Goal: Task Accomplishment & Management: Manage account settings

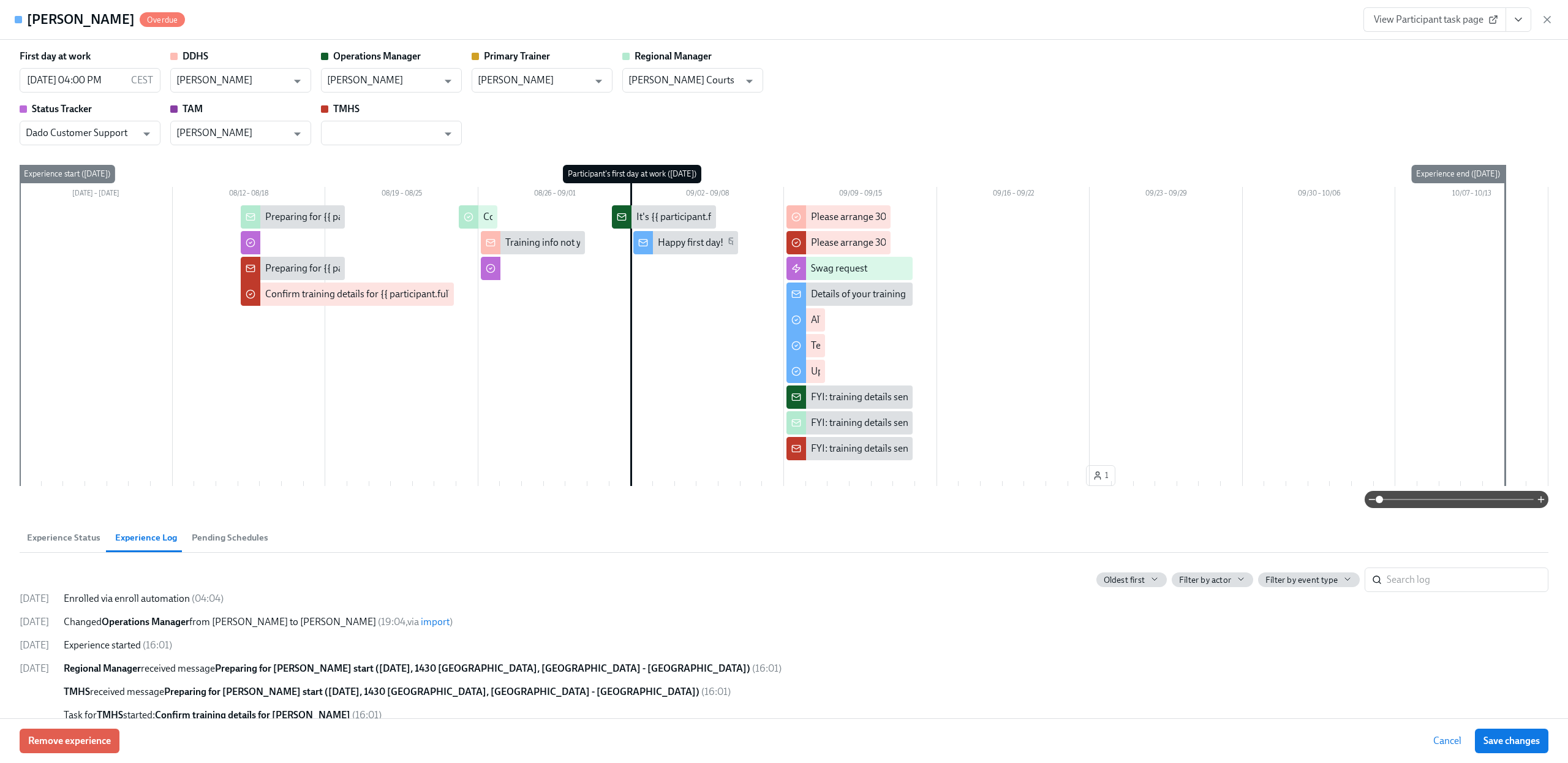
scroll to position [3467, 0]
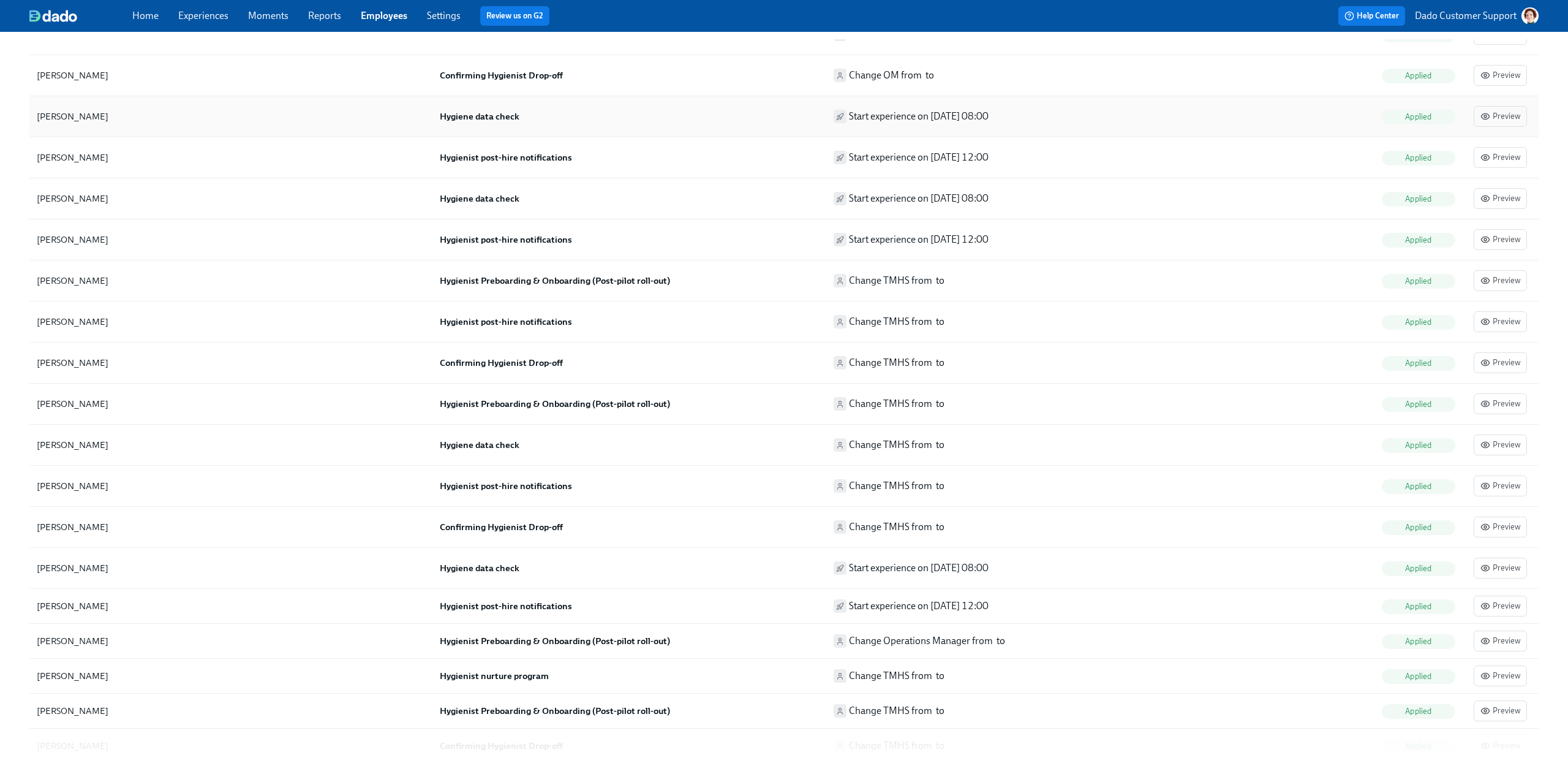
scroll to position [1091, 0]
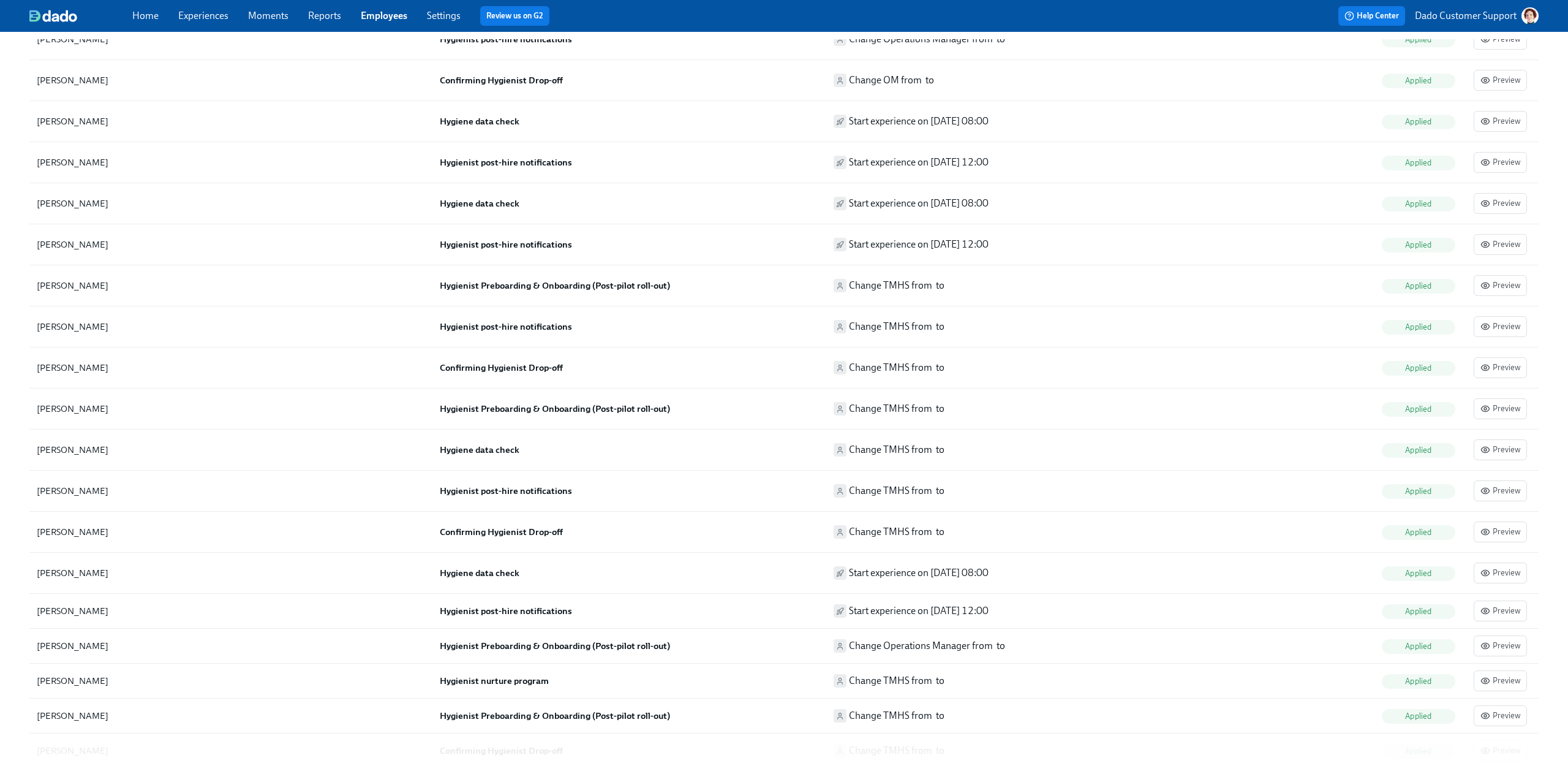
click at [204, 14] on link "Experiences" at bounding box center [203, 16] width 50 height 12
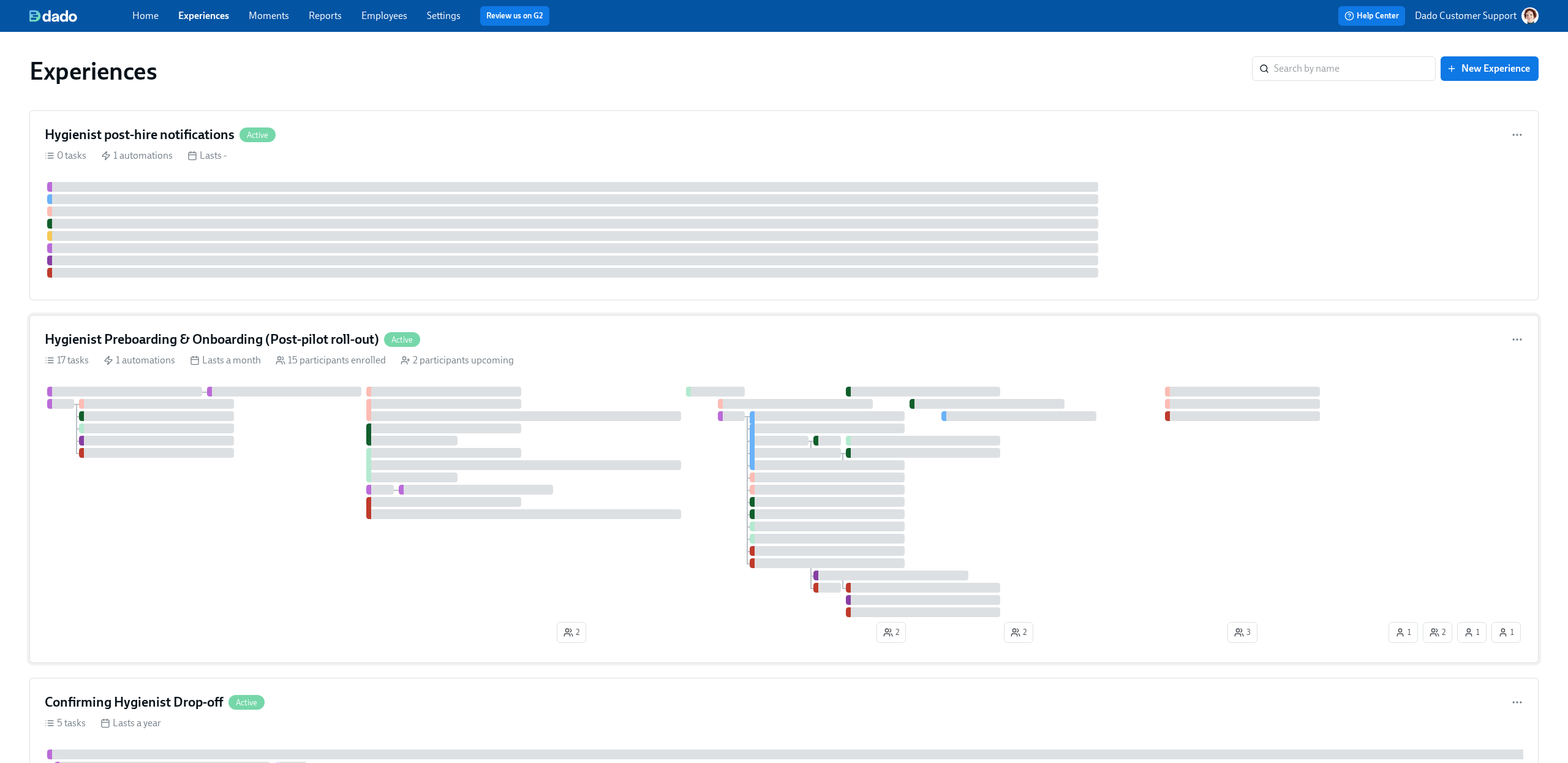
click at [331, 501] on div at bounding box center [715, 502] width 1342 height 230
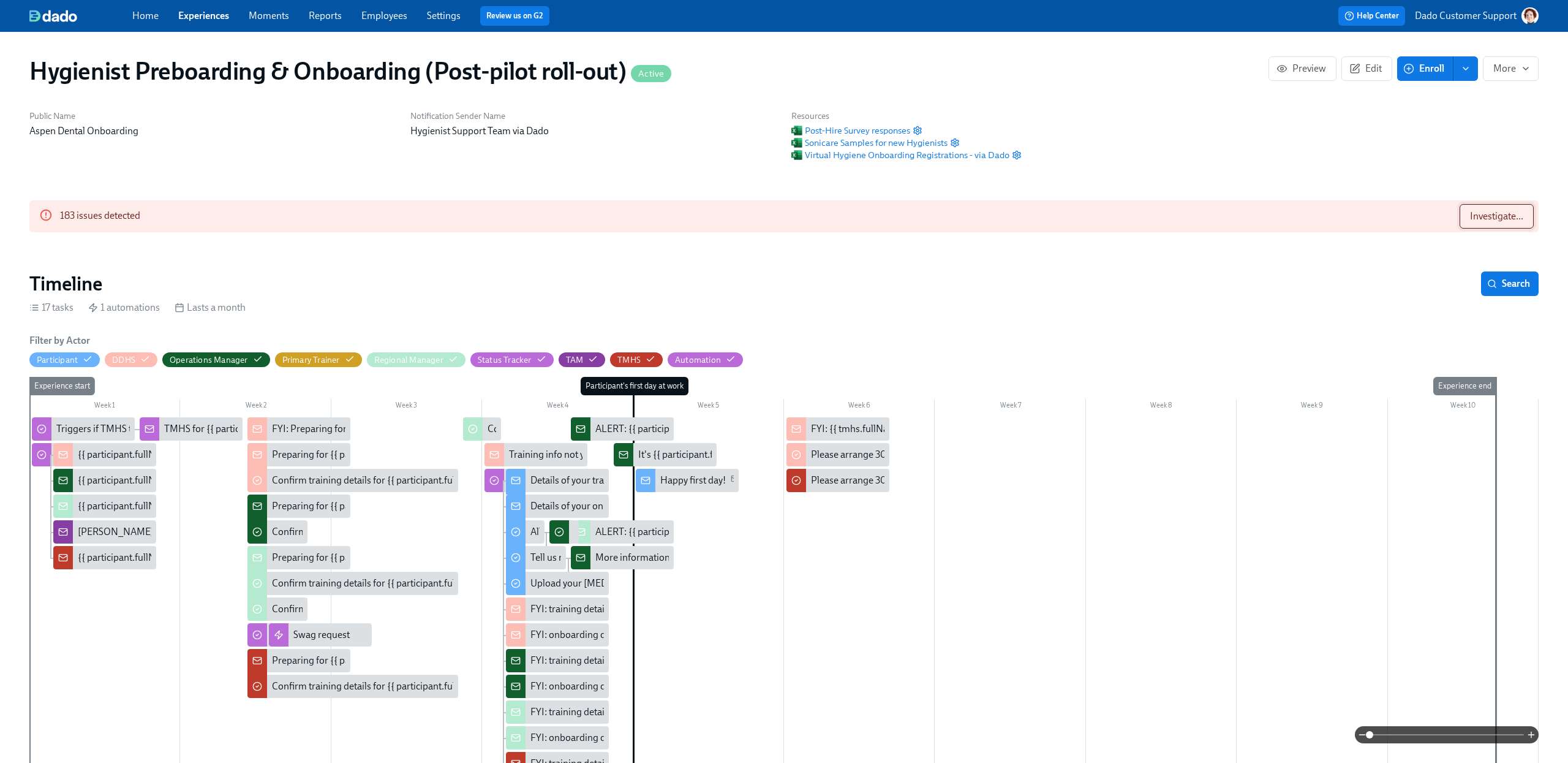
click at [1497, 212] on span "Investigate..." at bounding box center [1497, 216] width 53 height 13
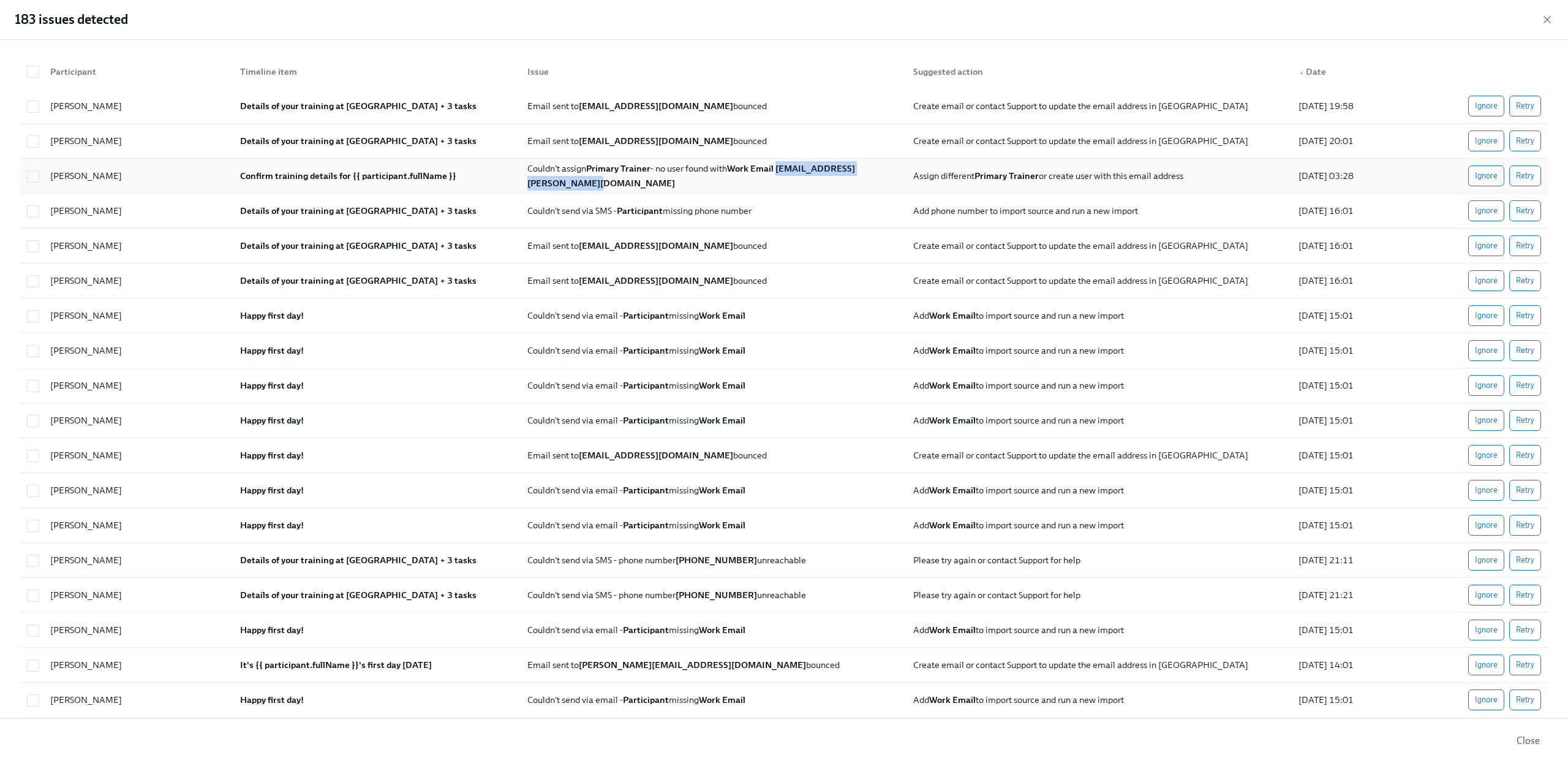
drag, startPoint x: 523, startPoint y: 183, endPoint x: 701, endPoint y: 186, distance: 178.0
click at [701, 186] on div "Couldn't assign Primary Trainer - no user found with Work Email [EMAIL_ADDRESS]…" at bounding box center [713, 176] width 380 height 29
copy strong "[EMAIL_ADDRESS][PERSON_NAME][DOMAIN_NAME]"
click at [33, 175] on input "checkbox" at bounding box center [33, 176] width 11 height 11
checkbox input "false"
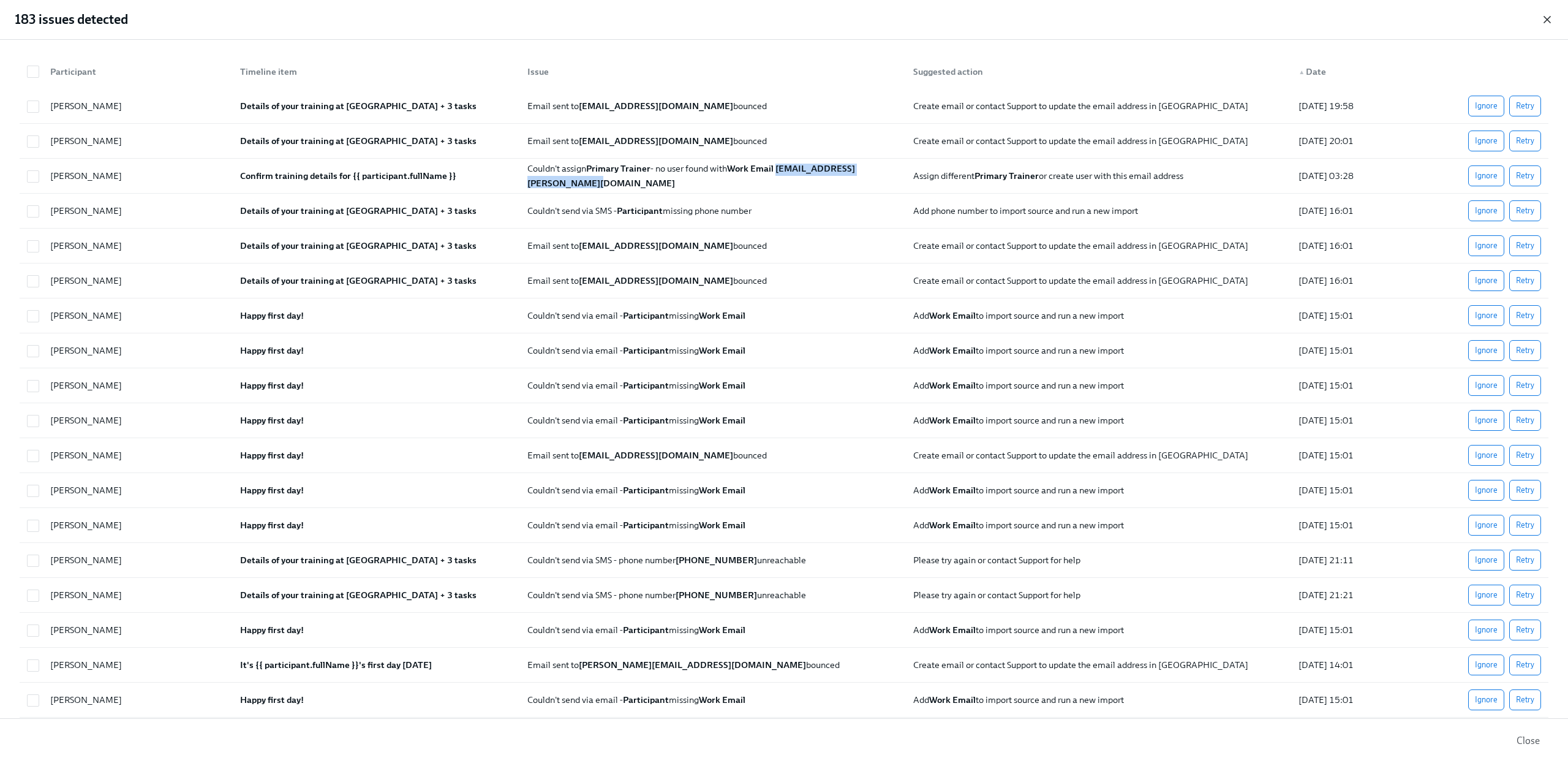
click at [1552, 17] on icon "button" at bounding box center [1547, 19] width 13 height 13
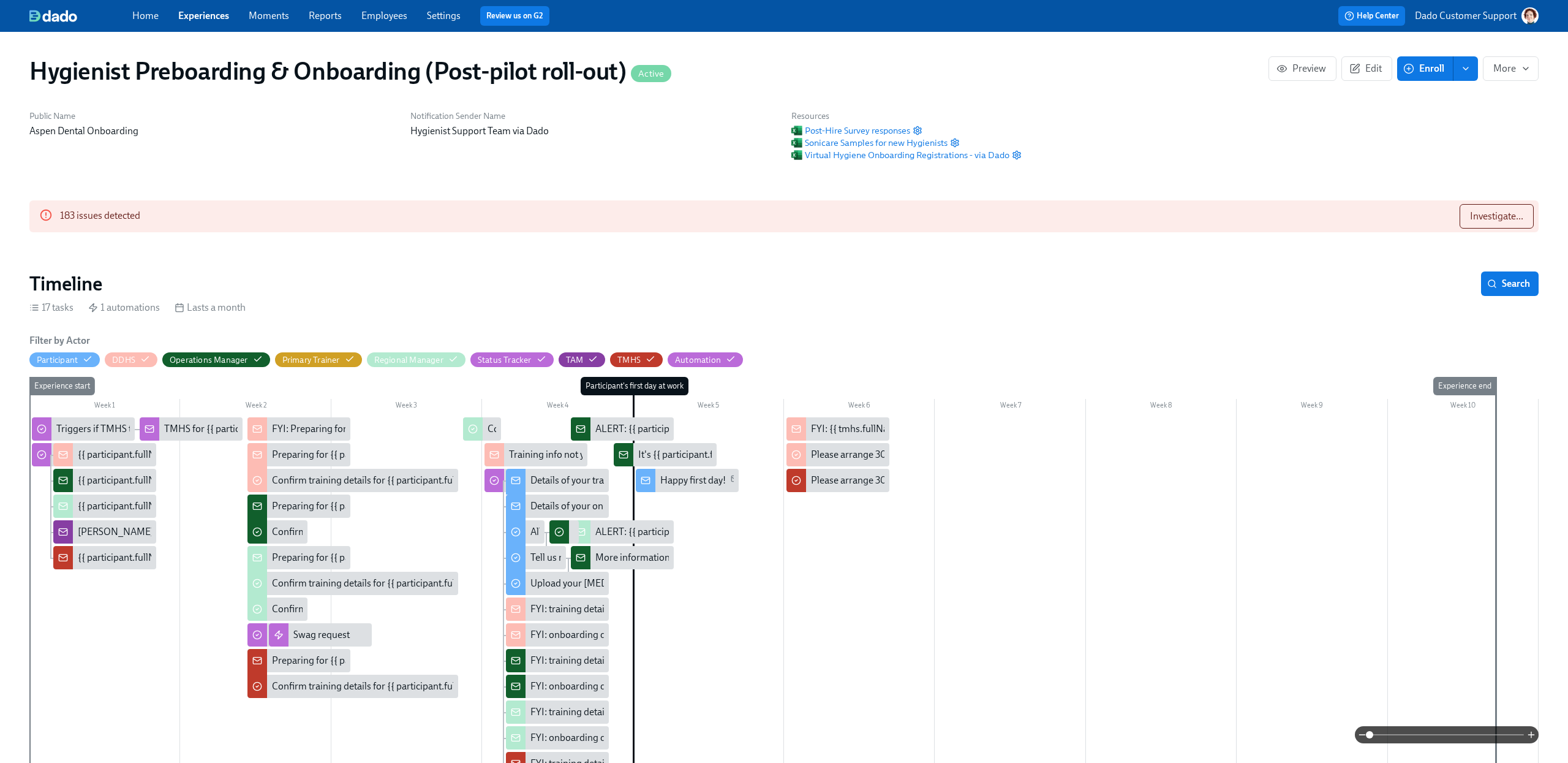
click at [343, 157] on div "Public Name Aspen Dental Onboarding" at bounding box center [212, 135] width 381 height 66
click at [986, 153] on span "Virtual Hygiene Onboarding Registrations - via Dado" at bounding box center [900, 155] width 218 height 13
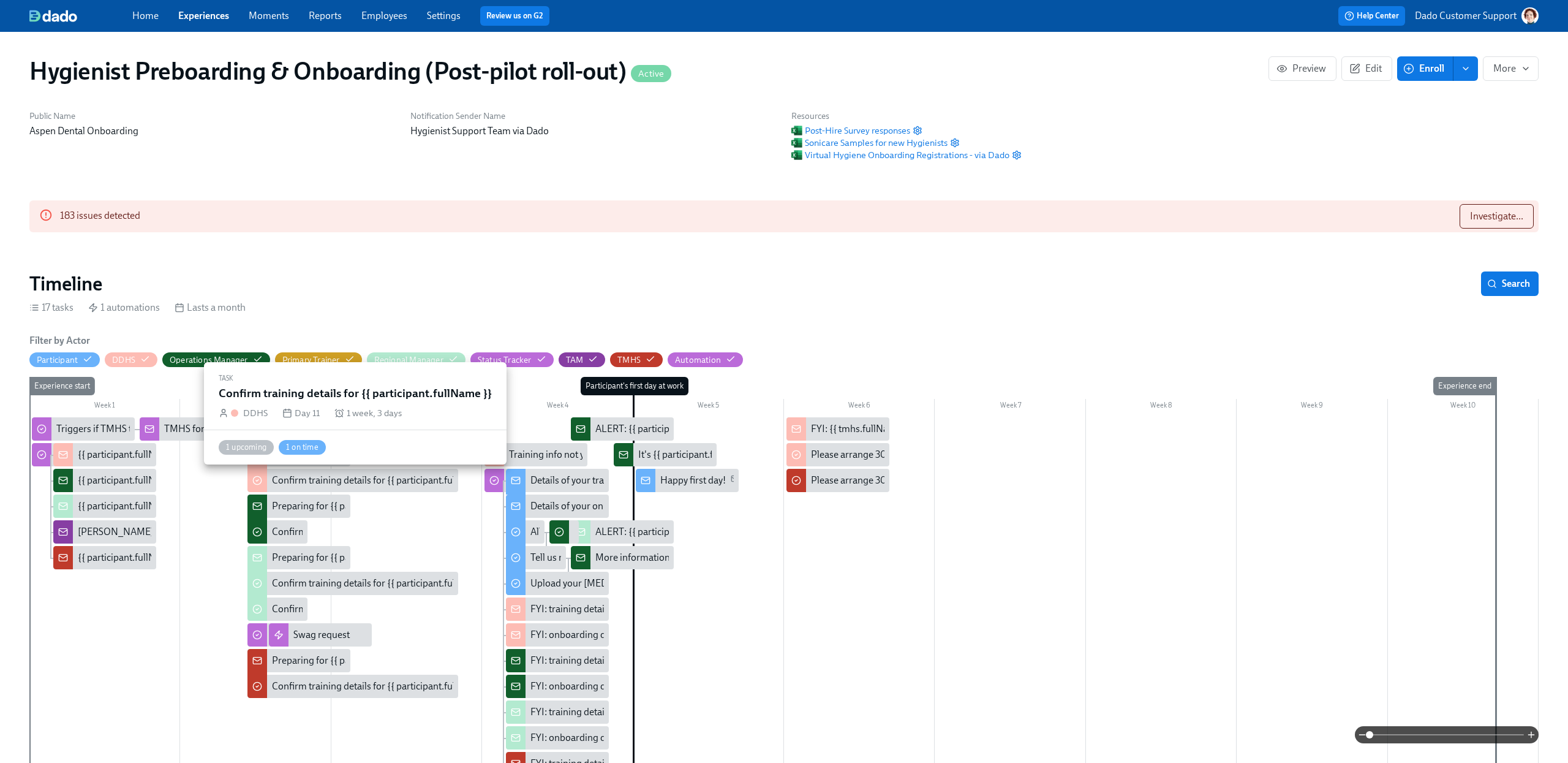
click at [294, 485] on div "Confirm training details for {{ participant.fullName }}" at bounding box center [383, 480] width 220 height 13
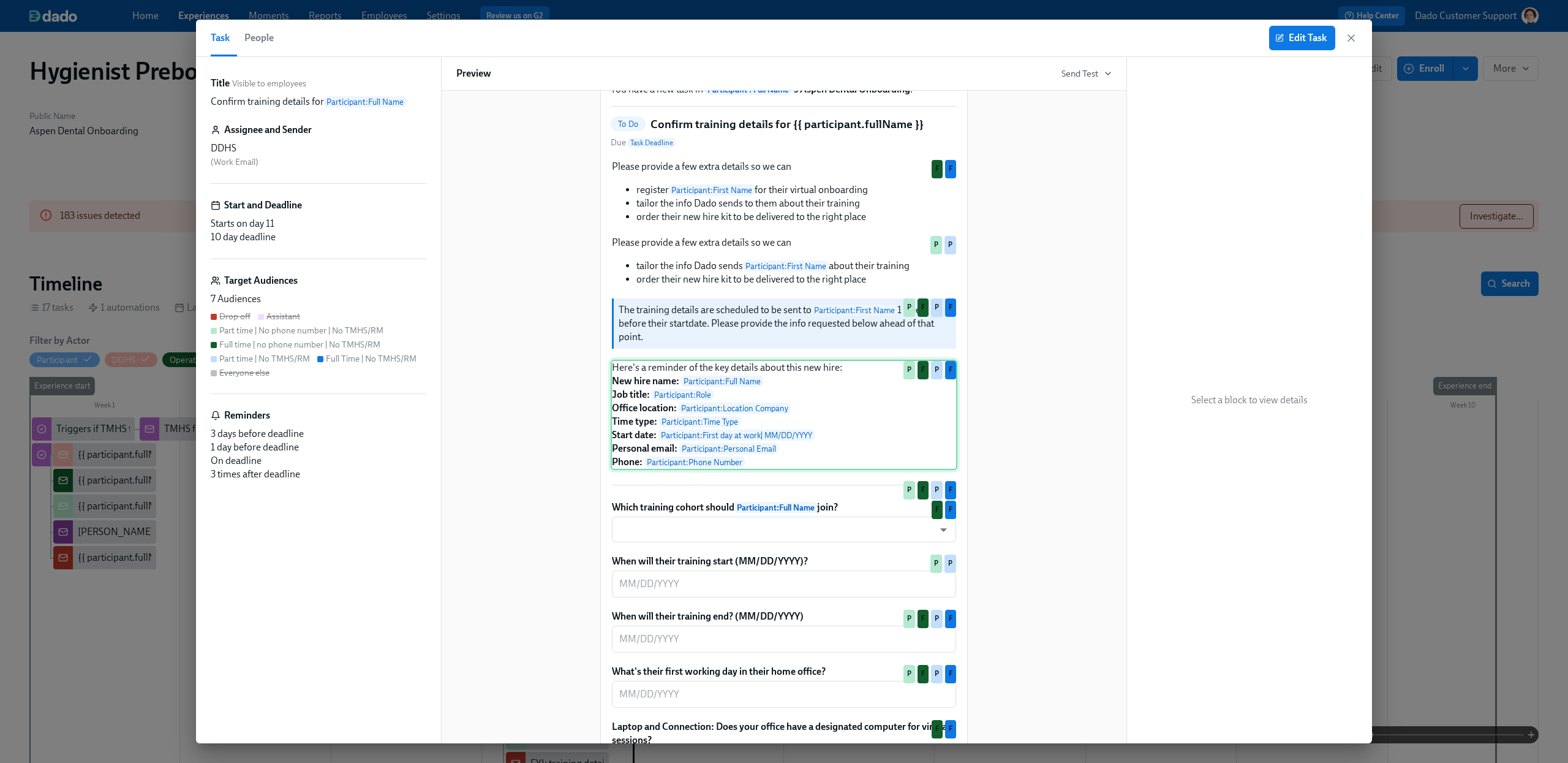
scroll to position [137, 0]
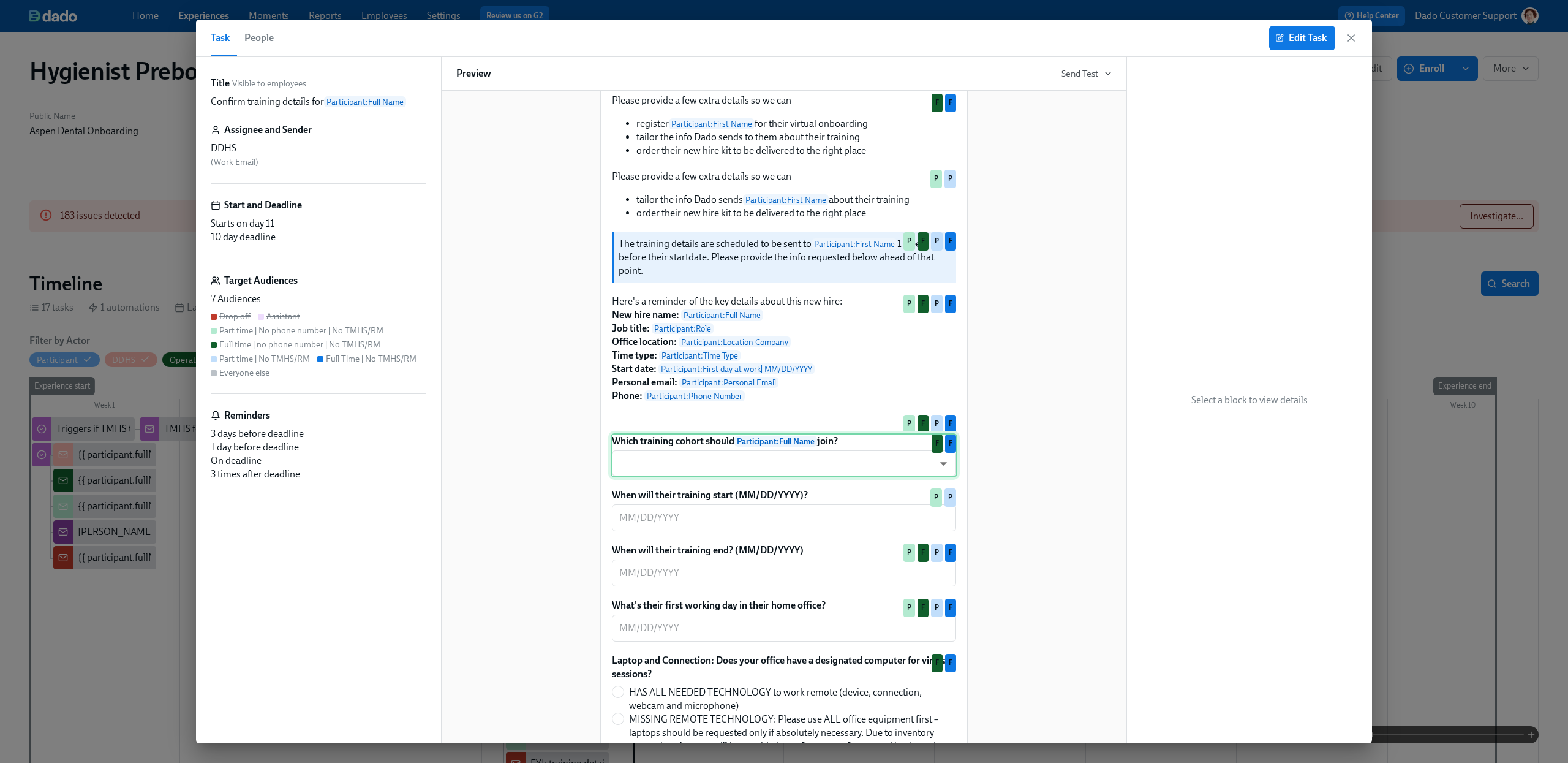
click at [683, 478] on div "Which training cohort should Participant : Full Name join? ​ ​ F F" at bounding box center [784, 455] width 346 height 44
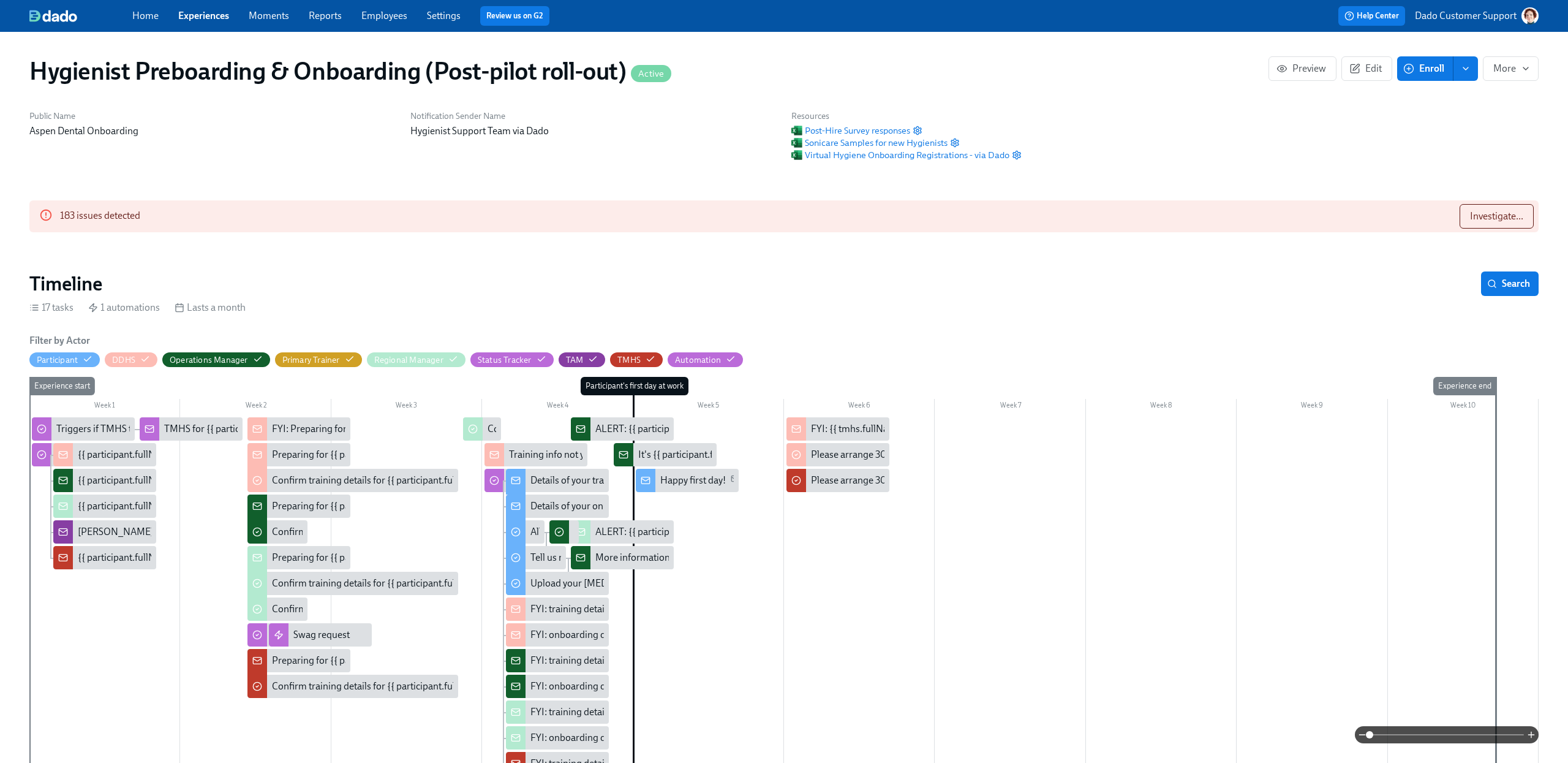
click at [319, 583] on div "Confirm training details for {{ participant.fullName }}" at bounding box center [383, 584] width 220 height 13
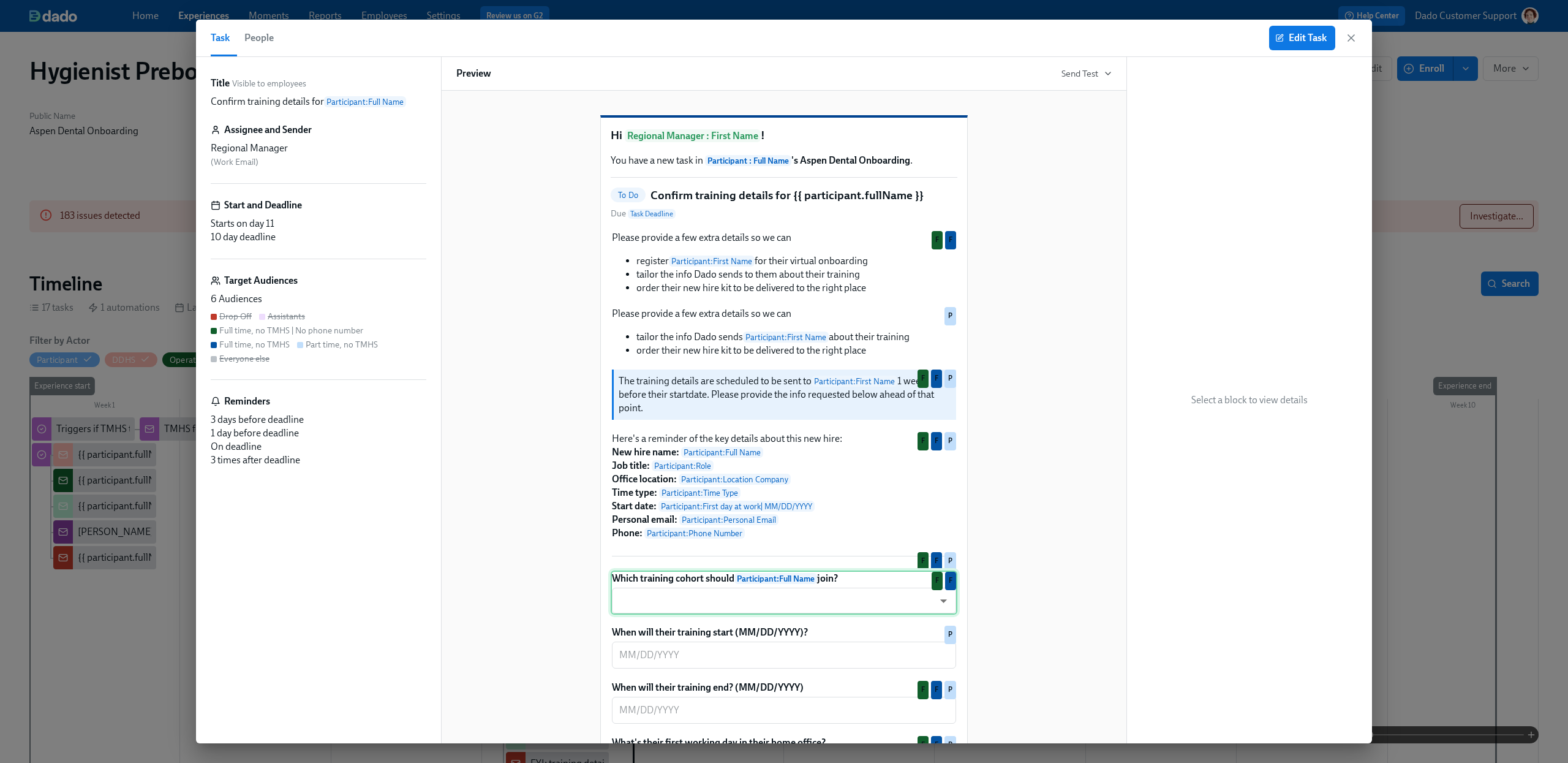
click at [713, 615] on div "Which training cohort should Participant : Full Name join? ​ ​ F F" at bounding box center [784, 592] width 346 height 44
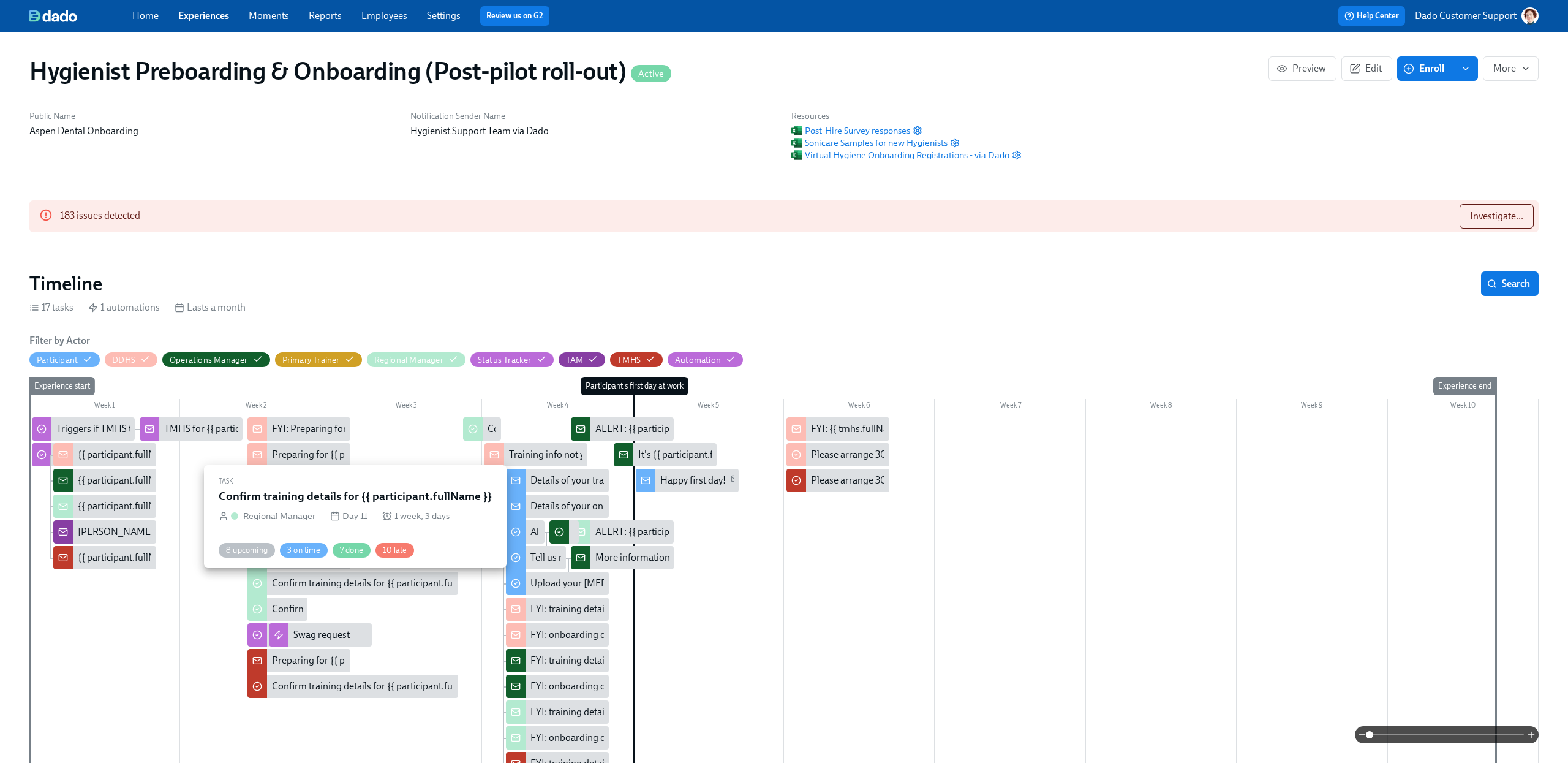
click at [301, 581] on div "Confirm training details for {{ participant.fullName }}" at bounding box center [383, 584] width 220 height 13
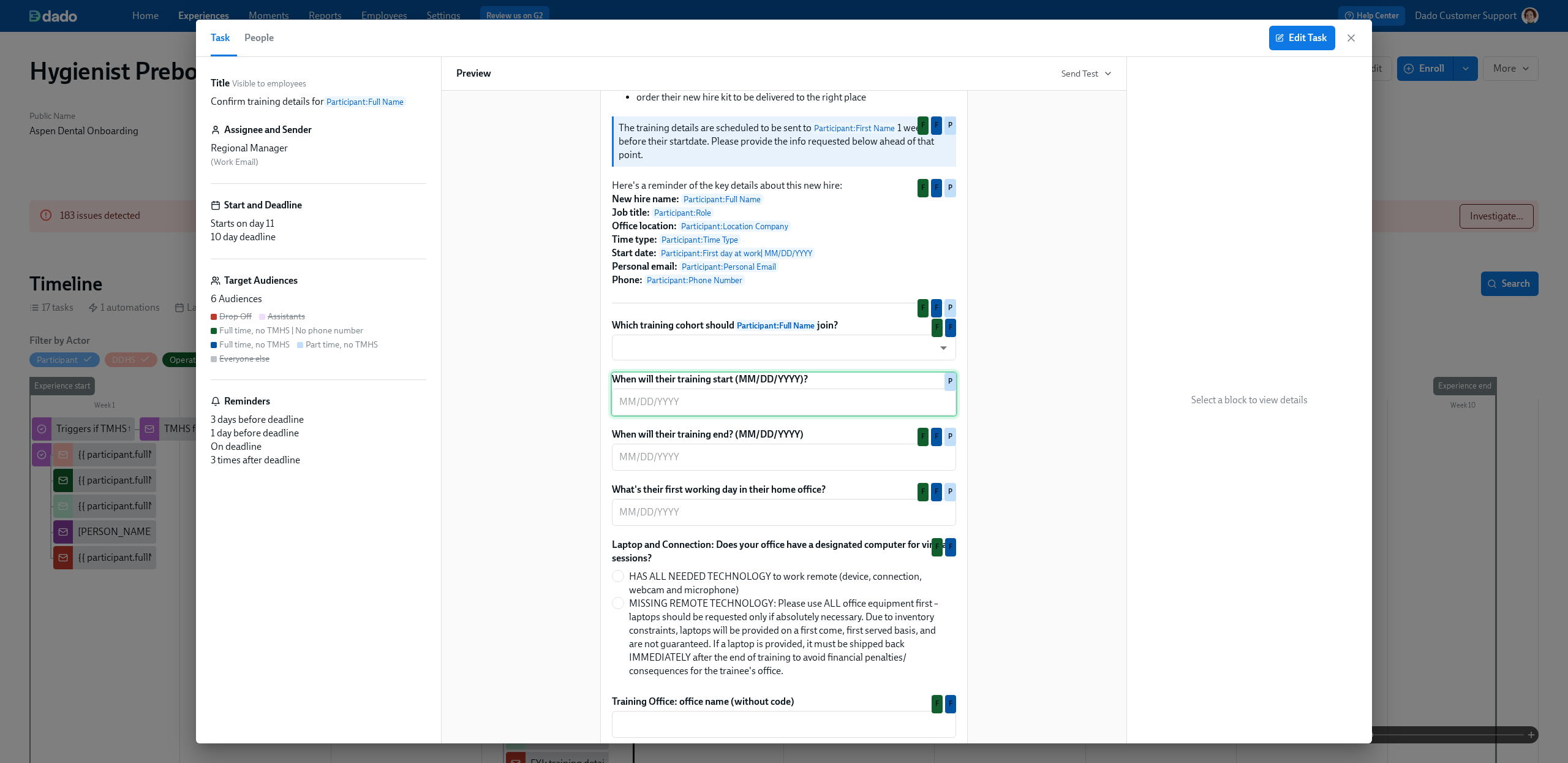
scroll to position [266, 0]
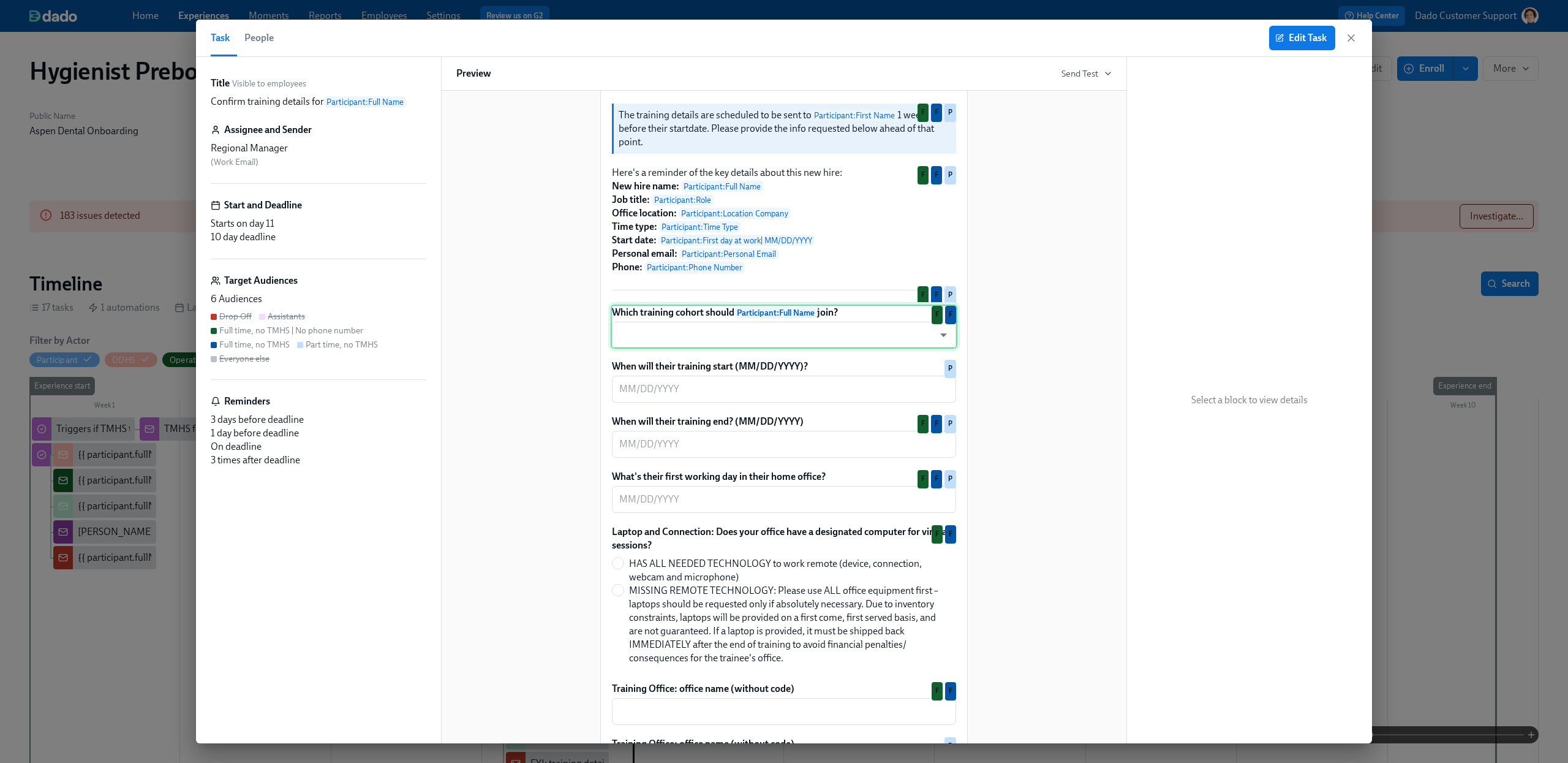
click at [681, 349] on div "Which training cohort should Participant : Full Name join? ​ ​ F F" at bounding box center [784, 326] width 346 height 44
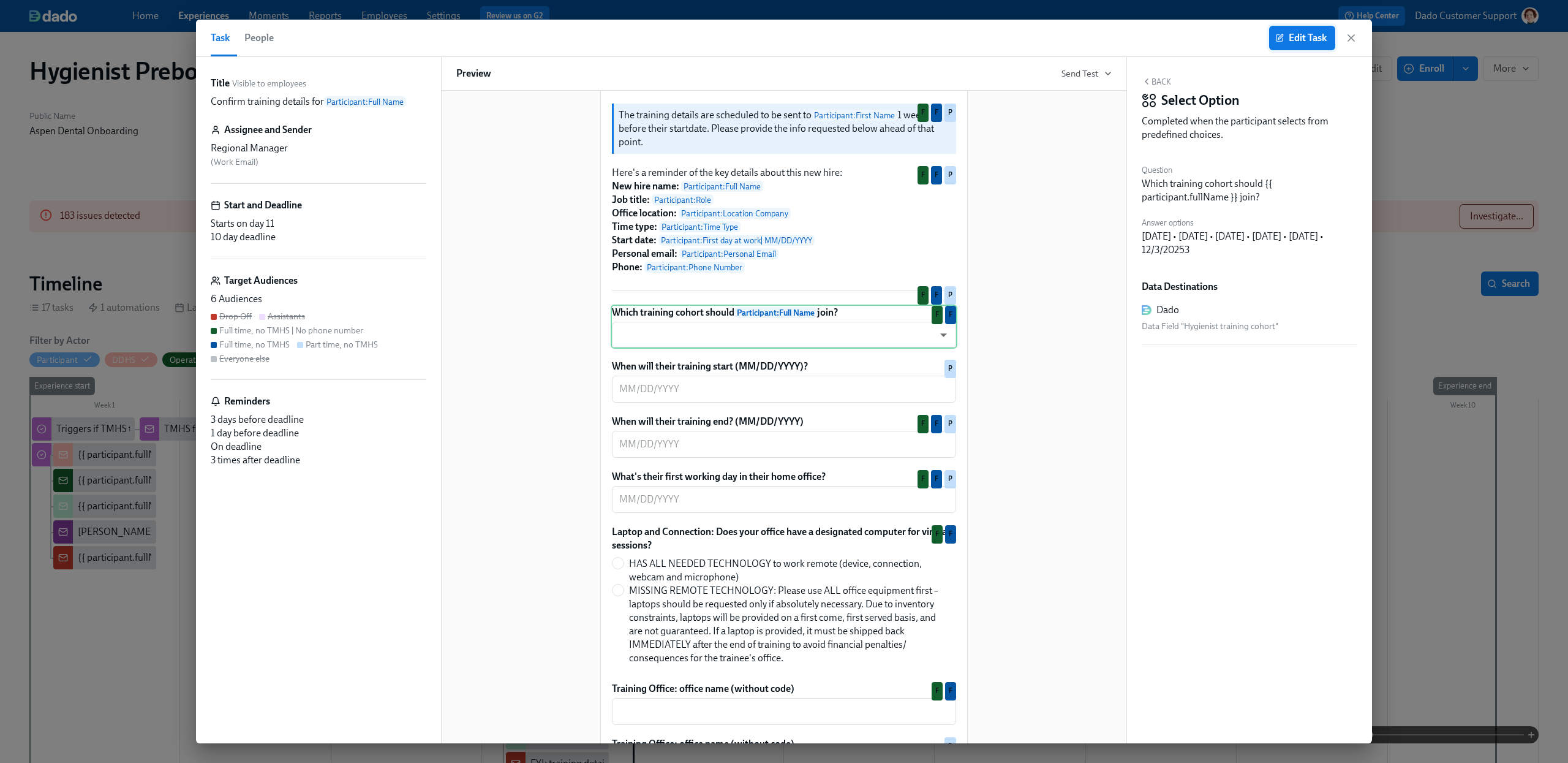
click at [1301, 29] on button "Edit Task" at bounding box center [1302, 38] width 66 height 24
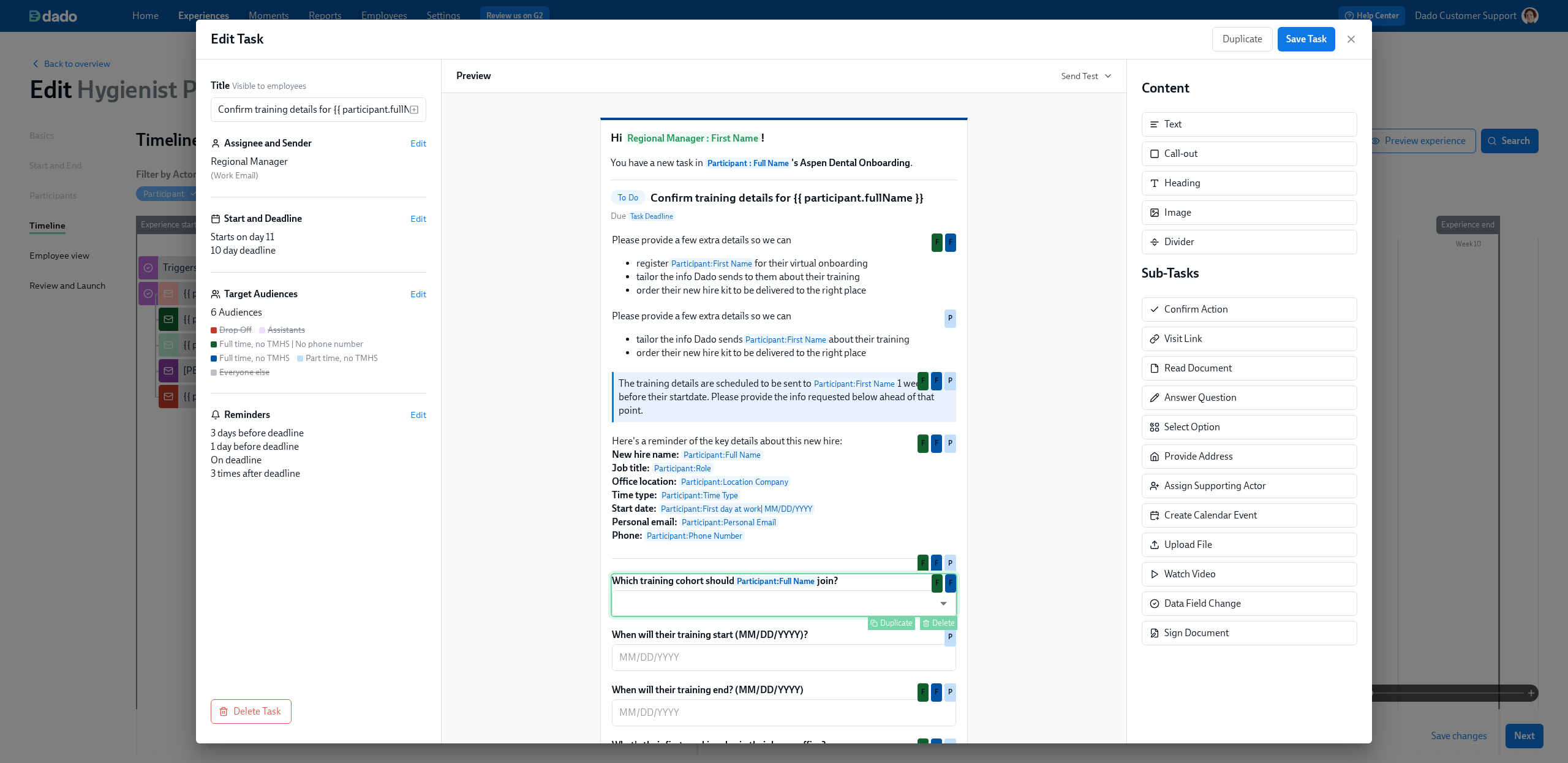
click at [750, 617] on div "Which training cohort should Participant : Full Name join? ​ ​ Duplicate Delete…" at bounding box center [784, 595] width 346 height 44
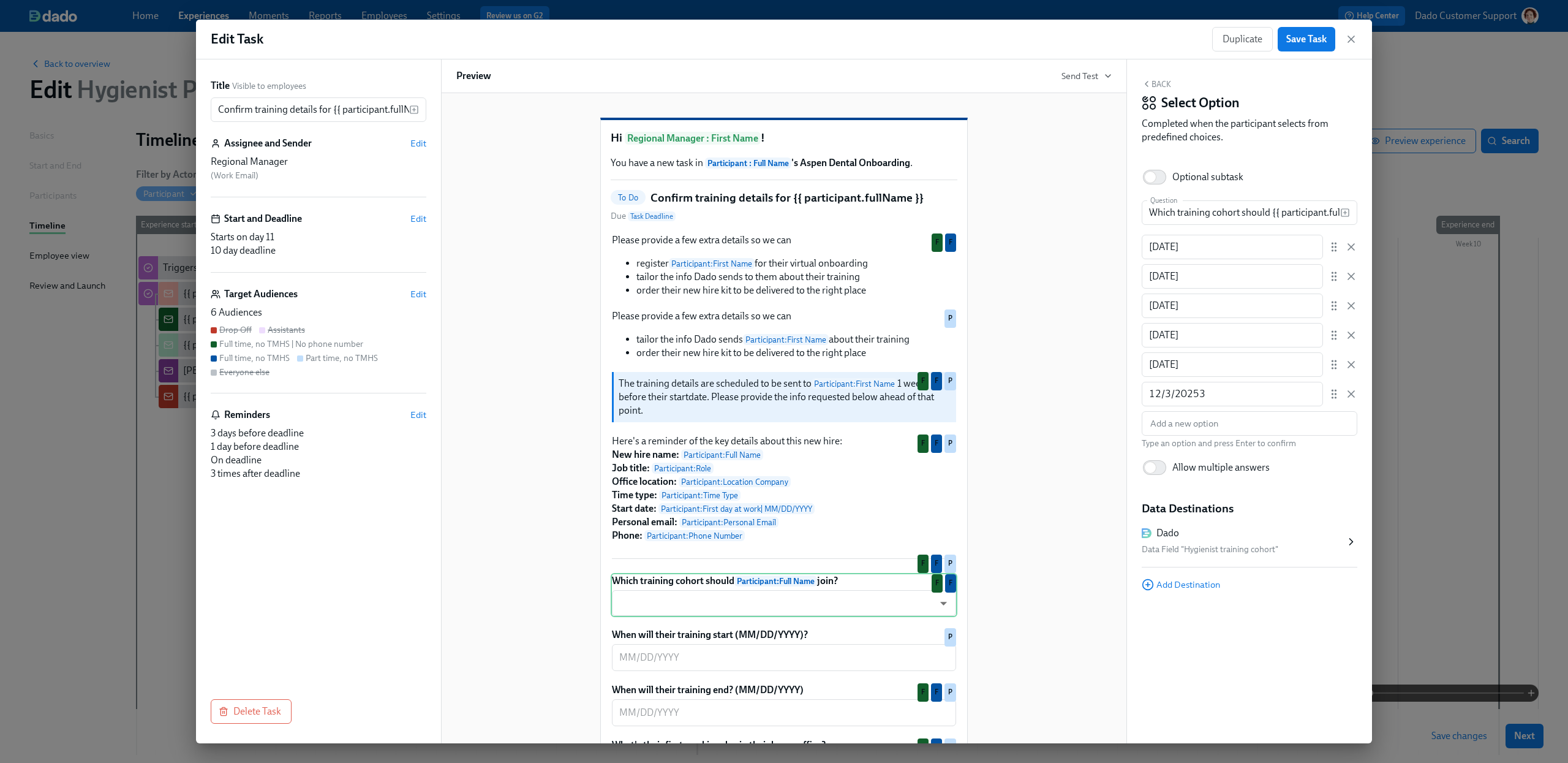
click at [1174, 575] on div "Data Destinations Dado Data Field "Hygienist training cohort" Add Destination" at bounding box center [1249, 545] width 215 height 90
click at [1174, 582] on span "Add Destination" at bounding box center [1180, 585] width 78 height 13
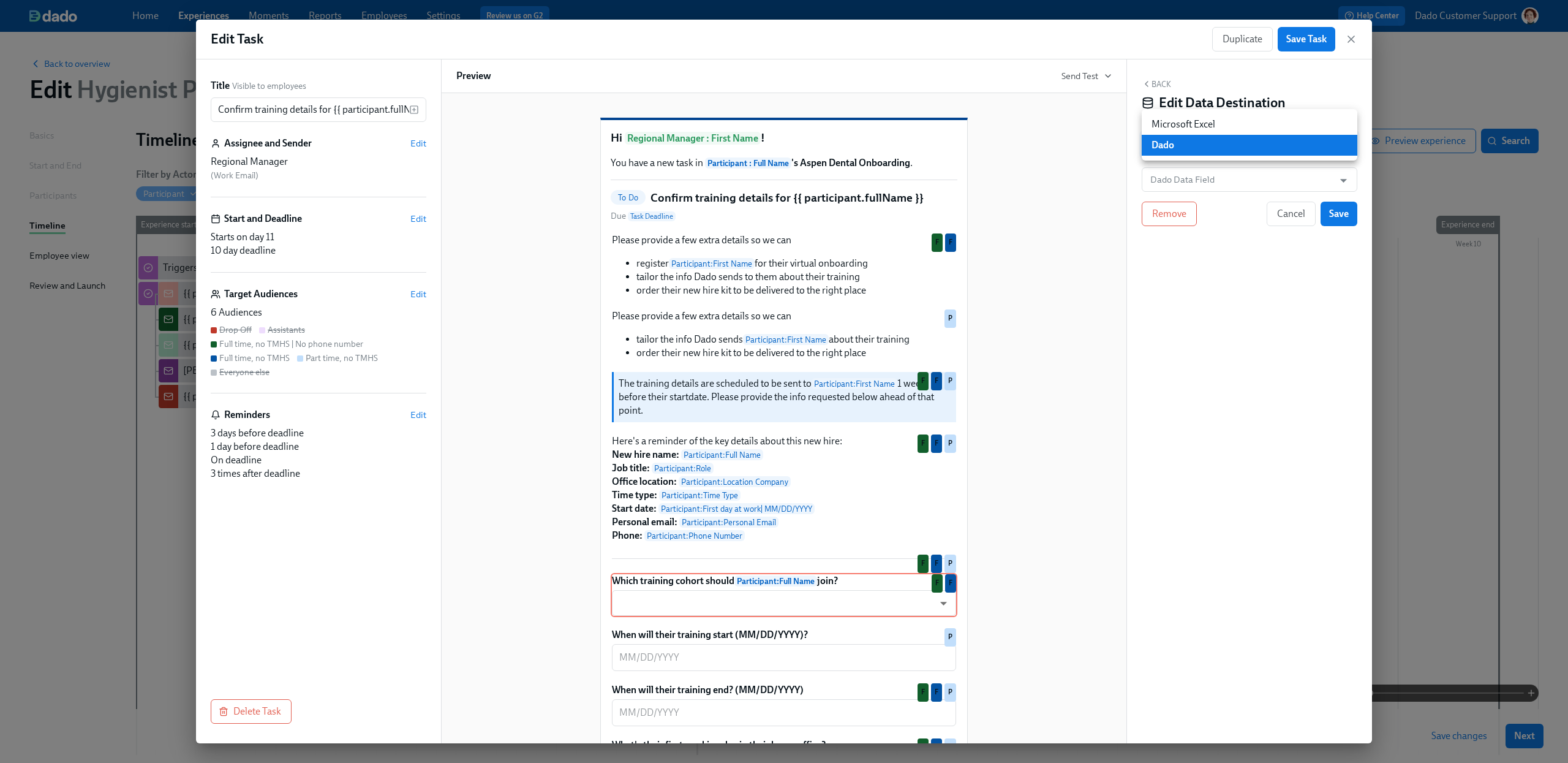
click at [1170, 151] on body "Home Experiences Moments Reports Employees Settings Review us on G2 Help Center…" at bounding box center [784, 430] width 1568 height 861
click at [1177, 127] on li "Microsoft Excel" at bounding box center [1249, 125] width 215 height 21
type input "MS_EXCEL"
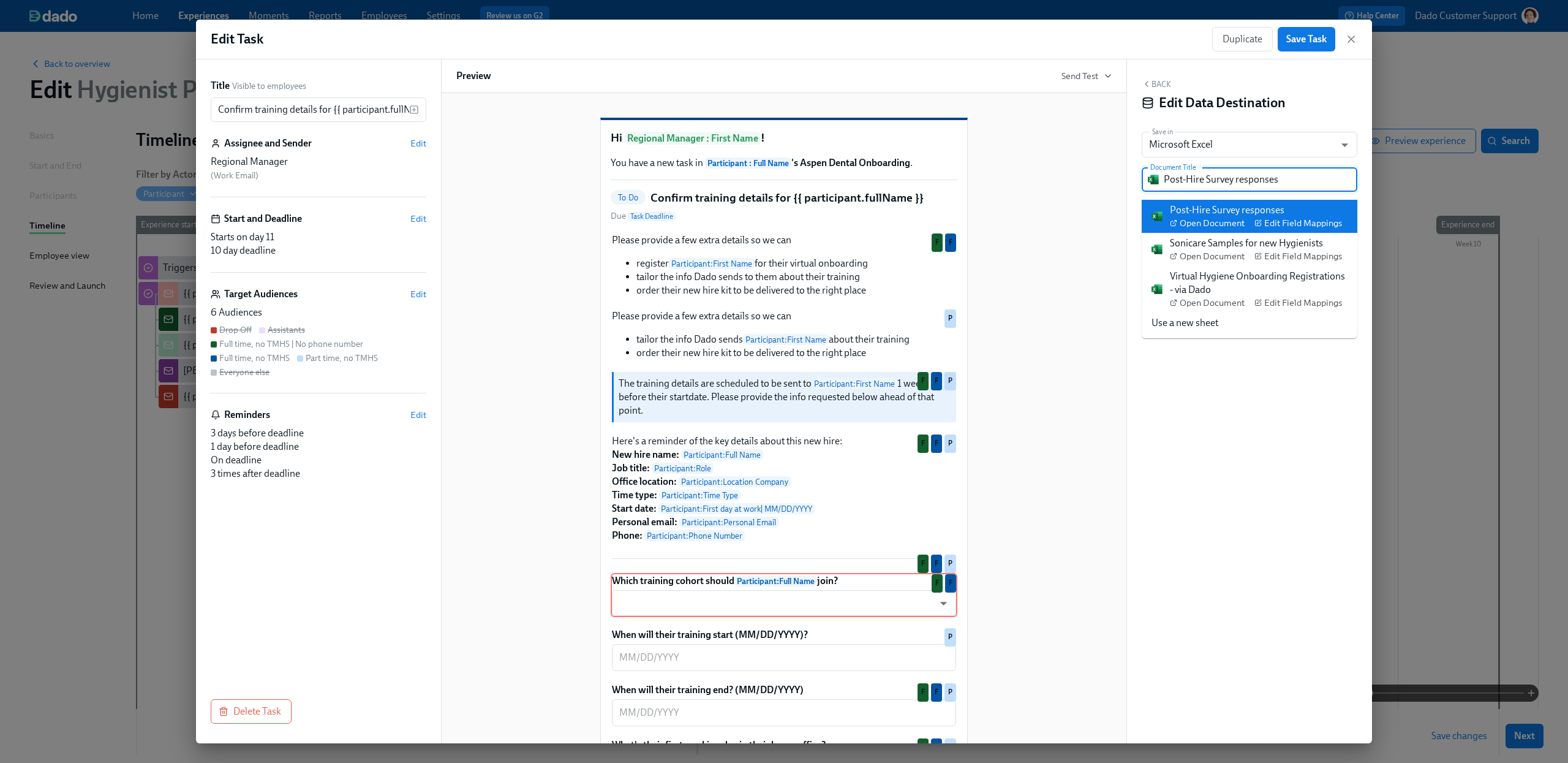
click at [1213, 172] on input "Post-Hire Survey responses" at bounding box center [1257, 179] width 187 height 24
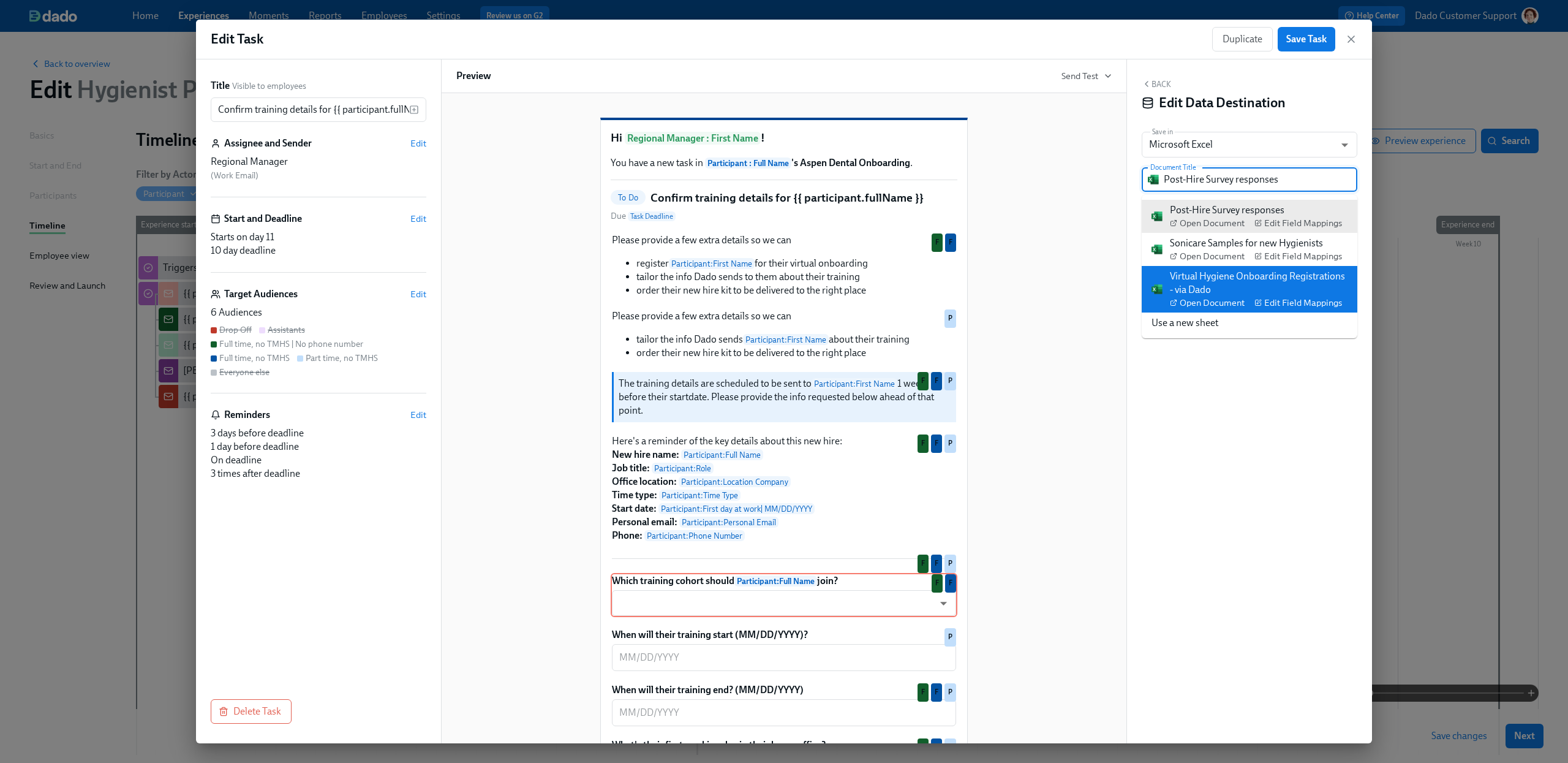
click at [1246, 279] on div "Virtual Hygiene Onboarding Registrations - via Dado Open Document Edit Field Ma…" at bounding box center [1259, 289] width 177 height 40
type input "Virtual Hygiene Onboarding Registrations - via Dado"
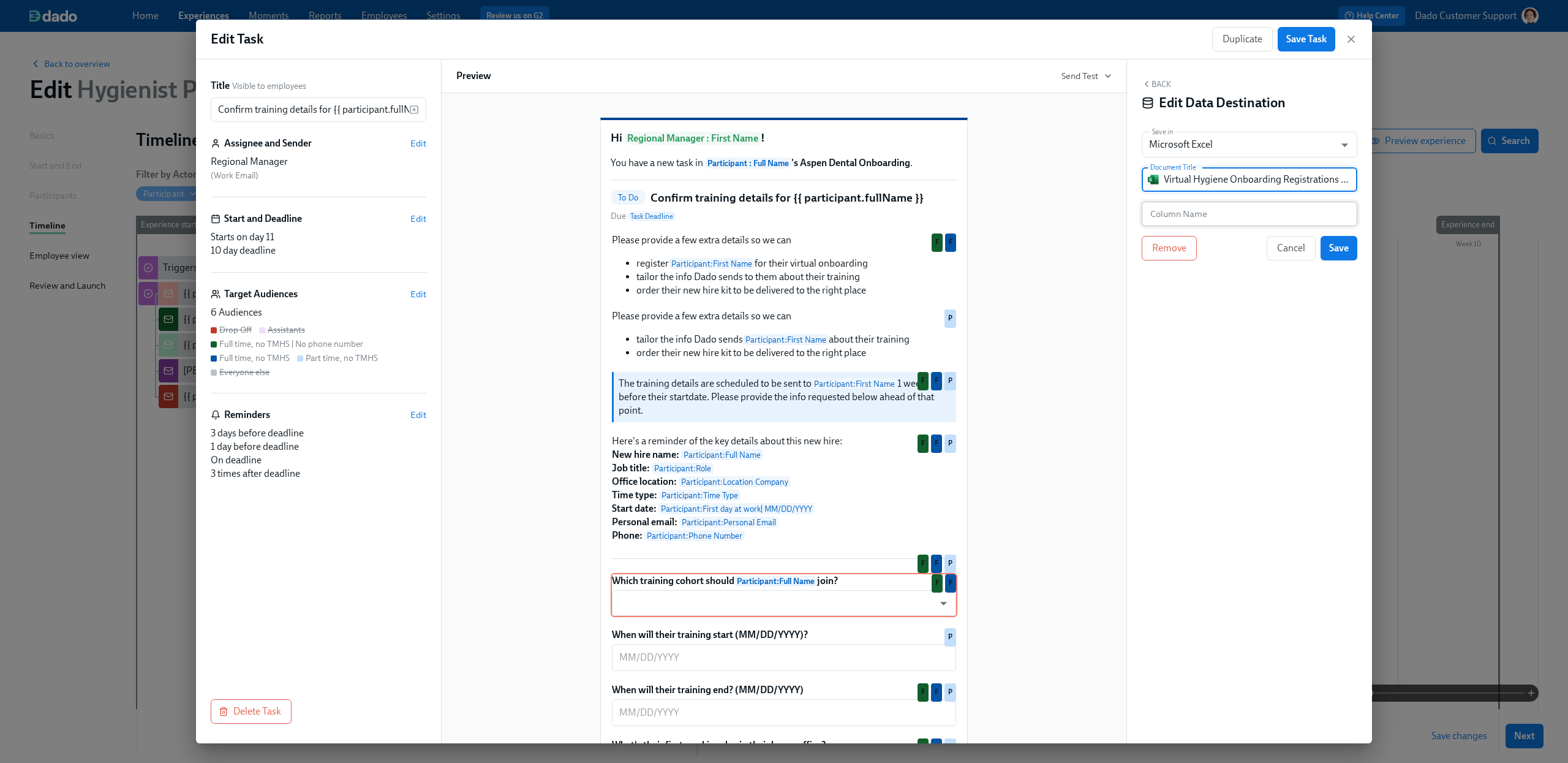
click at [1190, 204] on input "text" at bounding box center [1249, 214] width 215 height 24
click at [1338, 194] on div "Back Edit Data Destination Save in Microsoft Excel MS_EXCEL ​ Document Title Vi…" at bounding box center [1249, 401] width 245 height 684
click at [1326, 210] on input "Cohort Grpi[" at bounding box center [1249, 214] width 215 height 24
paste input "oup"
type input "Cohort Group"
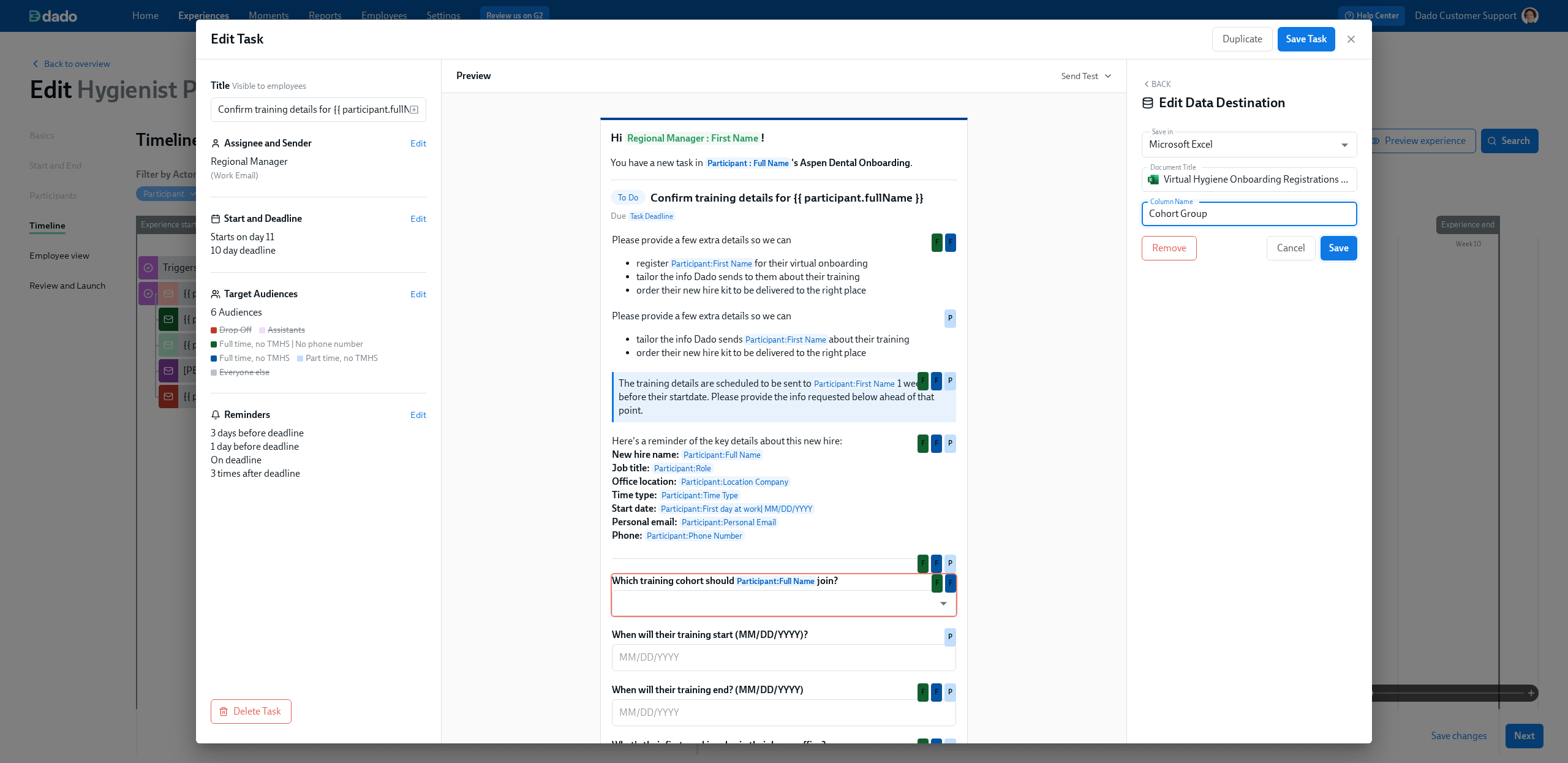
click at [1347, 246] on span "Save" at bounding box center [1338, 248] width 19 height 13
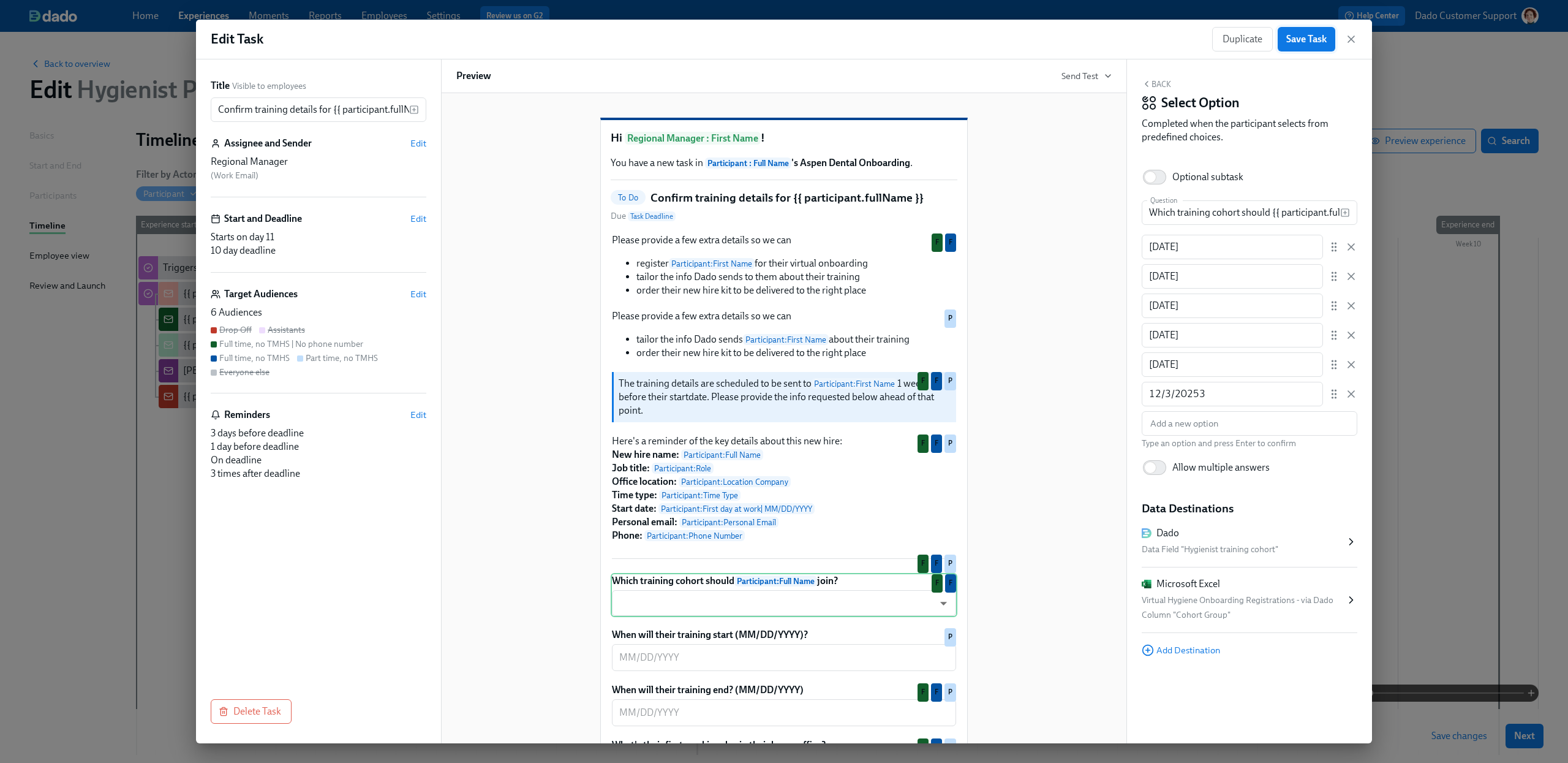
click at [1315, 41] on span "Save Task" at bounding box center [1307, 39] width 40 height 13
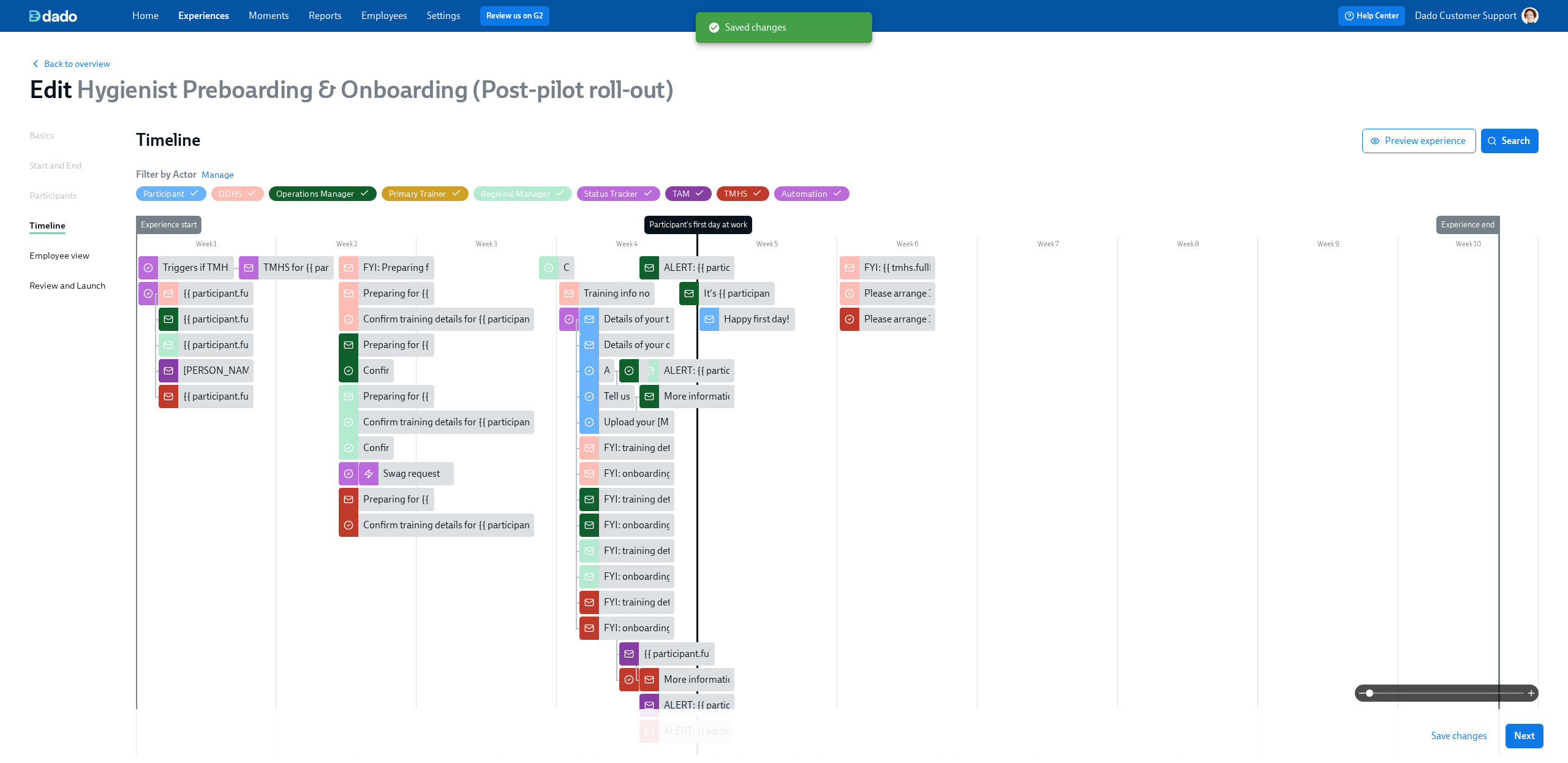
click at [1458, 735] on span "Save changes" at bounding box center [1460, 736] width 55 height 13
click at [414, 322] on div "Confirm training details for {{ participant.fullName }}" at bounding box center [473, 320] width 220 height 13
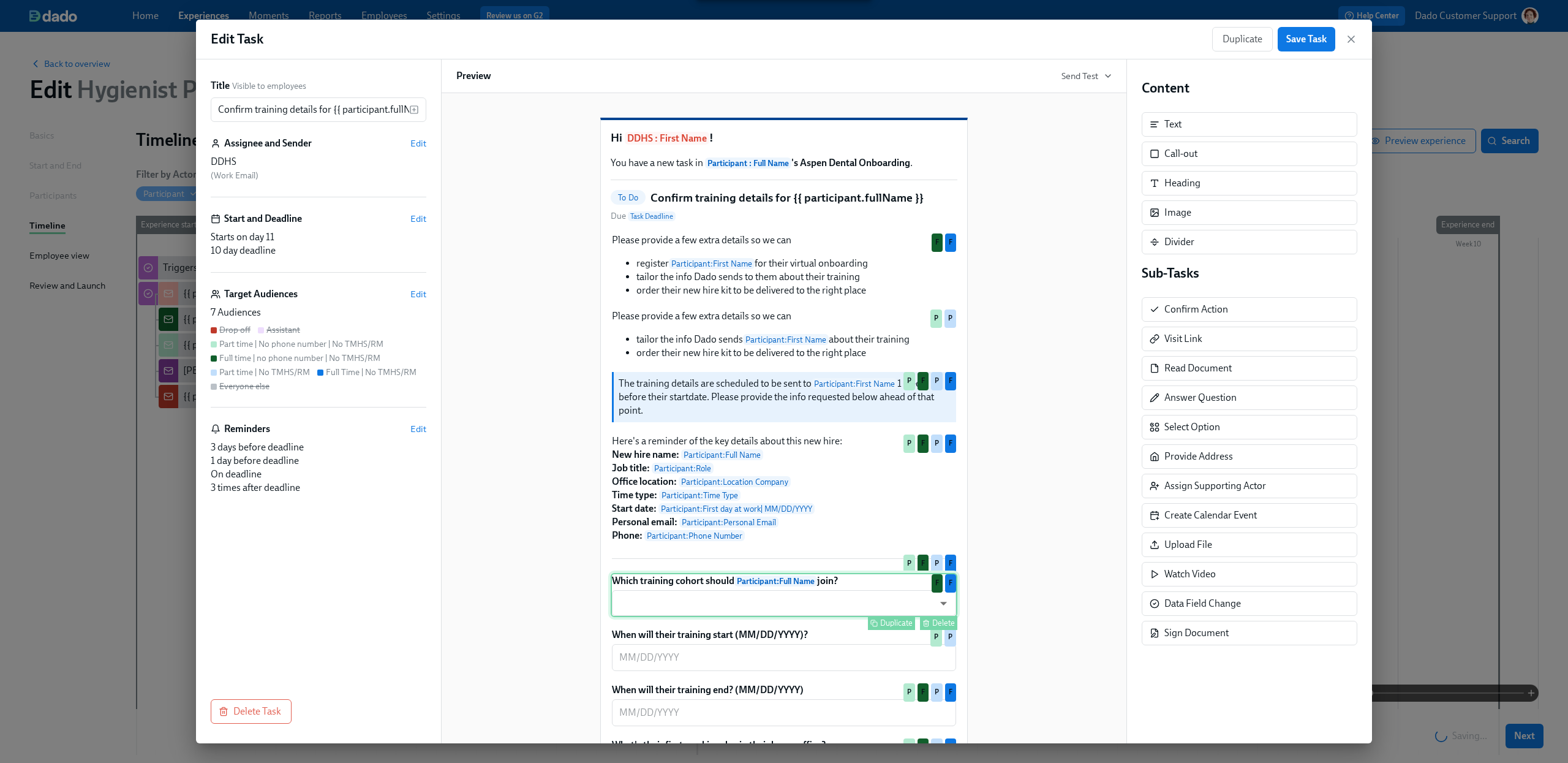
click at [731, 617] on div "Which training cohort should Participant : Full Name join? ​ ​ Duplicate Delete…" at bounding box center [784, 595] width 346 height 44
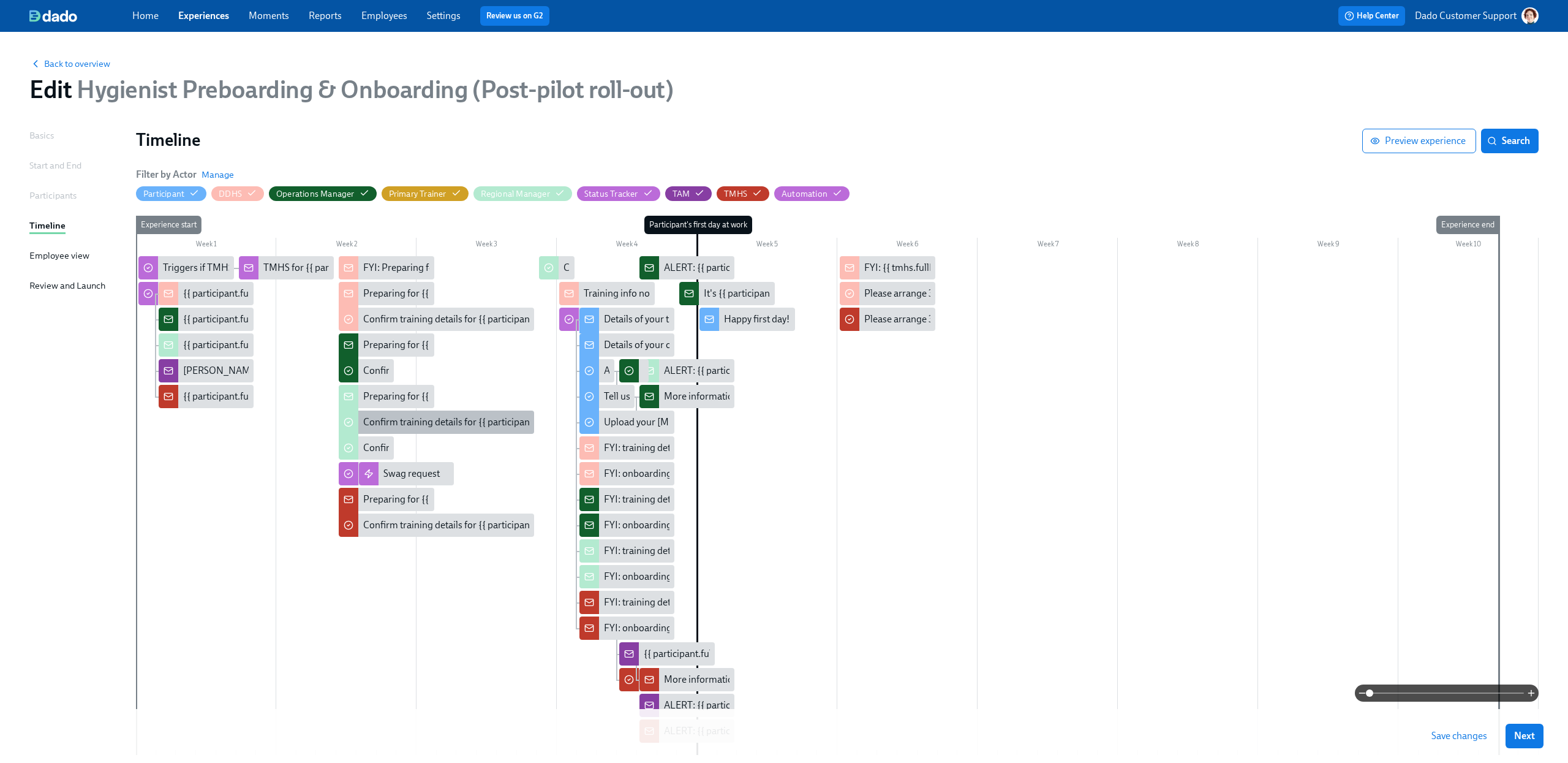
click at [403, 423] on div "Confirm training details for {{ participant.fullName }}" at bounding box center [473, 422] width 220 height 13
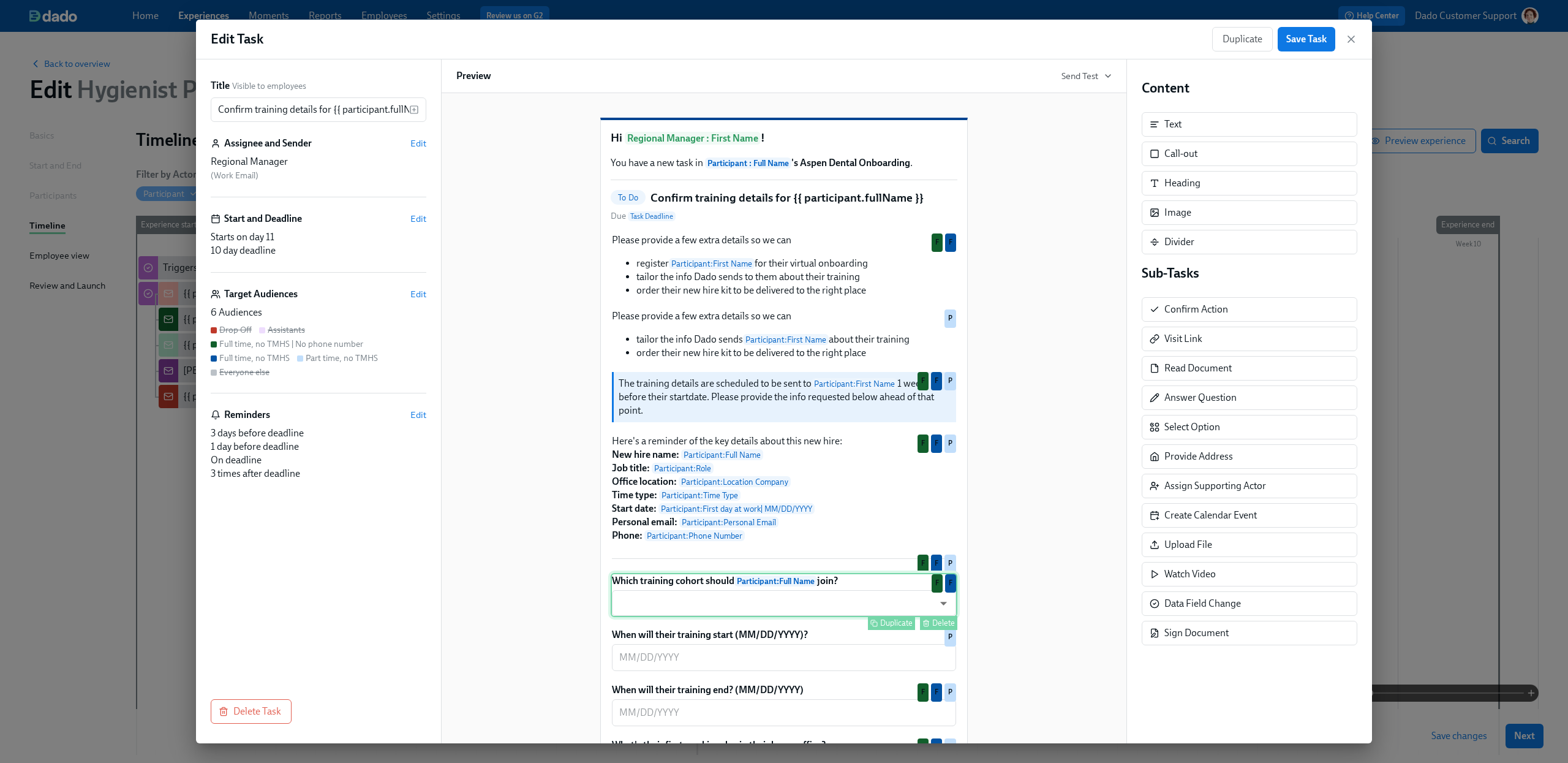
click at [724, 617] on div "Which training cohort should Participant : Full Name join? ​ ​ Duplicate Delete…" at bounding box center [784, 595] width 346 height 44
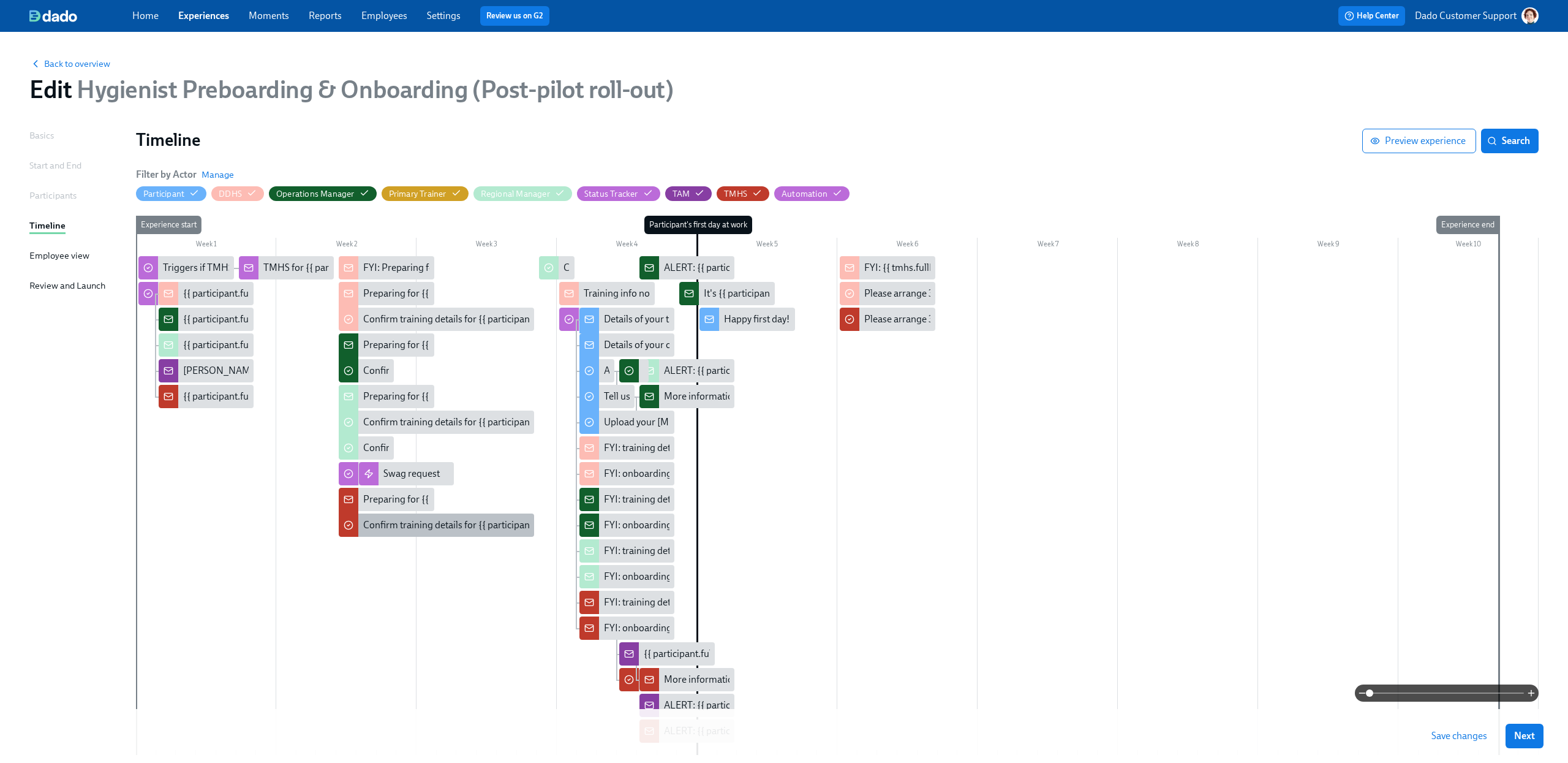
click at [414, 521] on div "Confirm training details for {{ participant.fullName }}" at bounding box center [473, 525] width 220 height 13
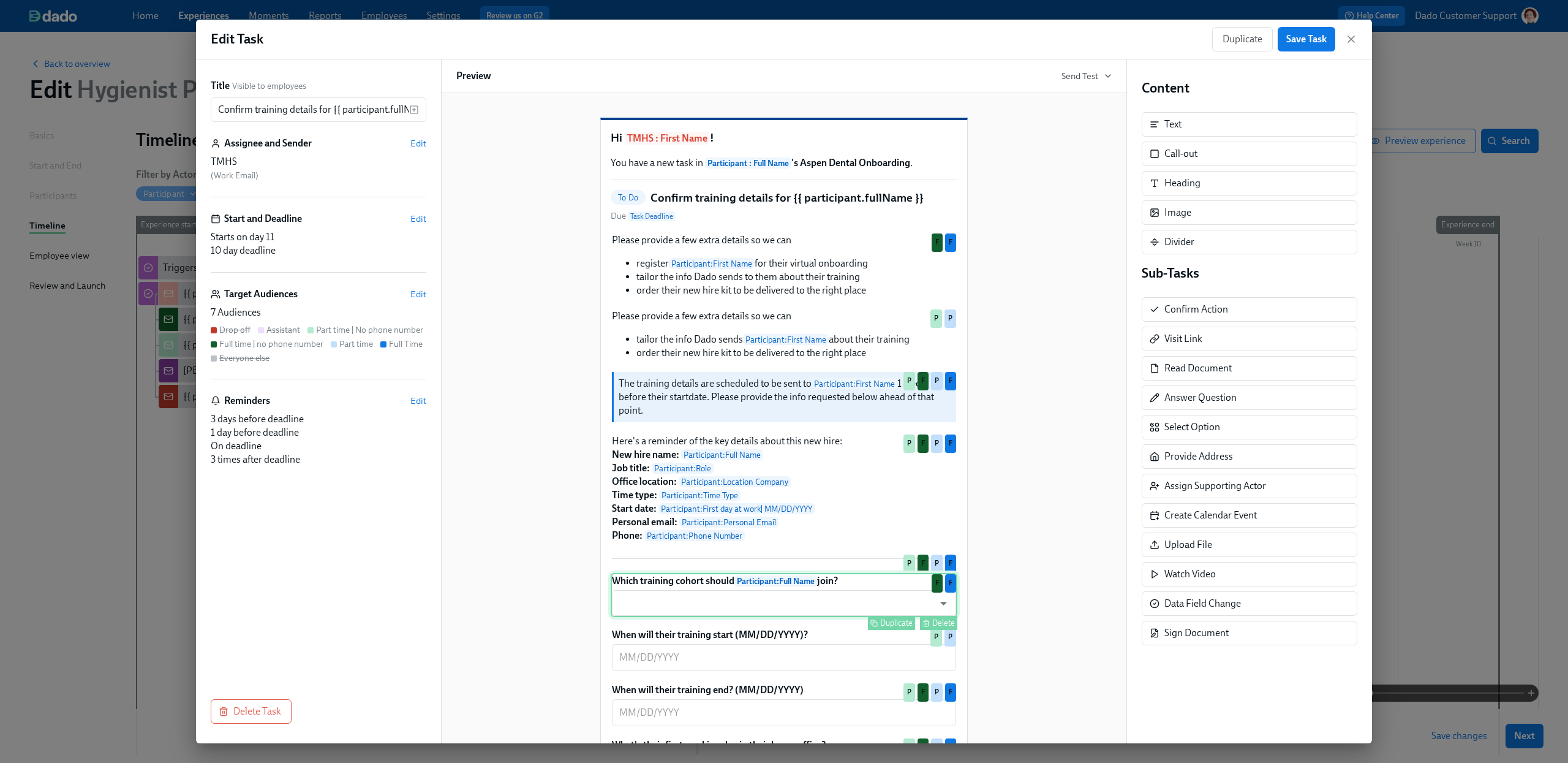
click at [696, 617] on div "Which training cohort should Participant : Full Name join? ​ ​ Duplicate Delete…" at bounding box center [784, 595] width 346 height 44
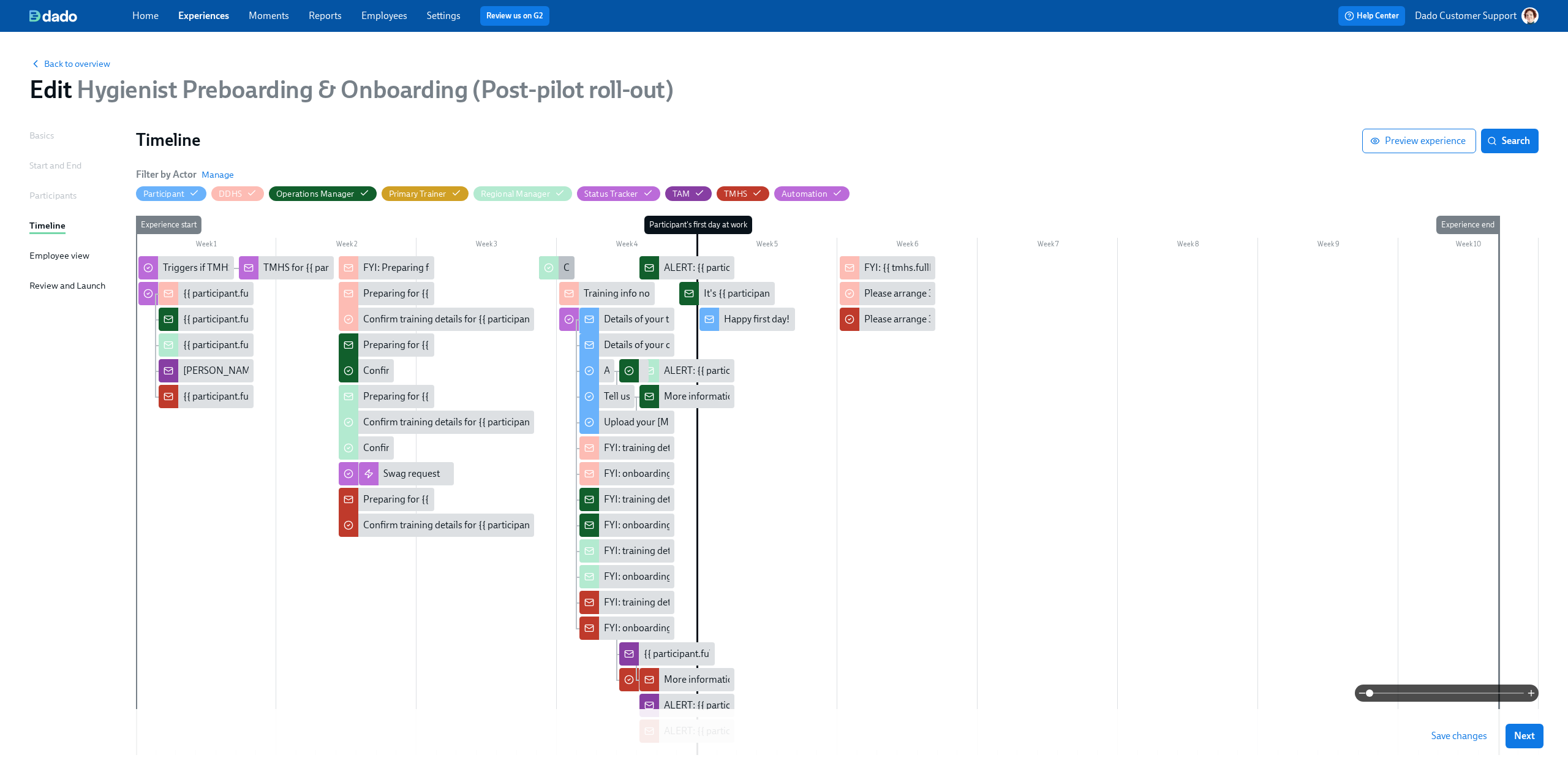
click at [554, 270] on div at bounding box center [548, 268] width 19 height 24
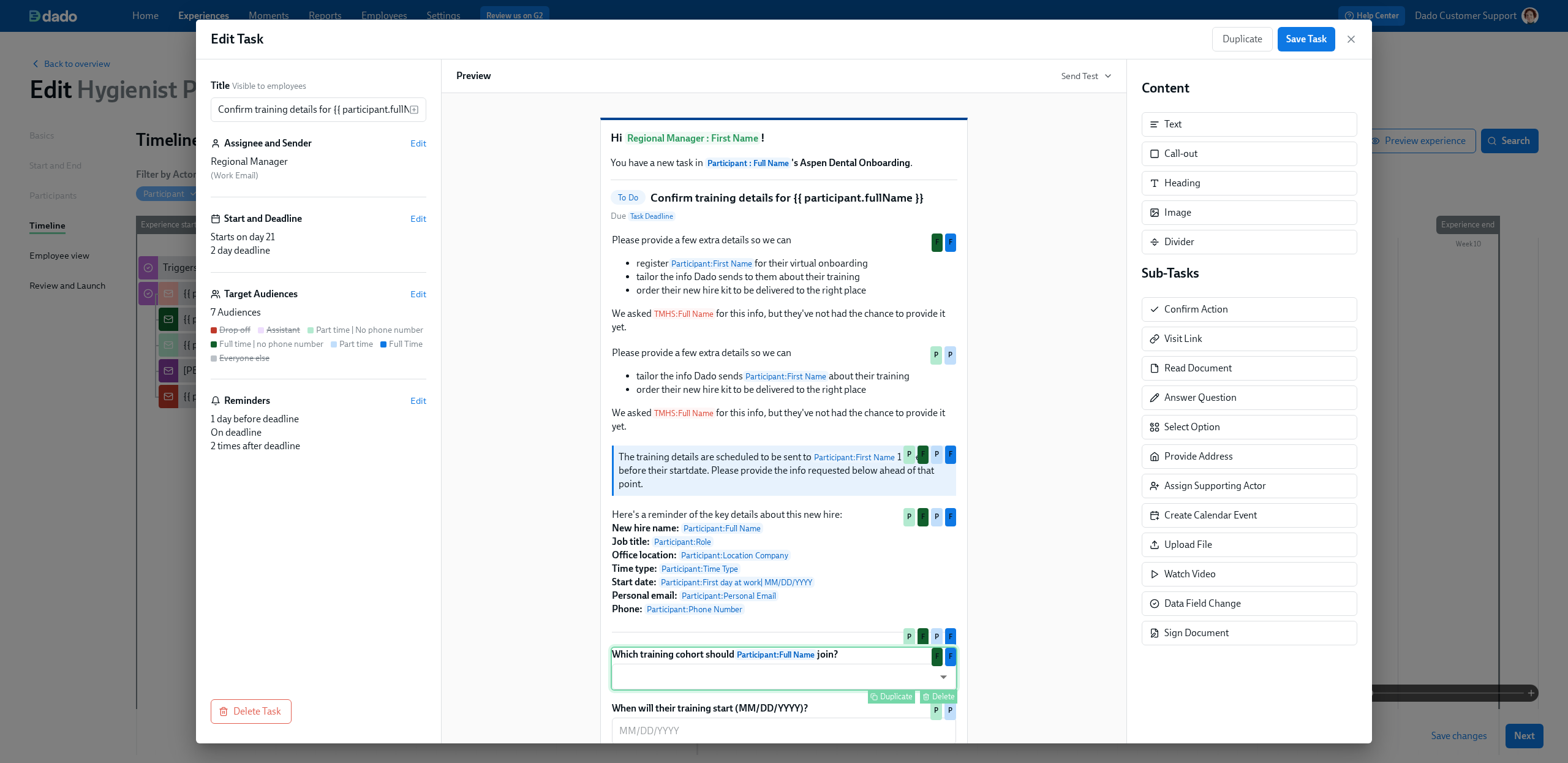
click at [672, 691] on div "Which training cohort should Participant : Full Name join? ​ ​ Duplicate Delete…" at bounding box center [784, 669] width 346 height 44
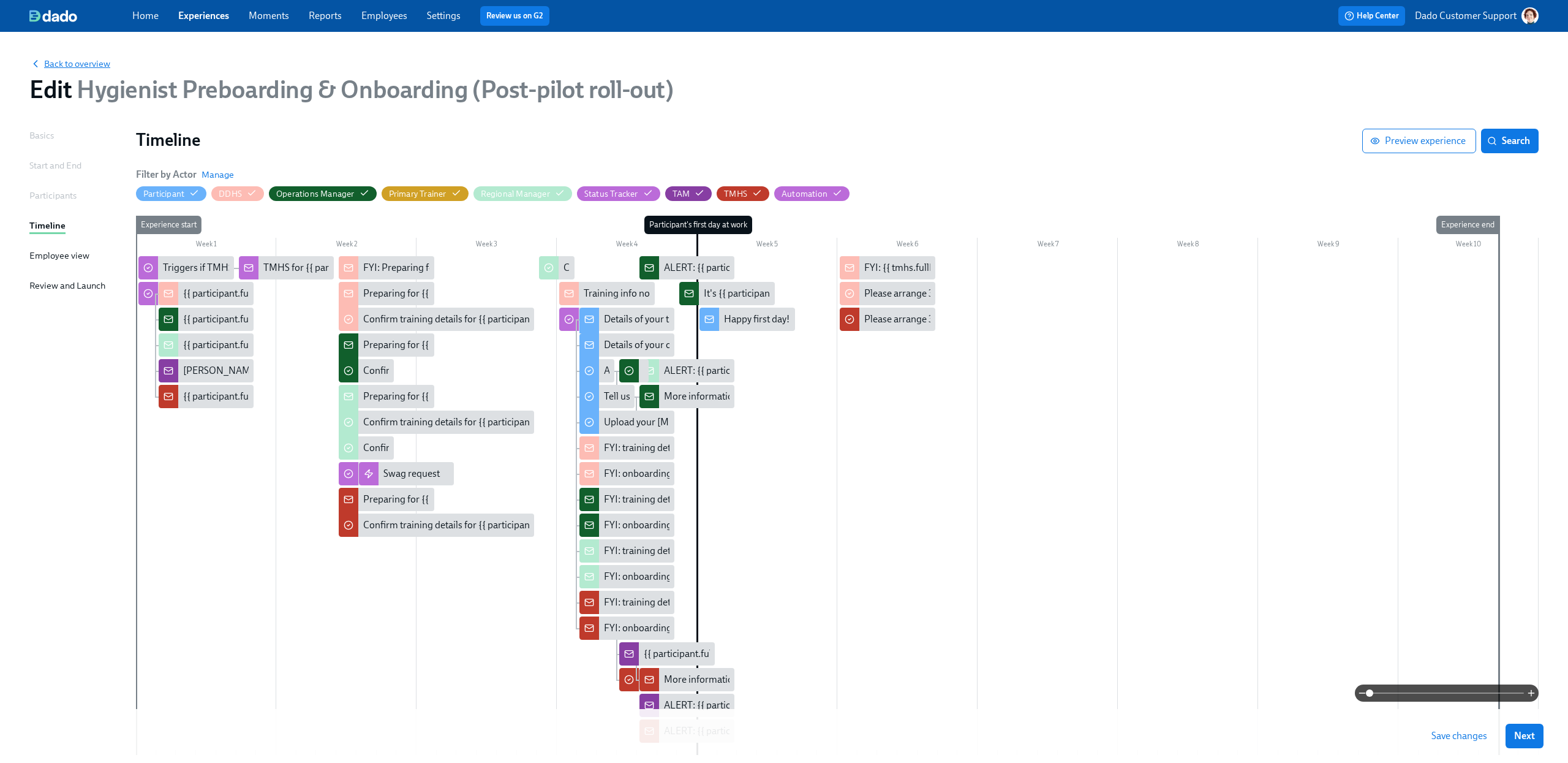
click at [61, 57] on div "Back to overview" at bounding box center [784, 63] width 1509 height 13
click at [63, 63] on span "Back to overview" at bounding box center [70, 63] width 81 height 13
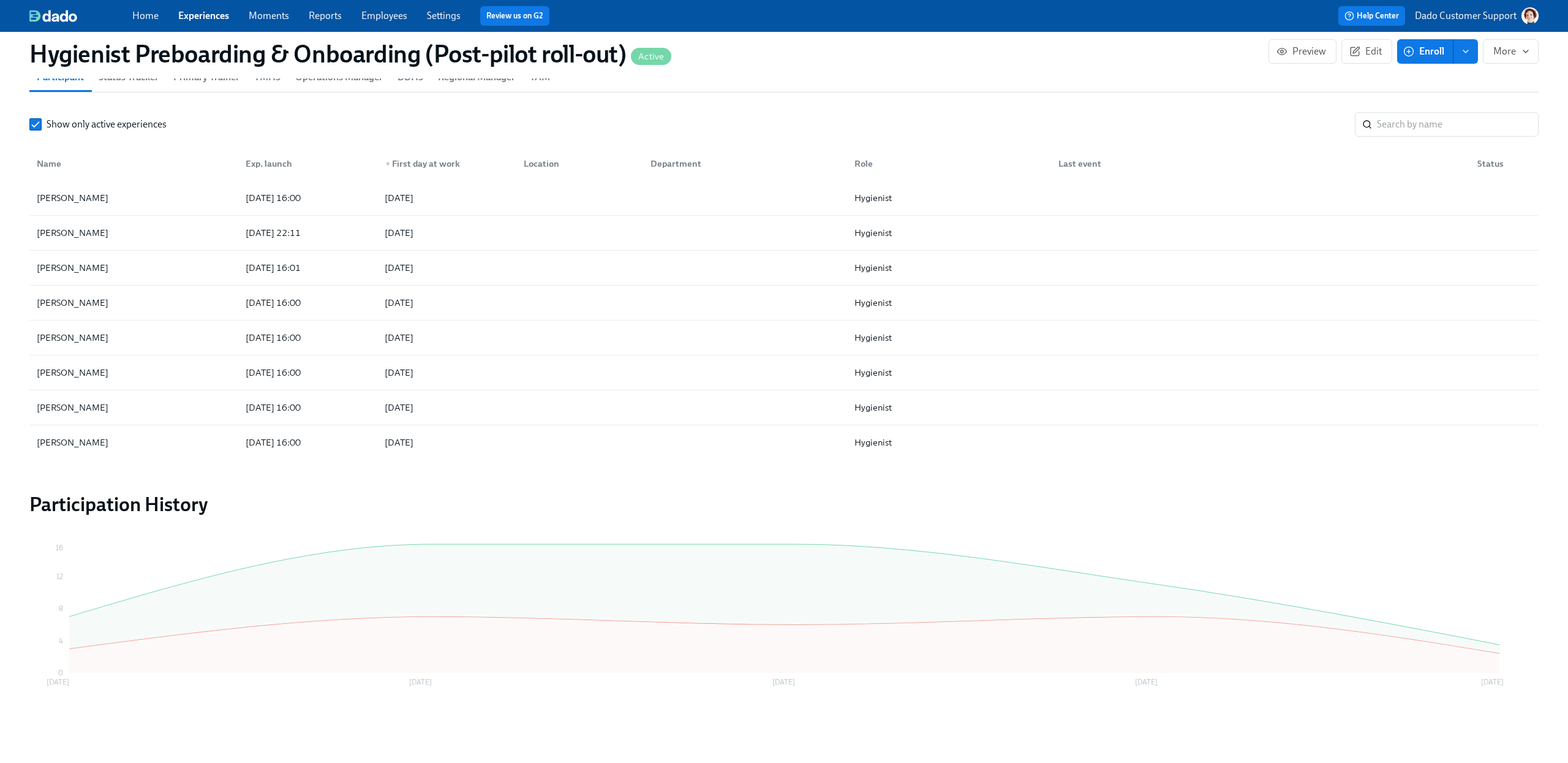
scroll to position [0, 14514]
click at [1414, 121] on input "search" at bounding box center [1458, 124] width 161 height 24
paste input "Lauren"
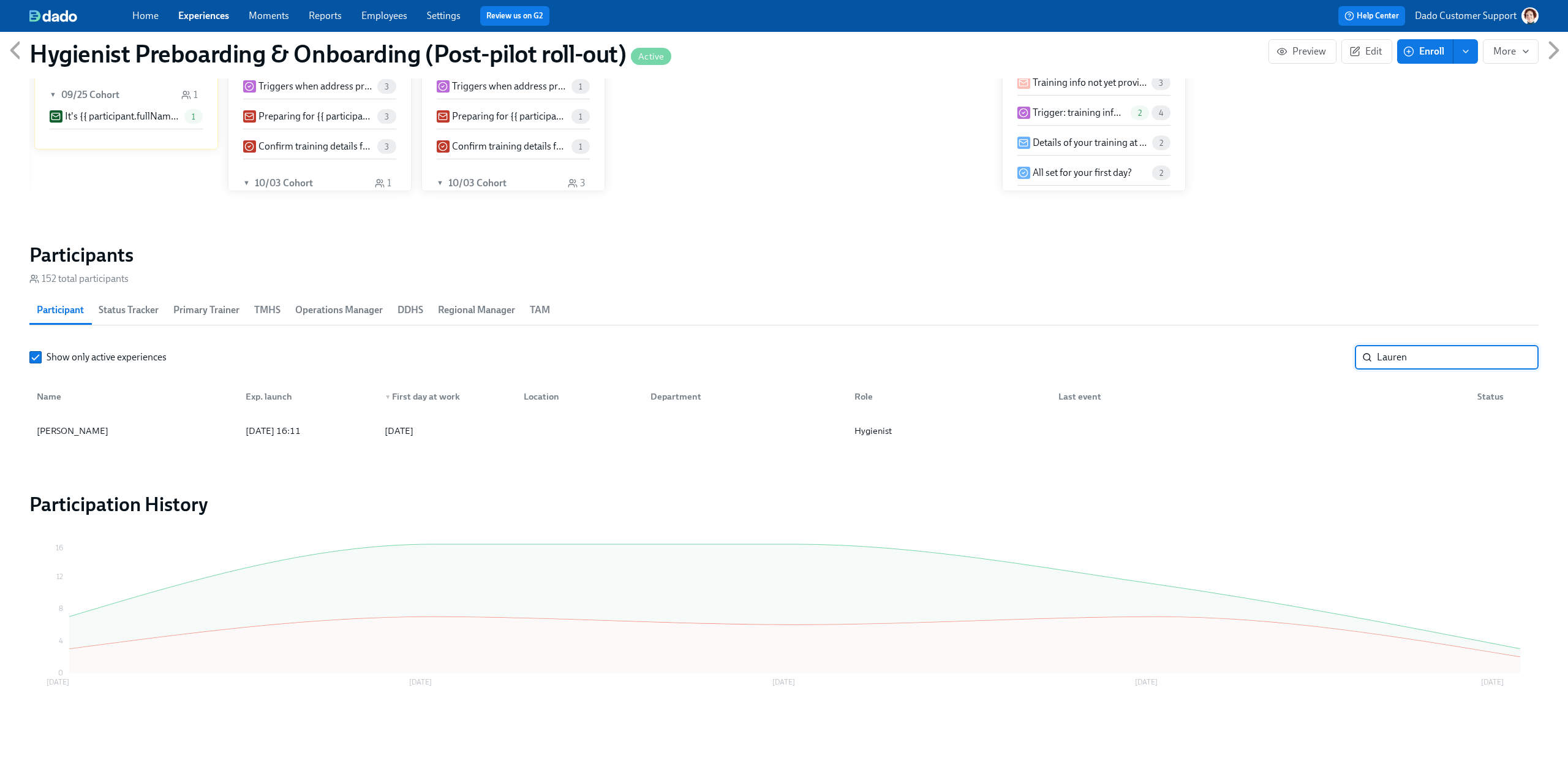
scroll to position [1139, 0]
type input "Lauren"
click at [77, 426] on div "[PERSON_NAME]" at bounding box center [72, 430] width 82 height 14
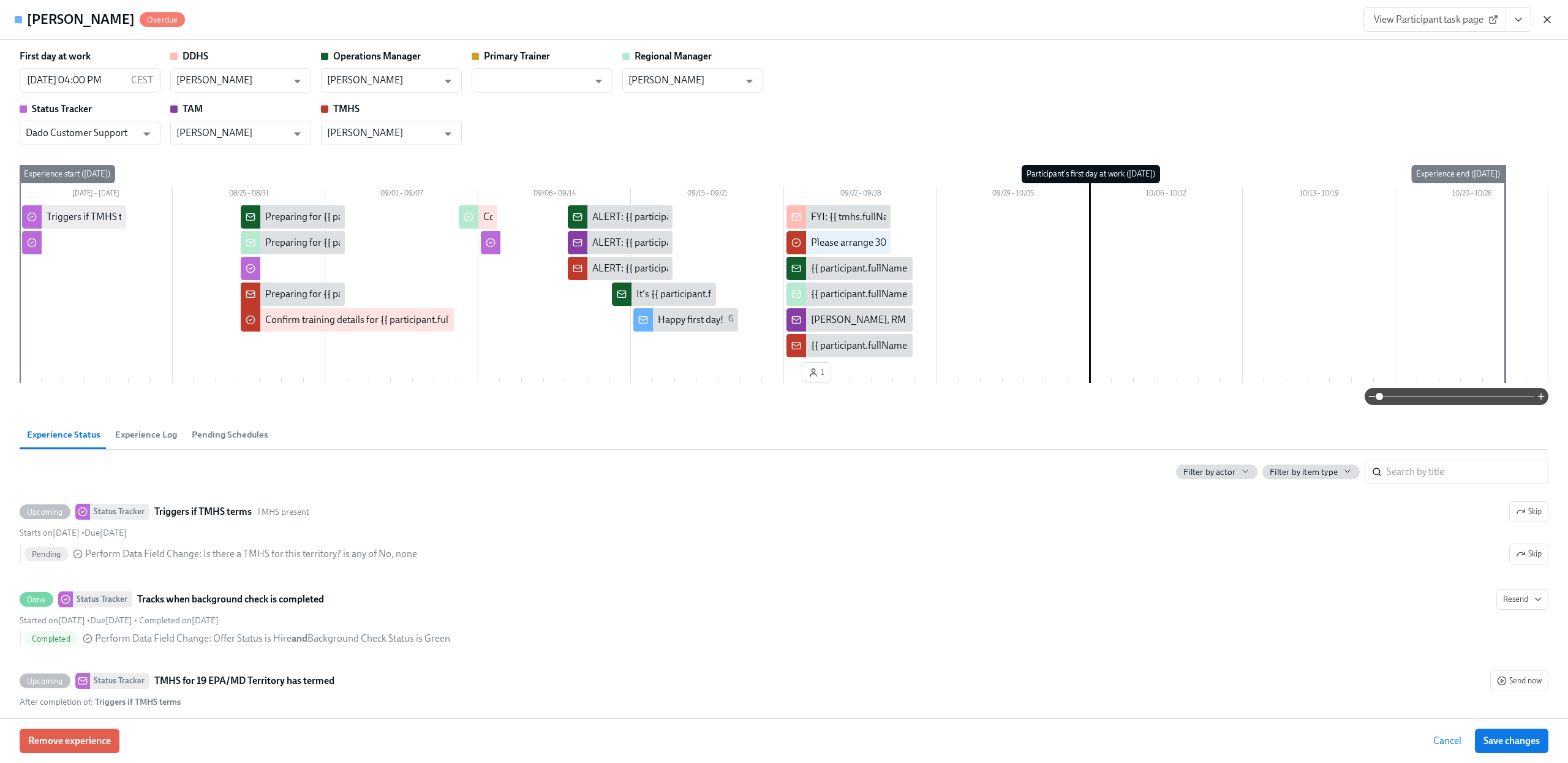
click at [1549, 21] on icon "button" at bounding box center [1547, 19] width 13 height 13
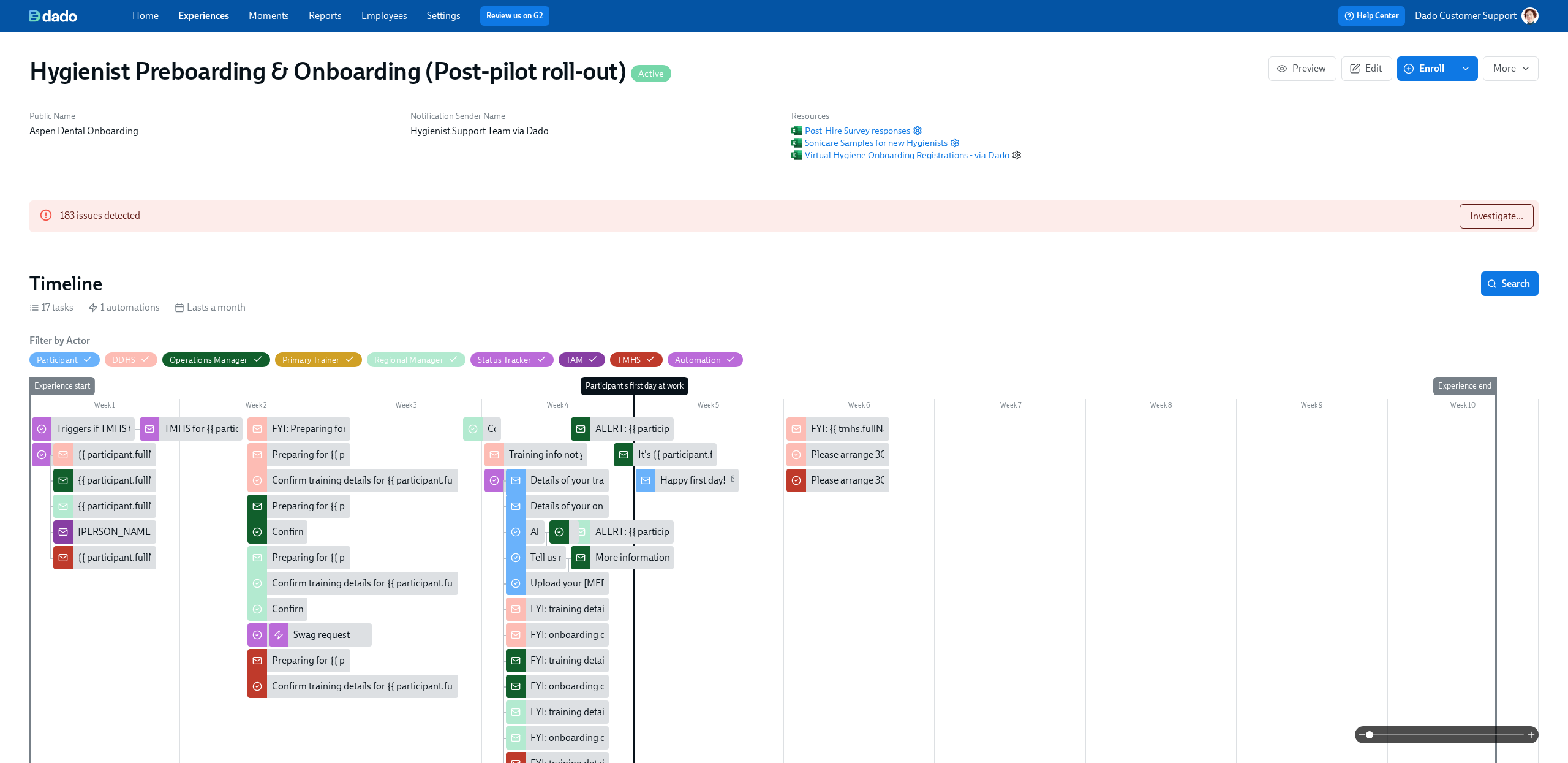
click at [1017, 151] on icon "button" at bounding box center [1017, 156] width 10 height 10
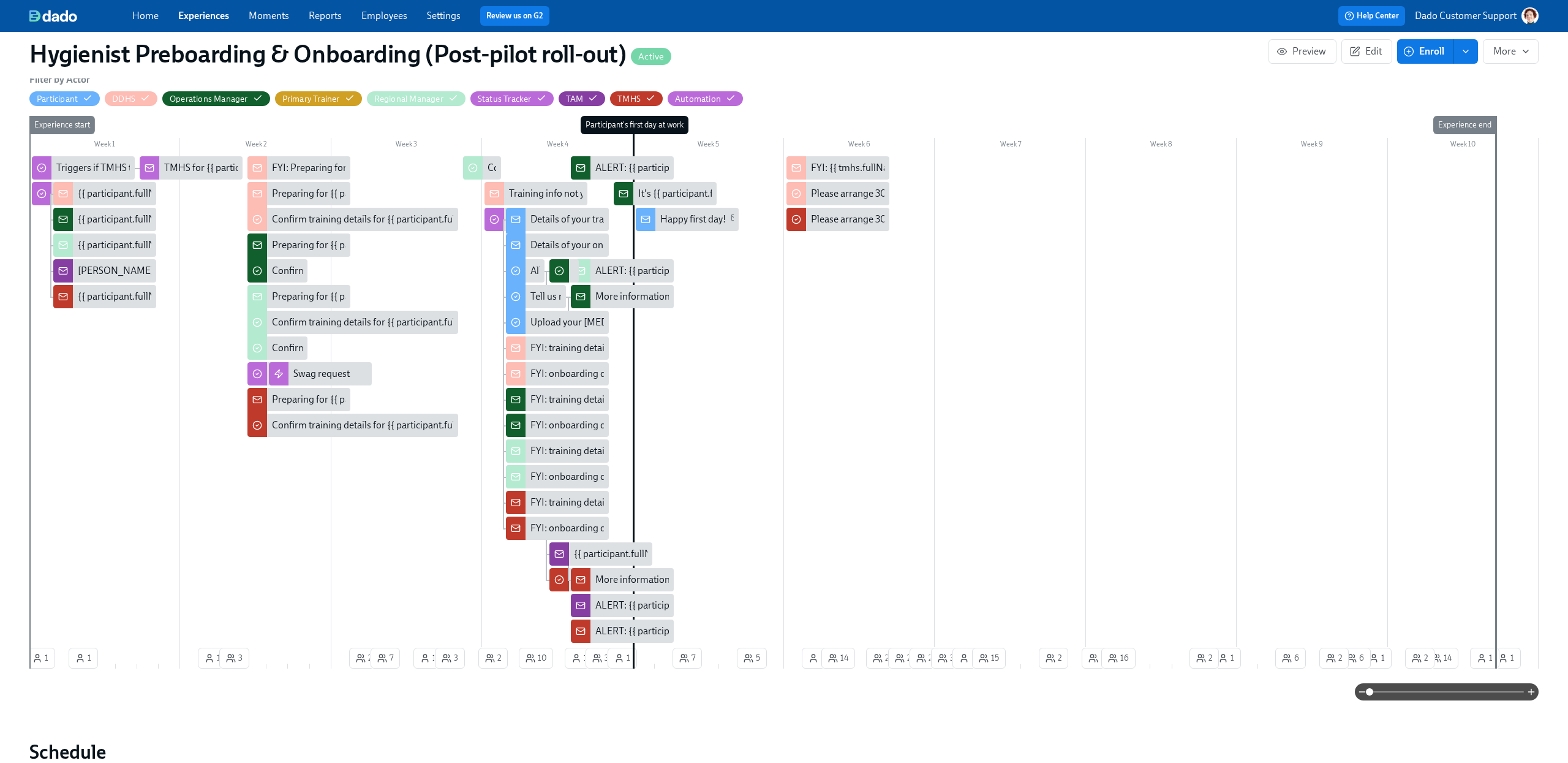
scroll to position [120, 0]
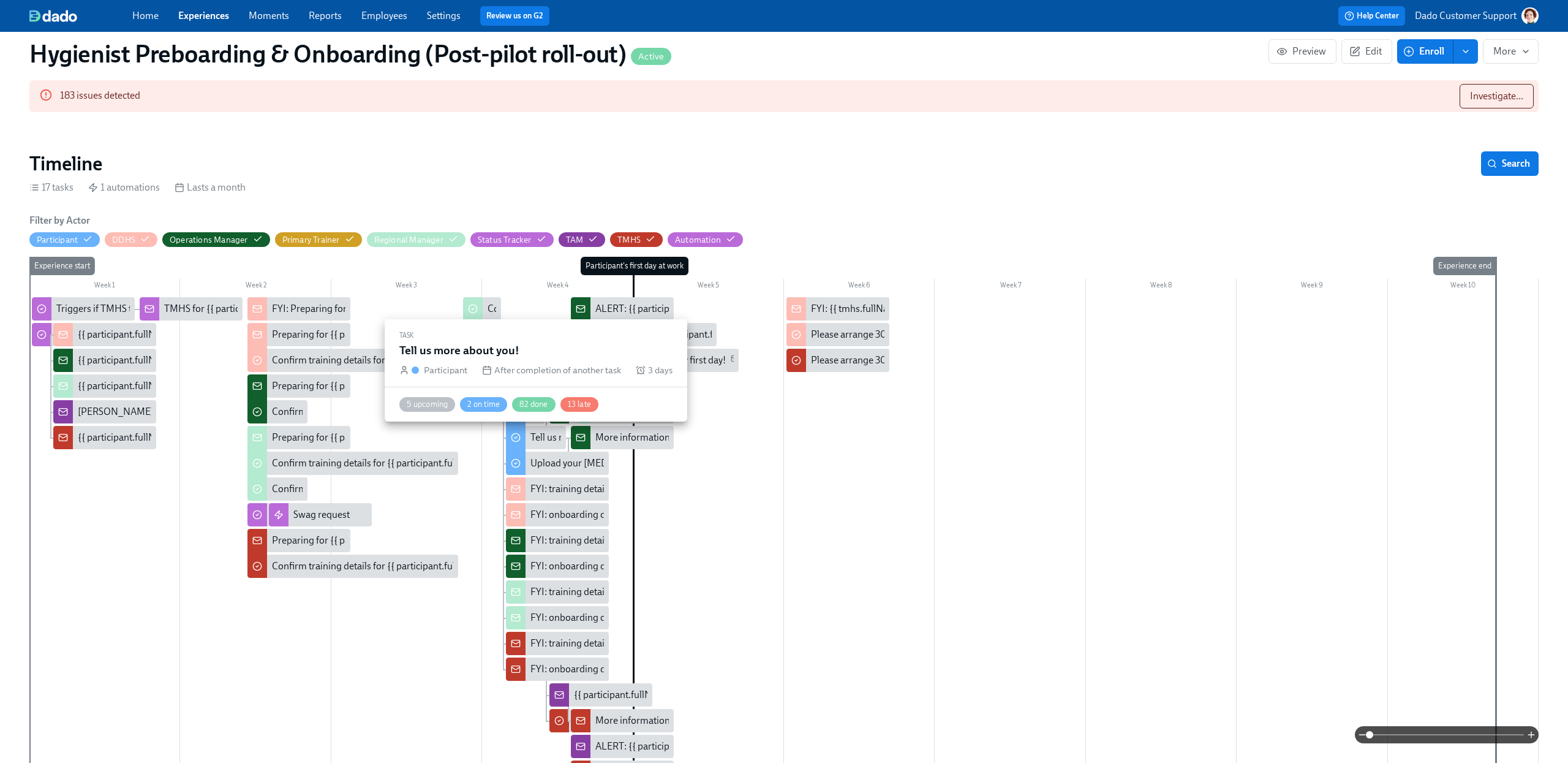
click at [534, 442] on div "Tell us more about you!" at bounding box center [579, 437] width 98 height 13
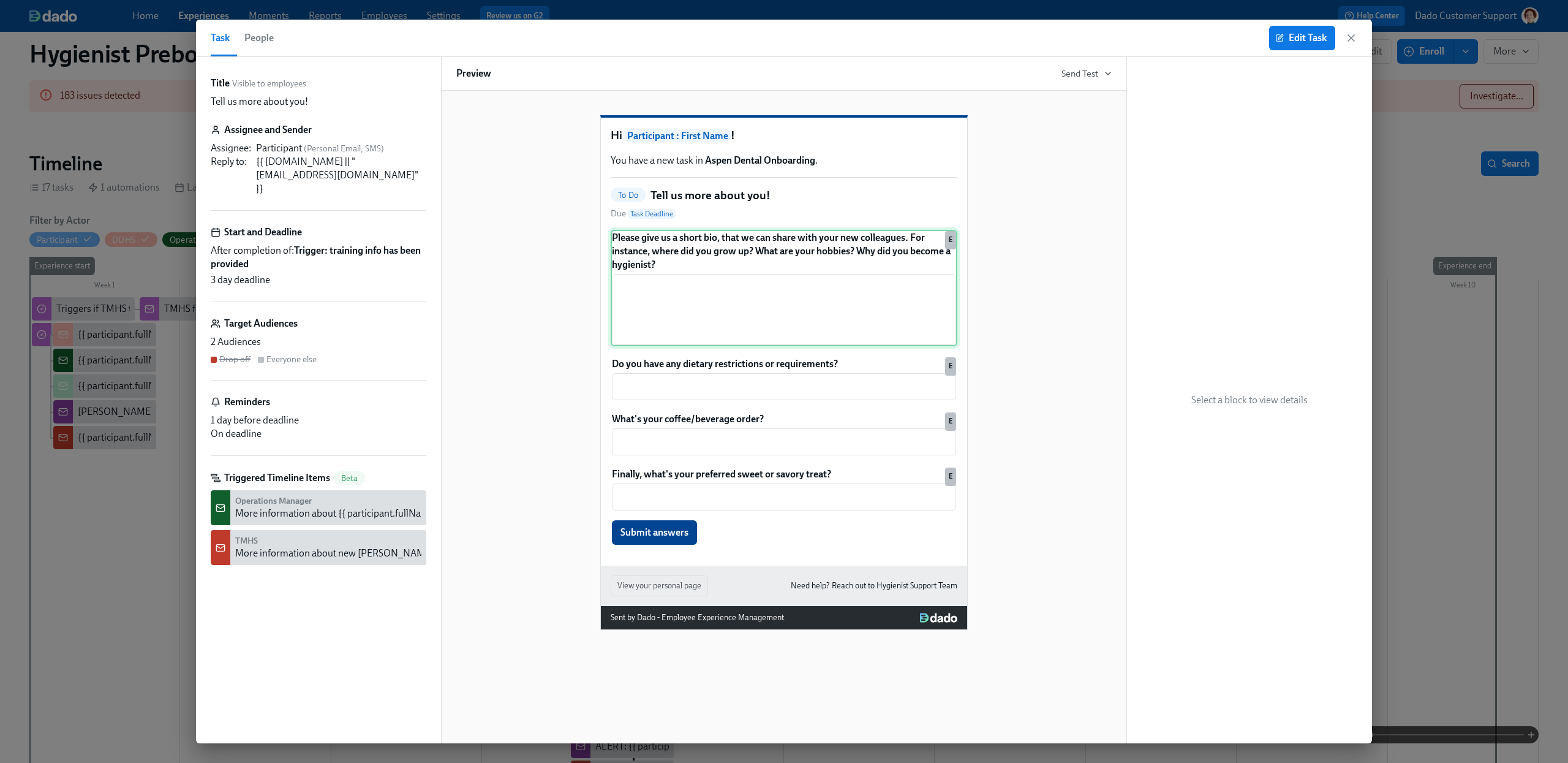
click at [747, 315] on div "Please give us a short bio, that we can share with your new colleagues. For ins…" at bounding box center [784, 288] width 346 height 116
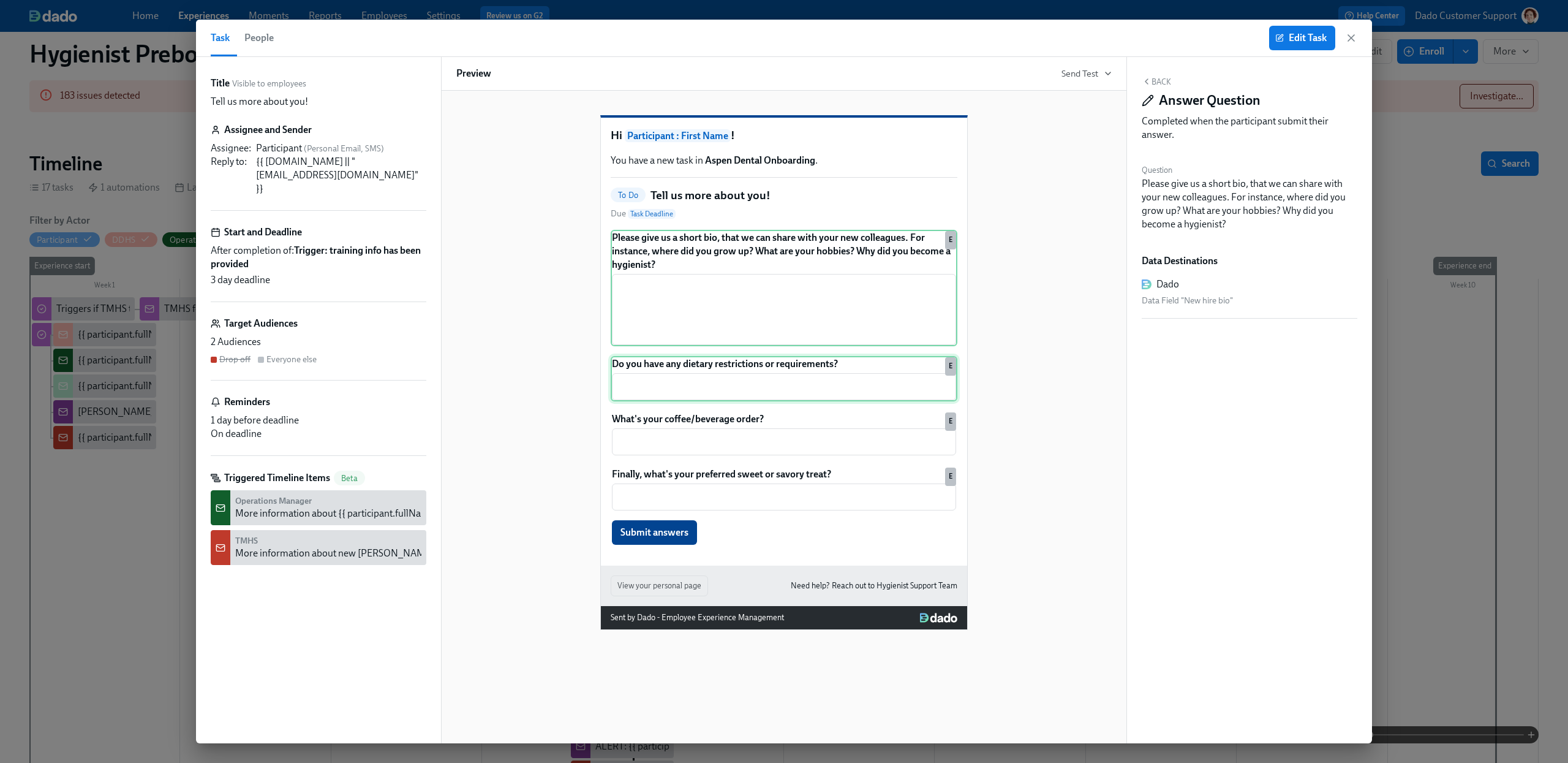
click at [742, 400] on div "Do you have any dietary restrictions or requirements? ​ E" at bounding box center [784, 379] width 346 height 45
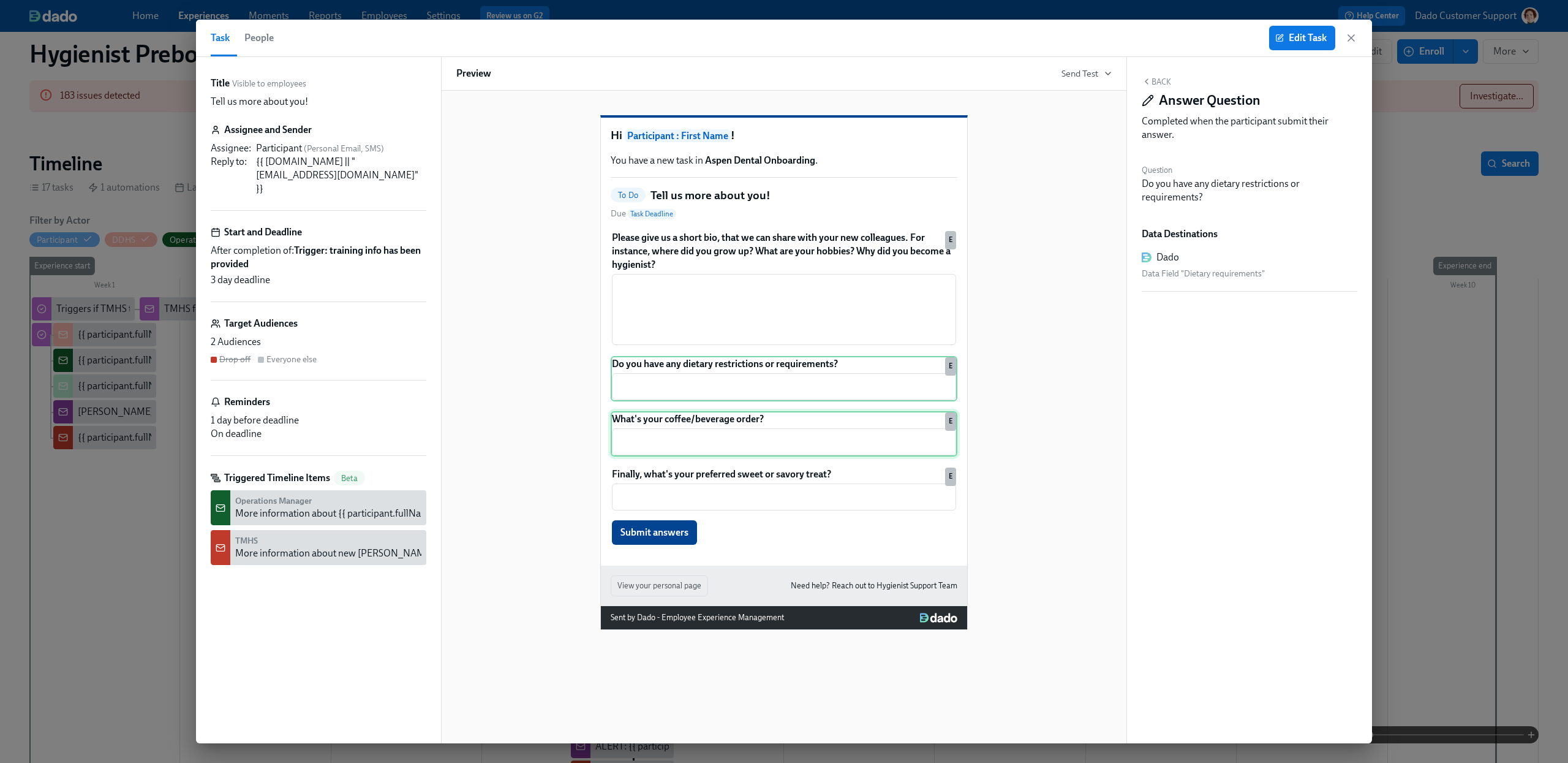
click at [735, 451] on div "What's your coffee/beverage order? ​ E" at bounding box center [784, 434] width 346 height 45
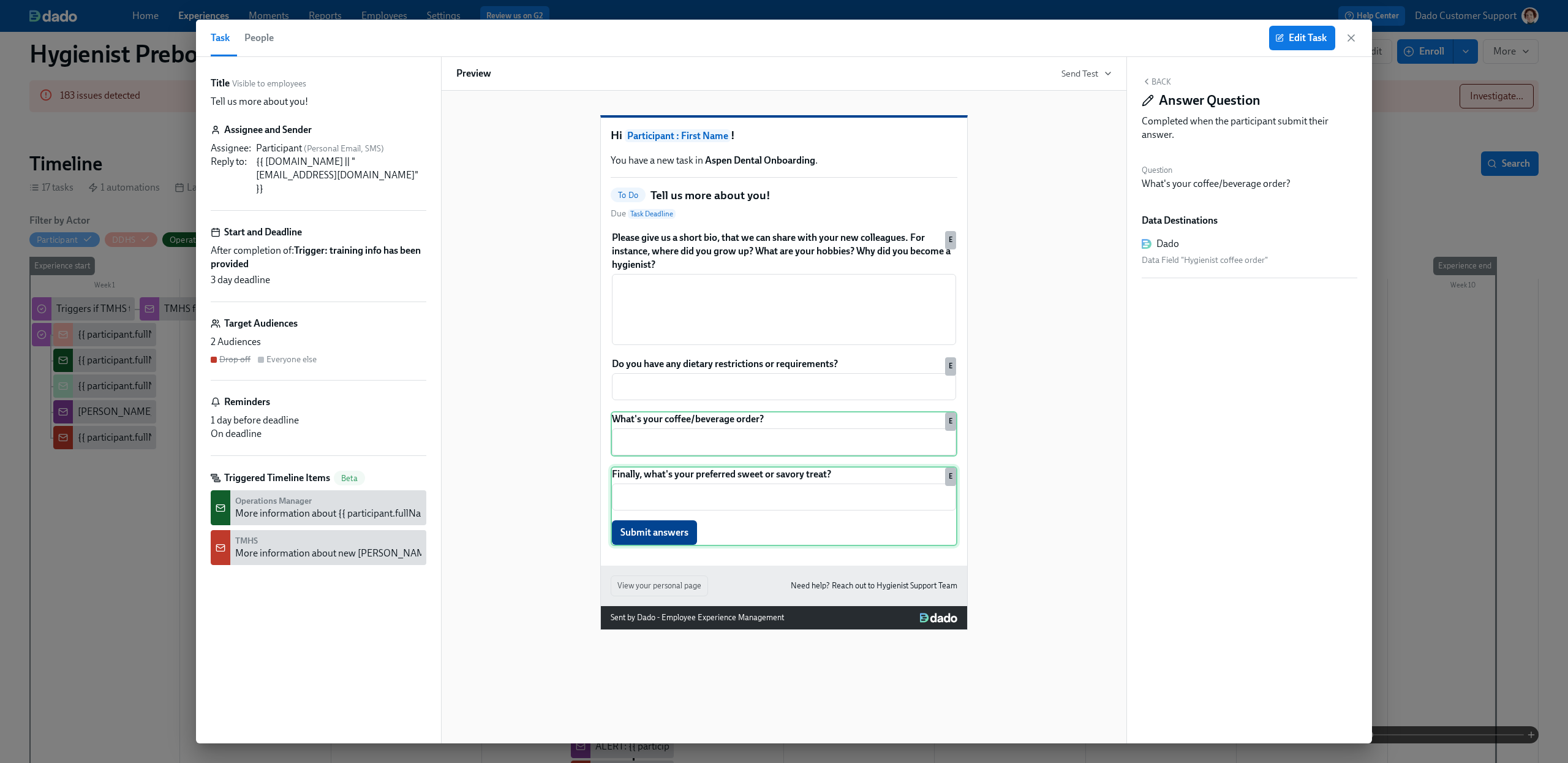
click at [757, 514] on div "Finally, what's your preferred sweet or savory treat? ​ Submit answers E" at bounding box center [784, 506] width 346 height 80
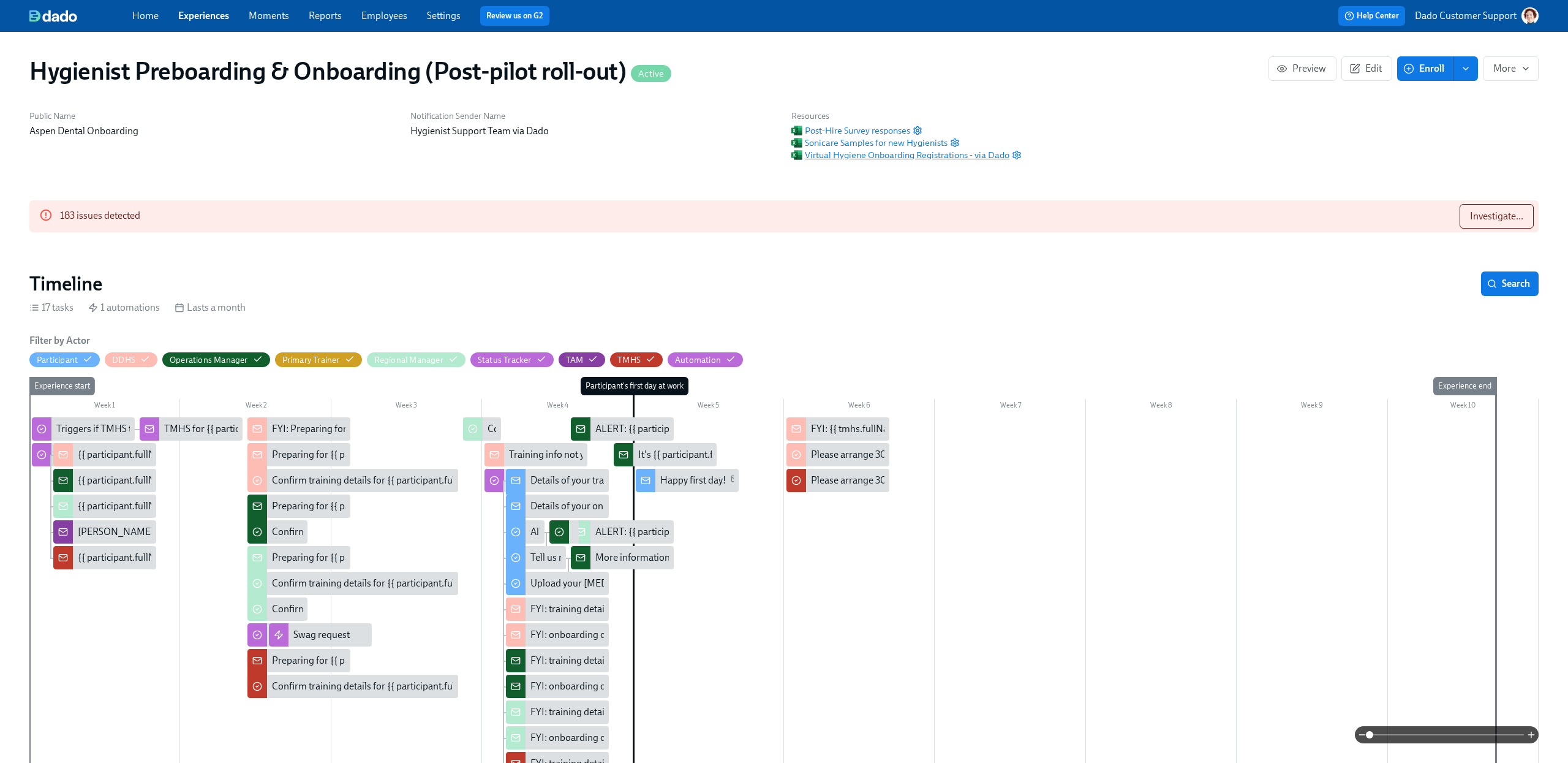
click at [892, 154] on span "Virtual Hygiene Onboarding Registrations - via Dado" at bounding box center [900, 155] width 218 height 13
click at [1018, 153] on icon "button" at bounding box center [1017, 156] width 10 height 10
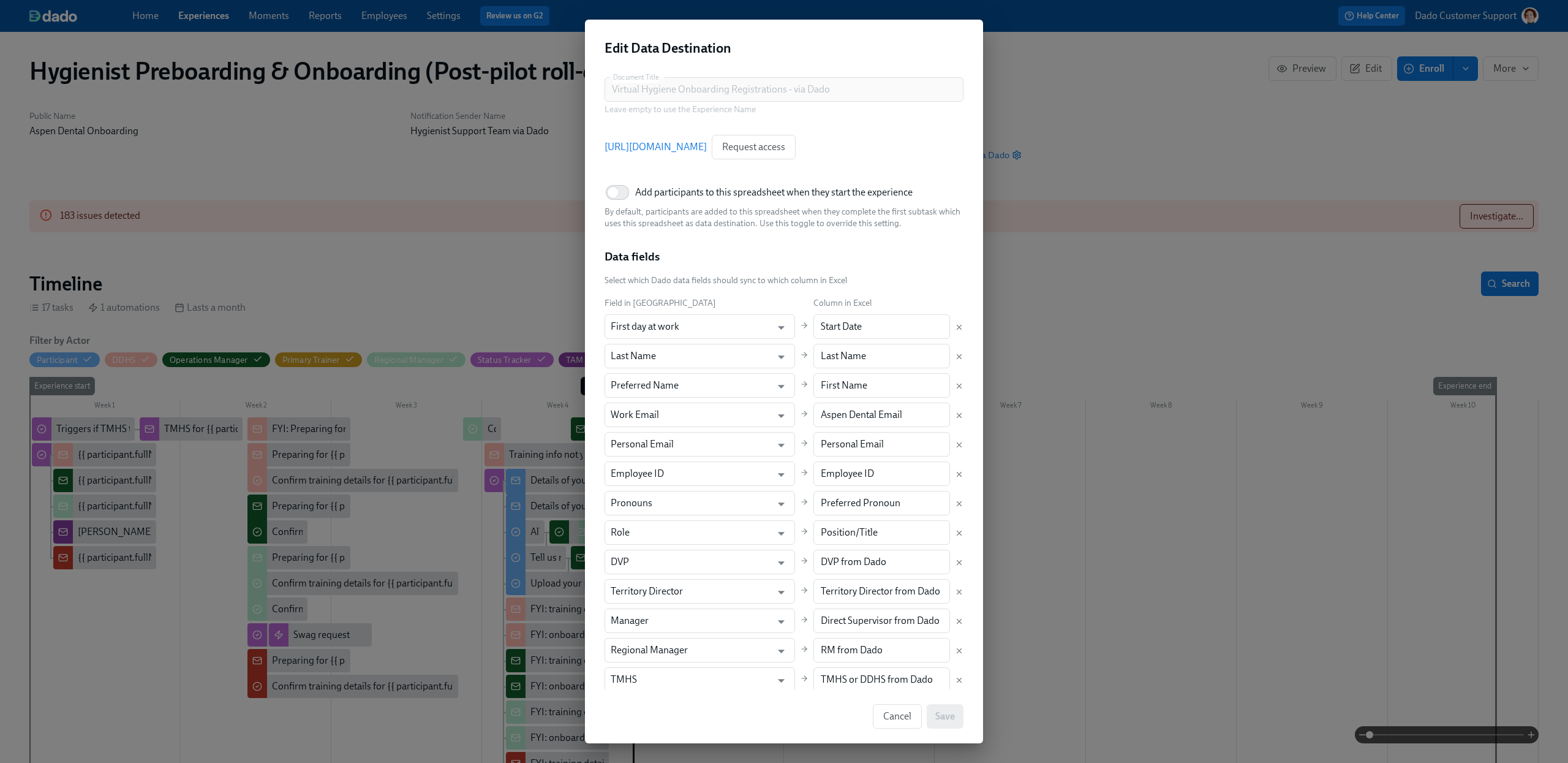
click at [954, 238] on div "Document Title Virtual Hygiene Onboarding Registrations - via Dado Document Tit…" at bounding box center [784, 541] width 359 height 927
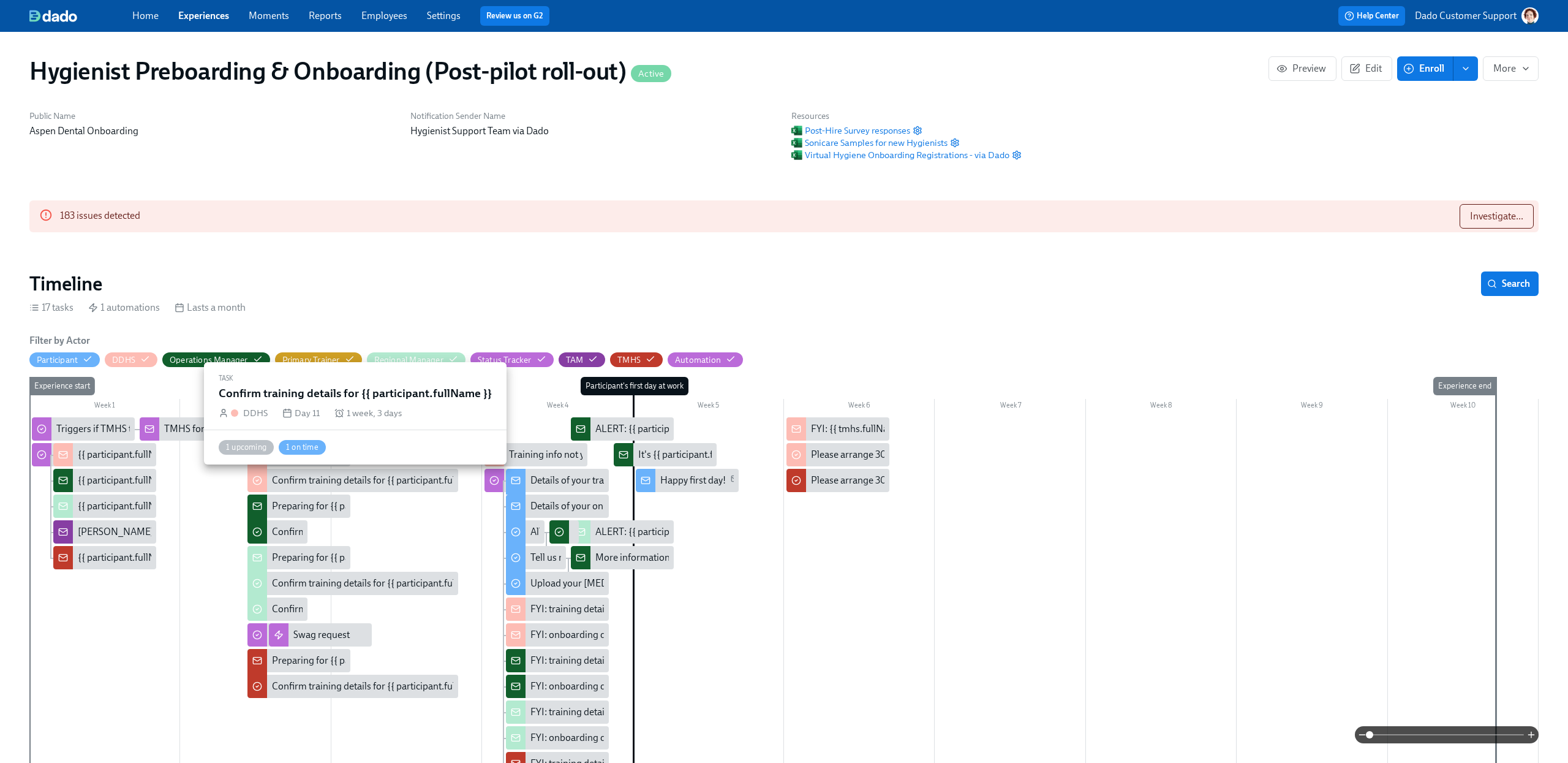
click at [306, 481] on div "Confirm training details for {{ participant.fullName }}" at bounding box center [383, 480] width 220 height 13
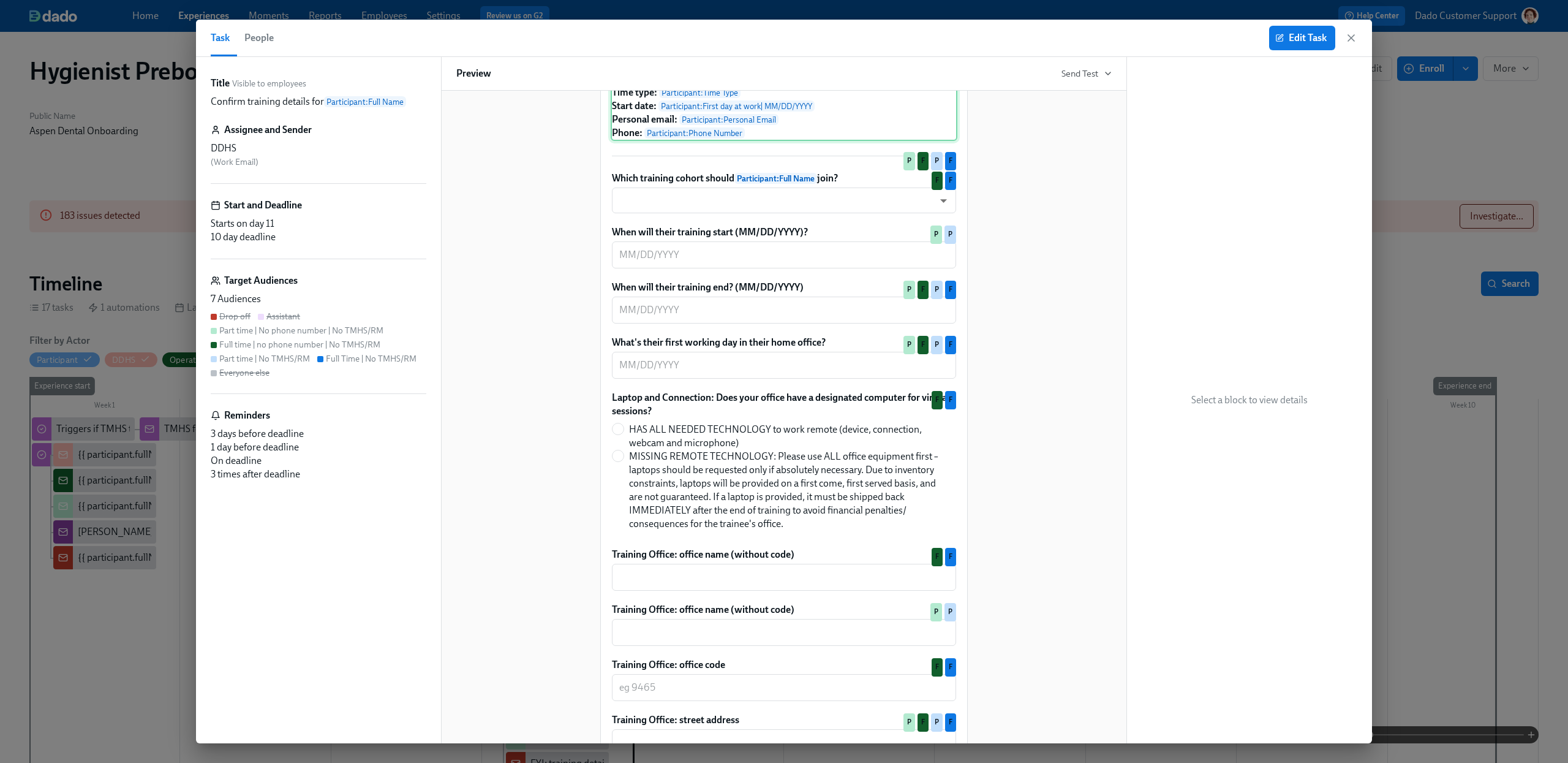
scroll to position [396, 0]
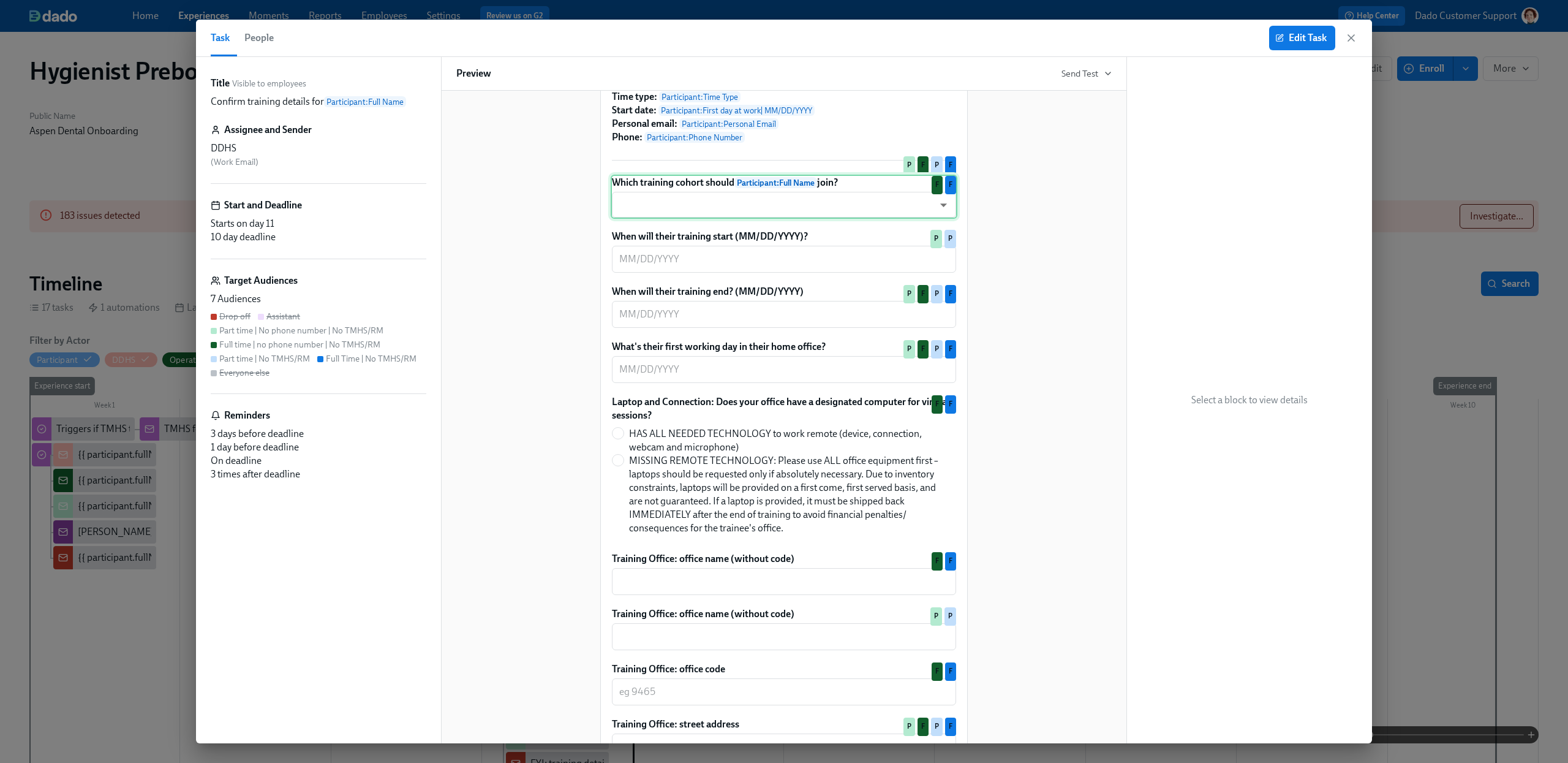
click at [726, 219] on div "Which training cohort should Participant : Full Name join? ​ ​ F F" at bounding box center [784, 197] width 346 height 44
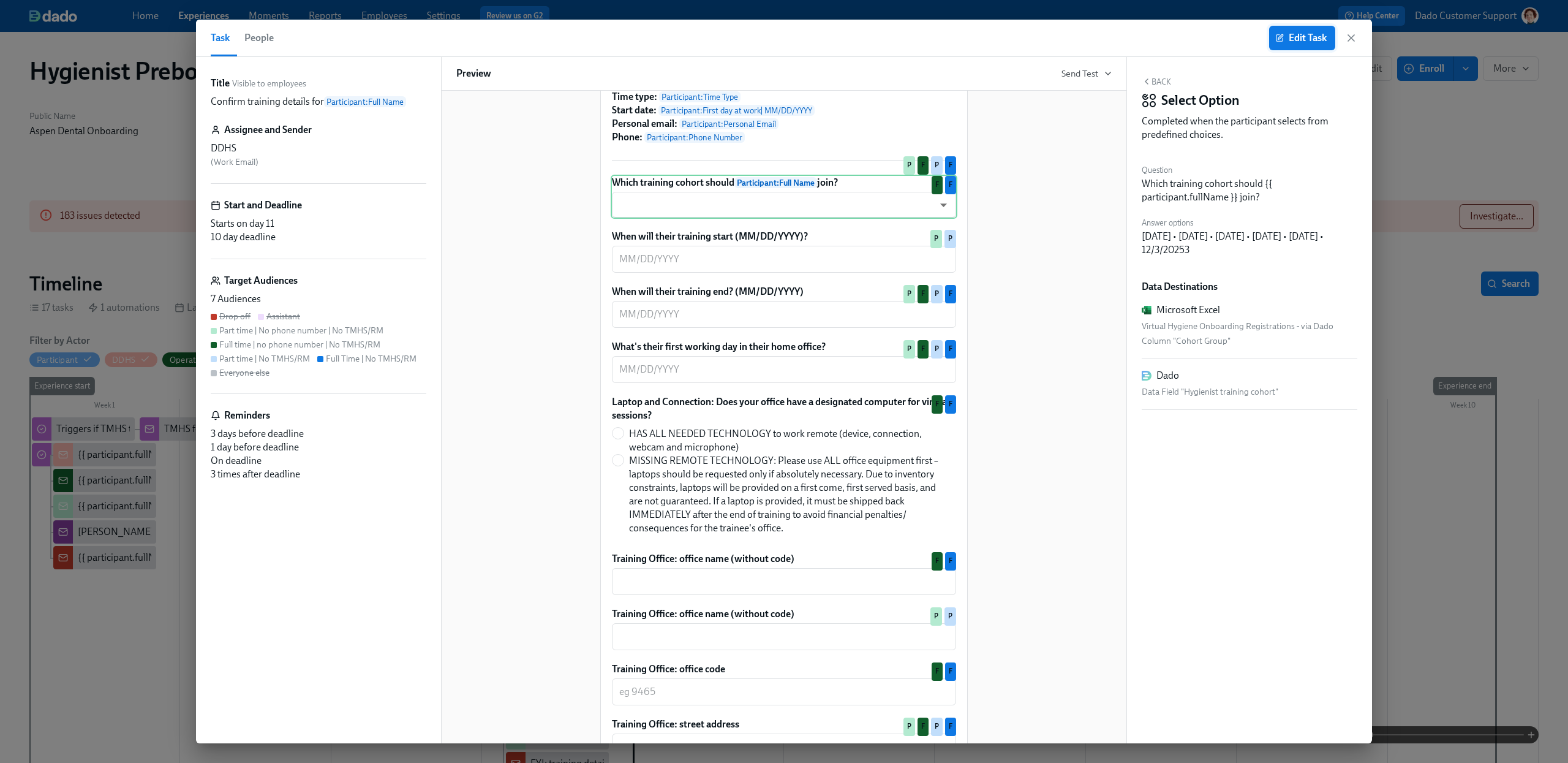
click at [1317, 46] on button "Edit Task" at bounding box center [1302, 38] width 66 height 24
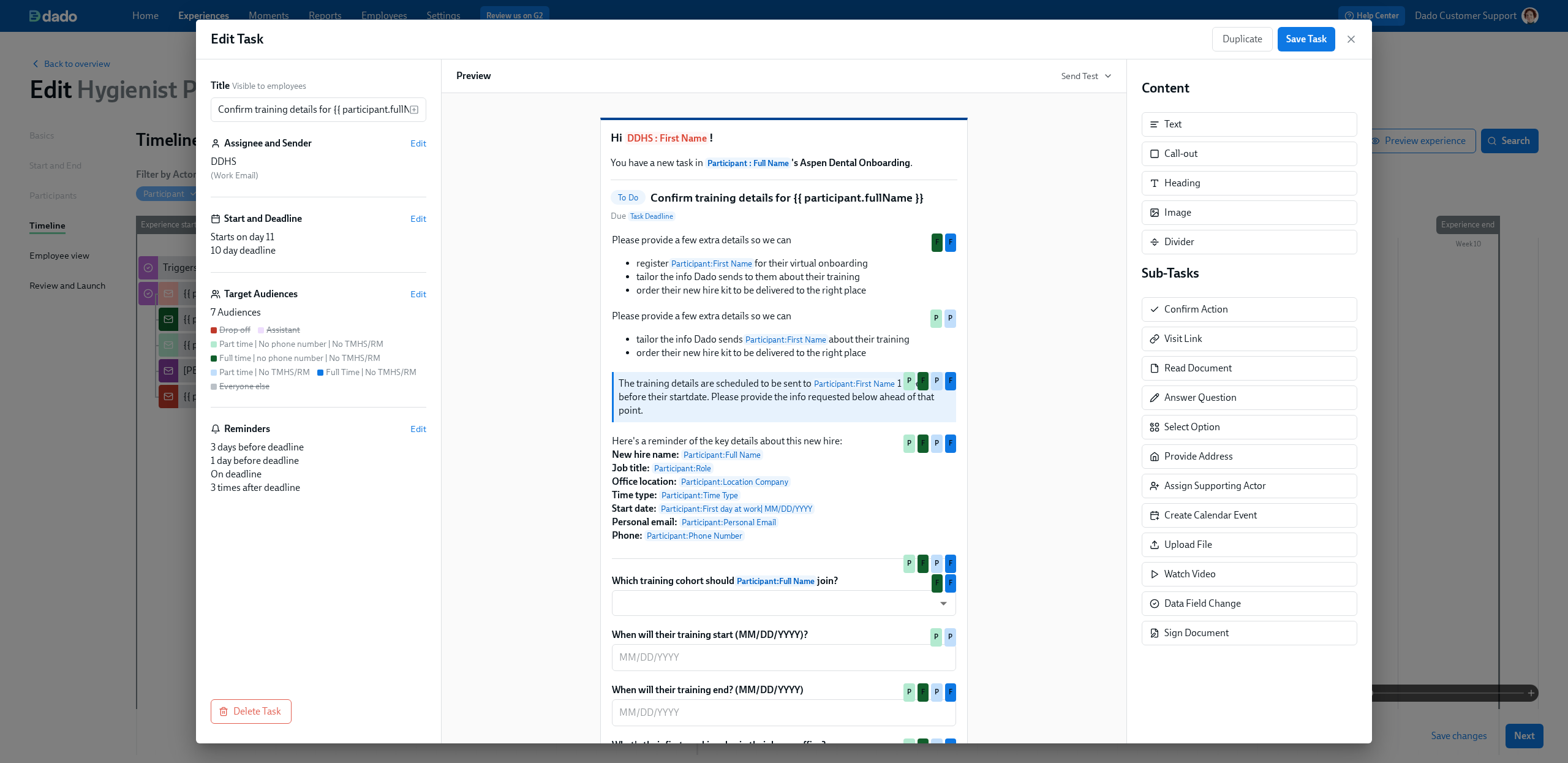
click at [428, 293] on div "Title Visible to employees Confirm training details for {{ participant.fullName…" at bounding box center [318, 401] width 245 height 684
click at [417, 294] on span "Edit" at bounding box center [418, 294] width 16 height 13
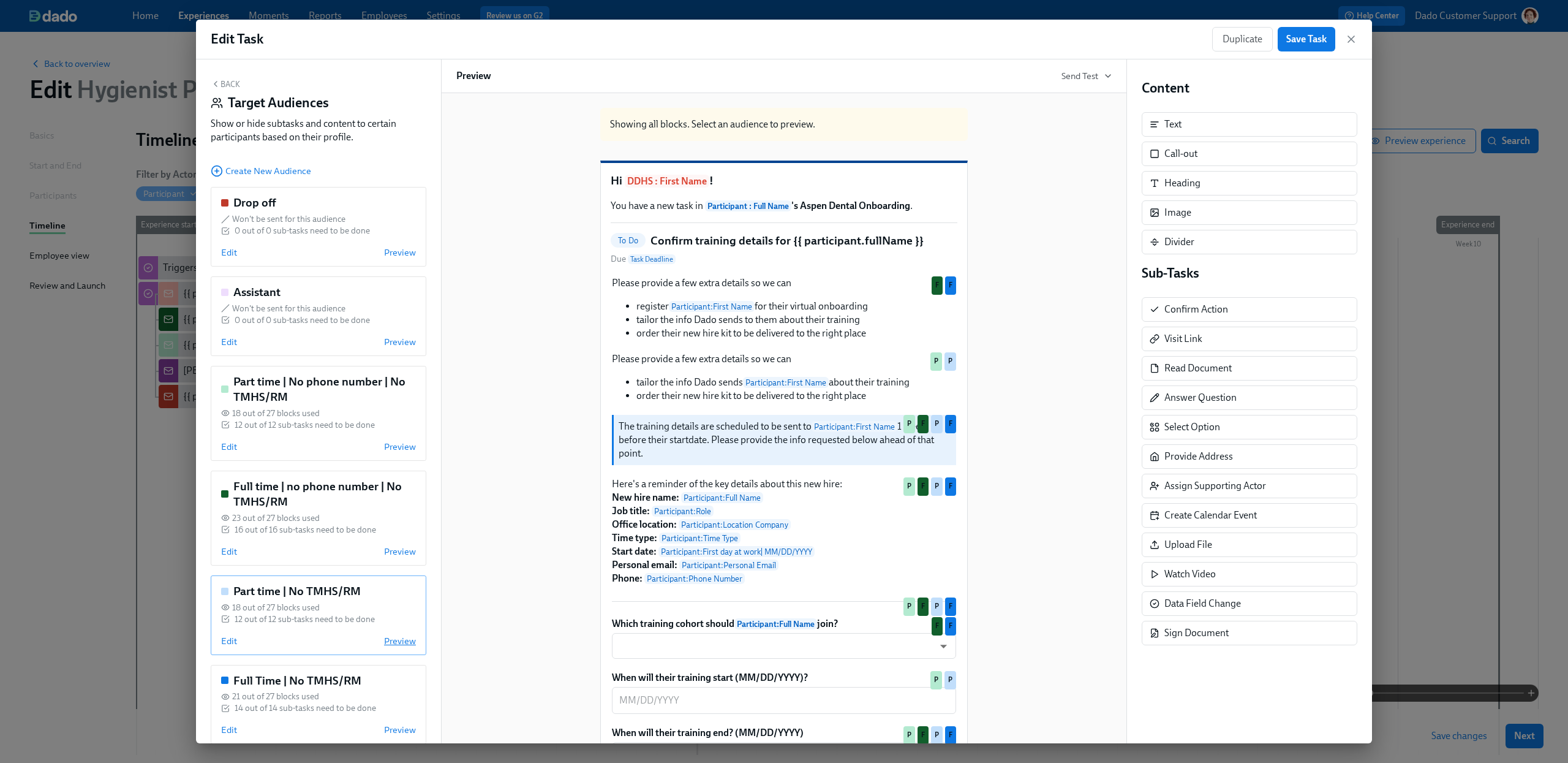
click at [411, 640] on span "Preview" at bounding box center [400, 641] width 32 height 13
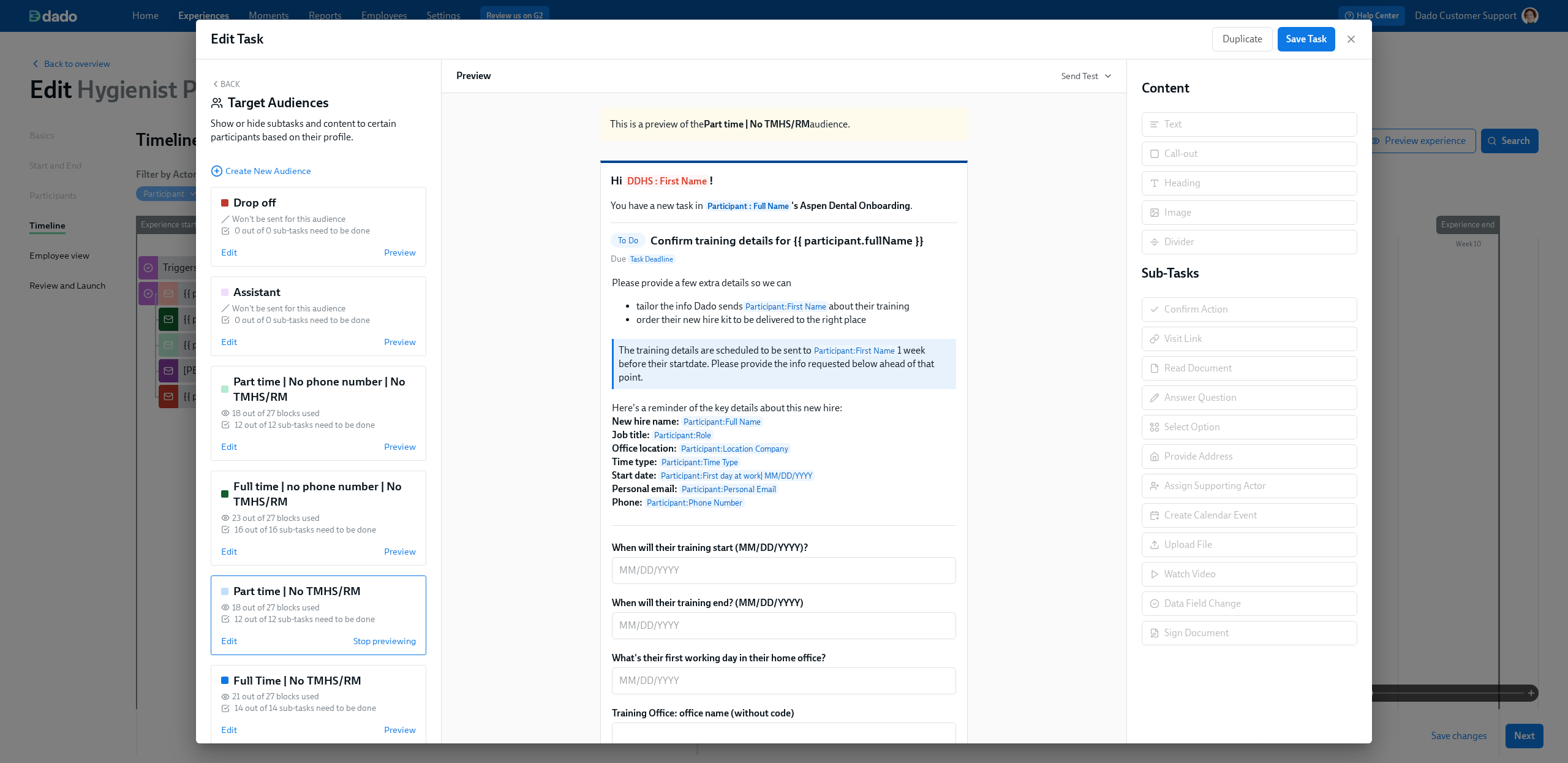
click at [749, 577] on div "When will their training start (MM/DD/YYYY)? ​ Duplicate" at bounding box center [784, 563] width 346 height 45
click at [222, 644] on span "Edit" at bounding box center [229, 641] width 16 height 13
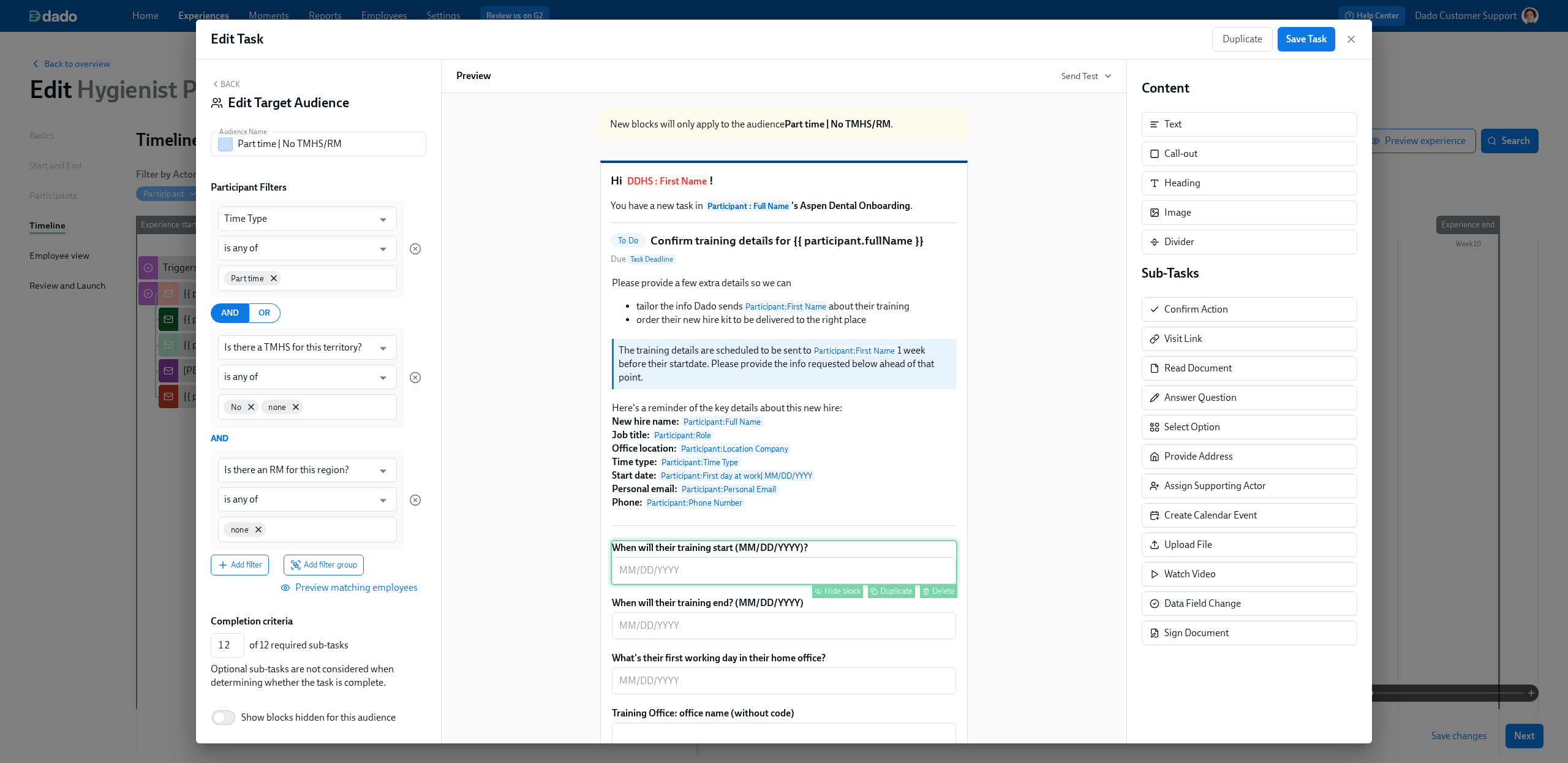
click at [673, 585] on div "When will their training start (MM/DD/YYYY)? ​ Hide block Duplicate Delete" at bounding box center [784, 563] width 346 height 45
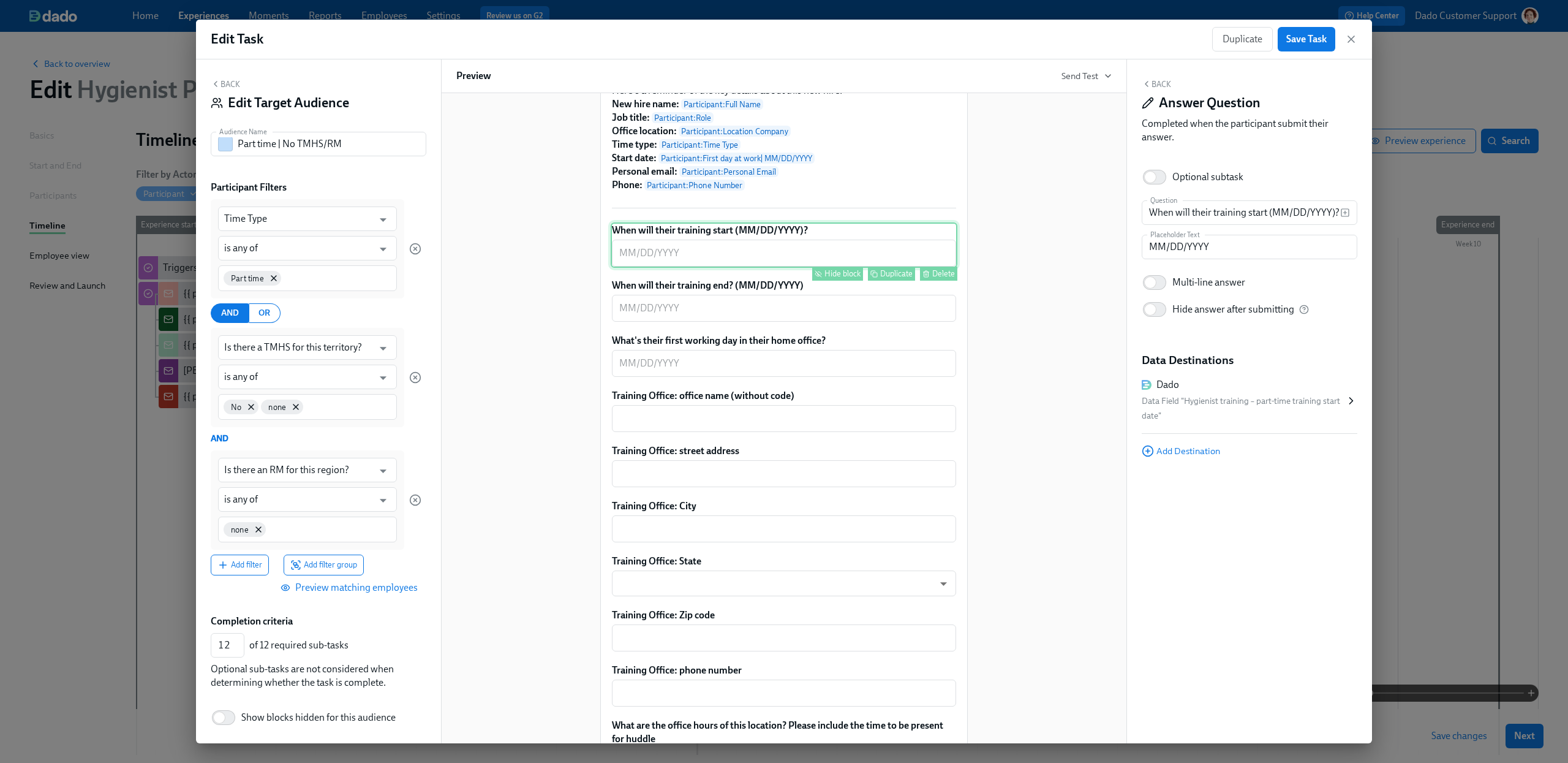
scroll to position [329, 0]
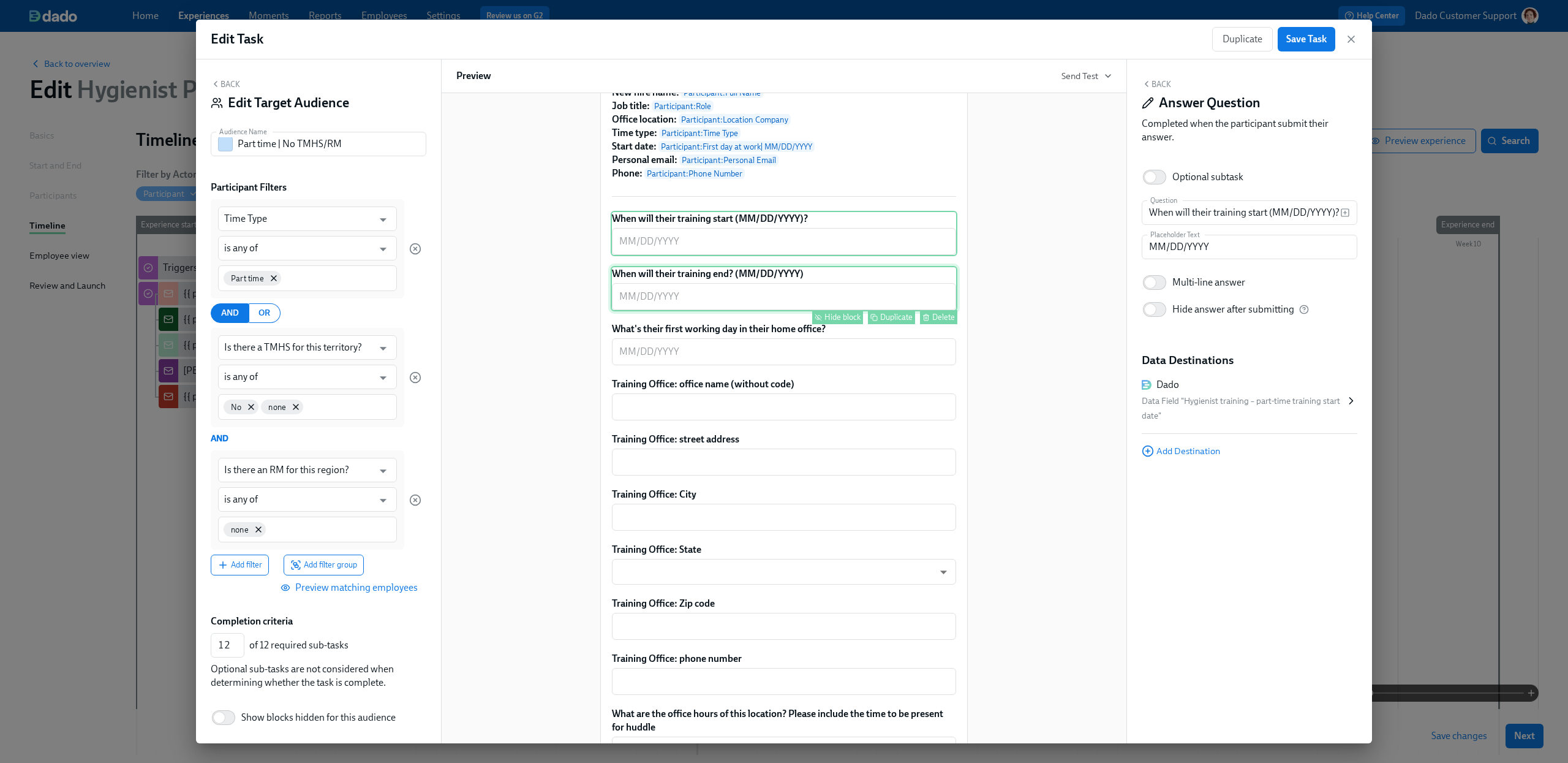
click at [668, 309] on div "When will their training end? (MM/DD/YYYY) ​ Hide block Duplicate Delete" at bounding box center [784, 289] width 346 height 45
click at [665, 346] on div "Please provide a few extra details so we can tailor the info Dado sends Partici…" at bounding box center [784, 493] width 346 height 1094
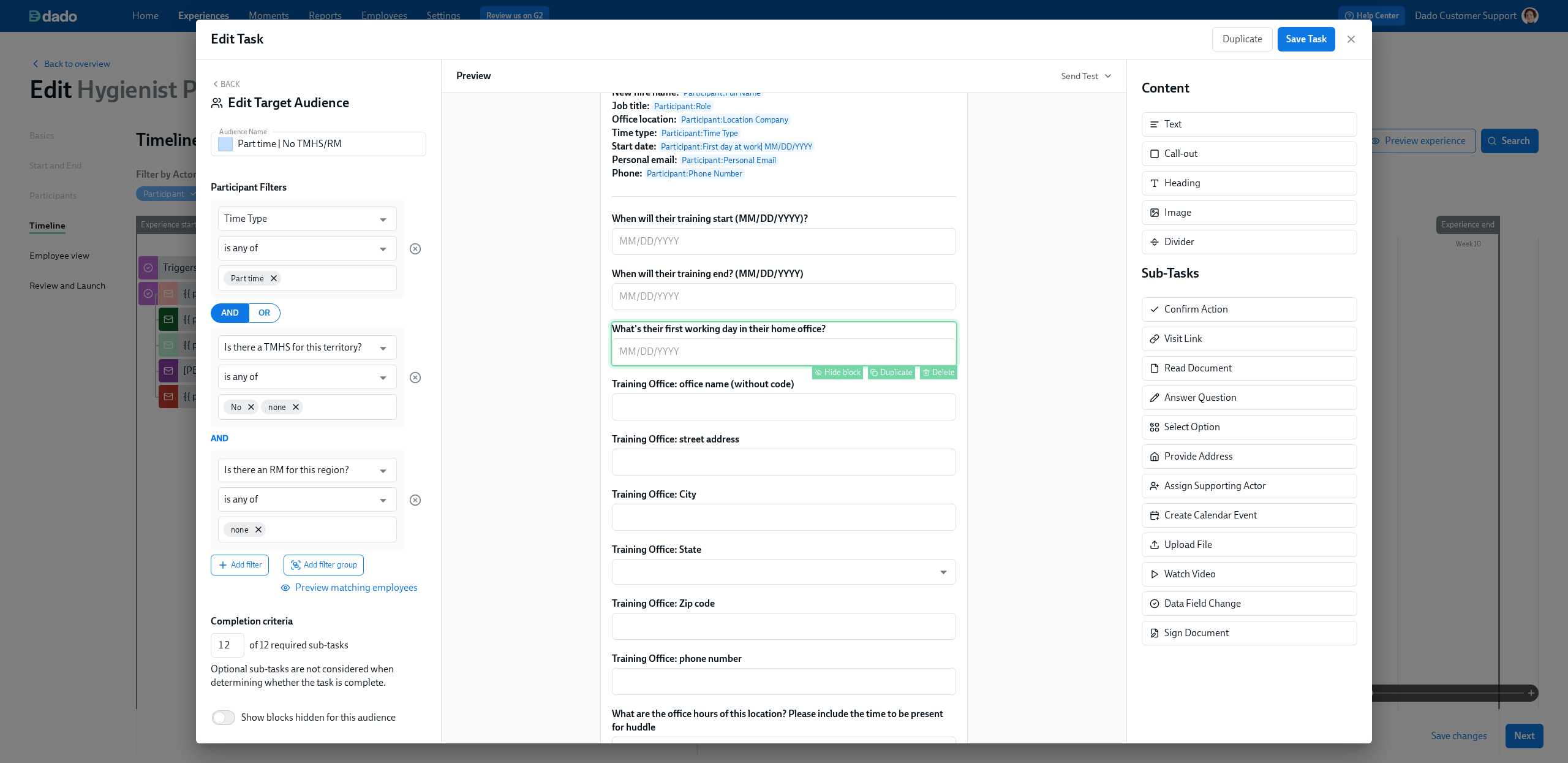
click at [663, 367] on div "What's their first working day in their home office? ​ Hide block Duplicate Del…" at bounding box center [784, 344] width 346 height 45
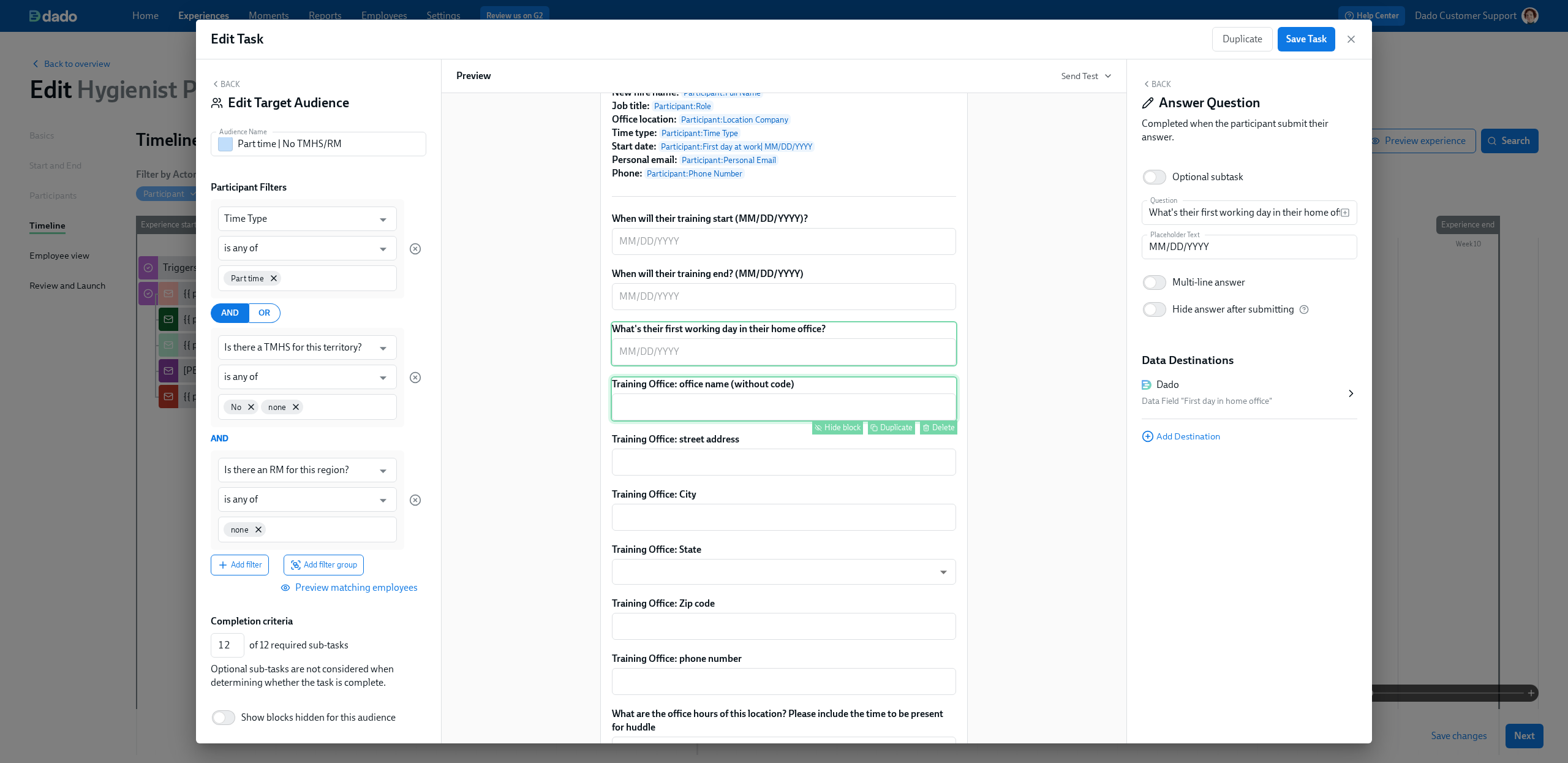
click at [672, 421] on div "Training Office: office name (without code) ​ Hide block Duplicate Delete" at bounding box center [784, 399] width 346 height 45
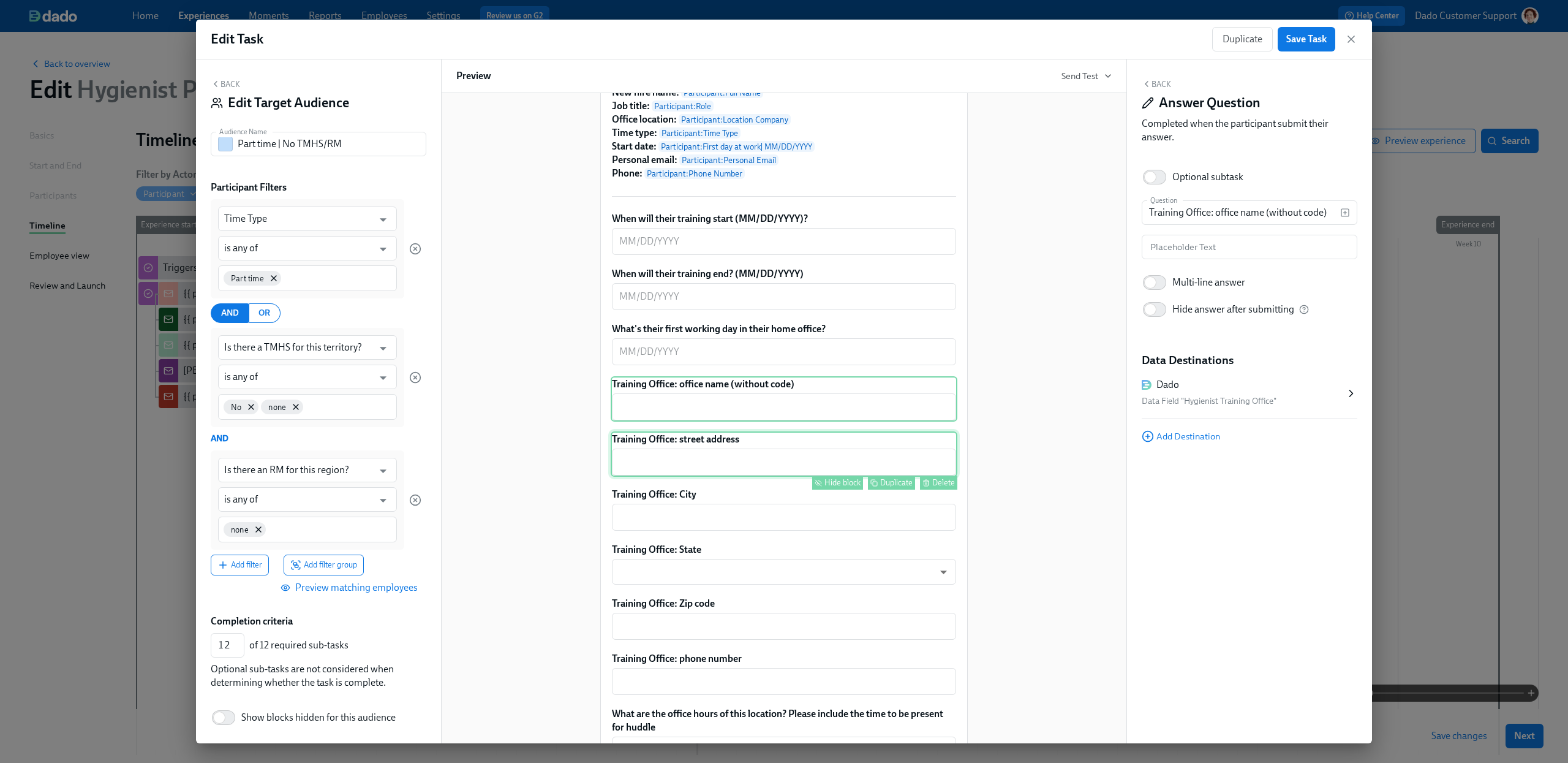
click at [665, 477] on div "Training Office: street address ​ Hide block Duplicate Delete" at bounding box center [784, 454] width 346 height 45
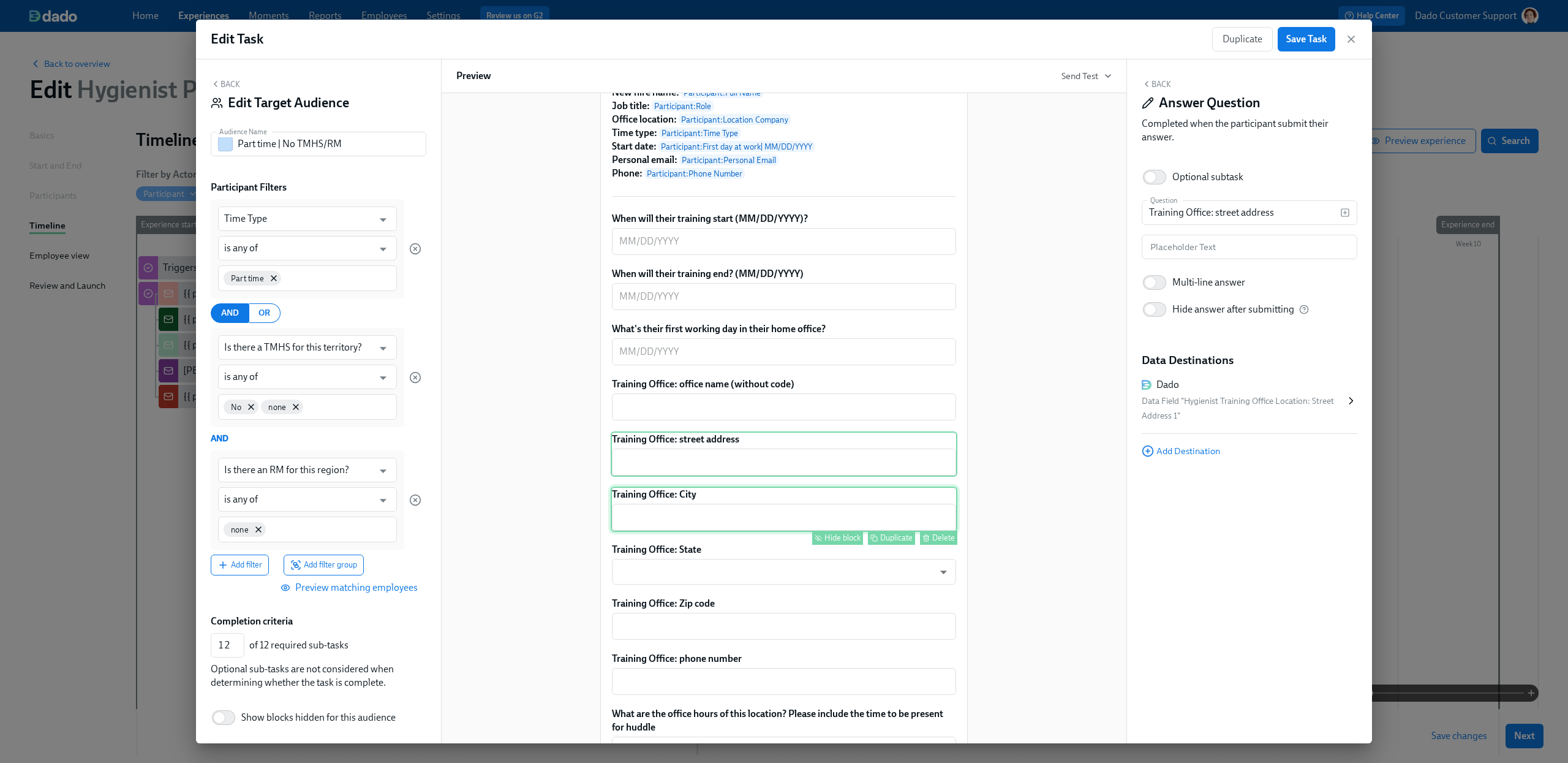
click at [665, 532] on div "Training Office: City ​ Hide block Duplicate Delete" at bounding box center [784, 510] width 346 height 45
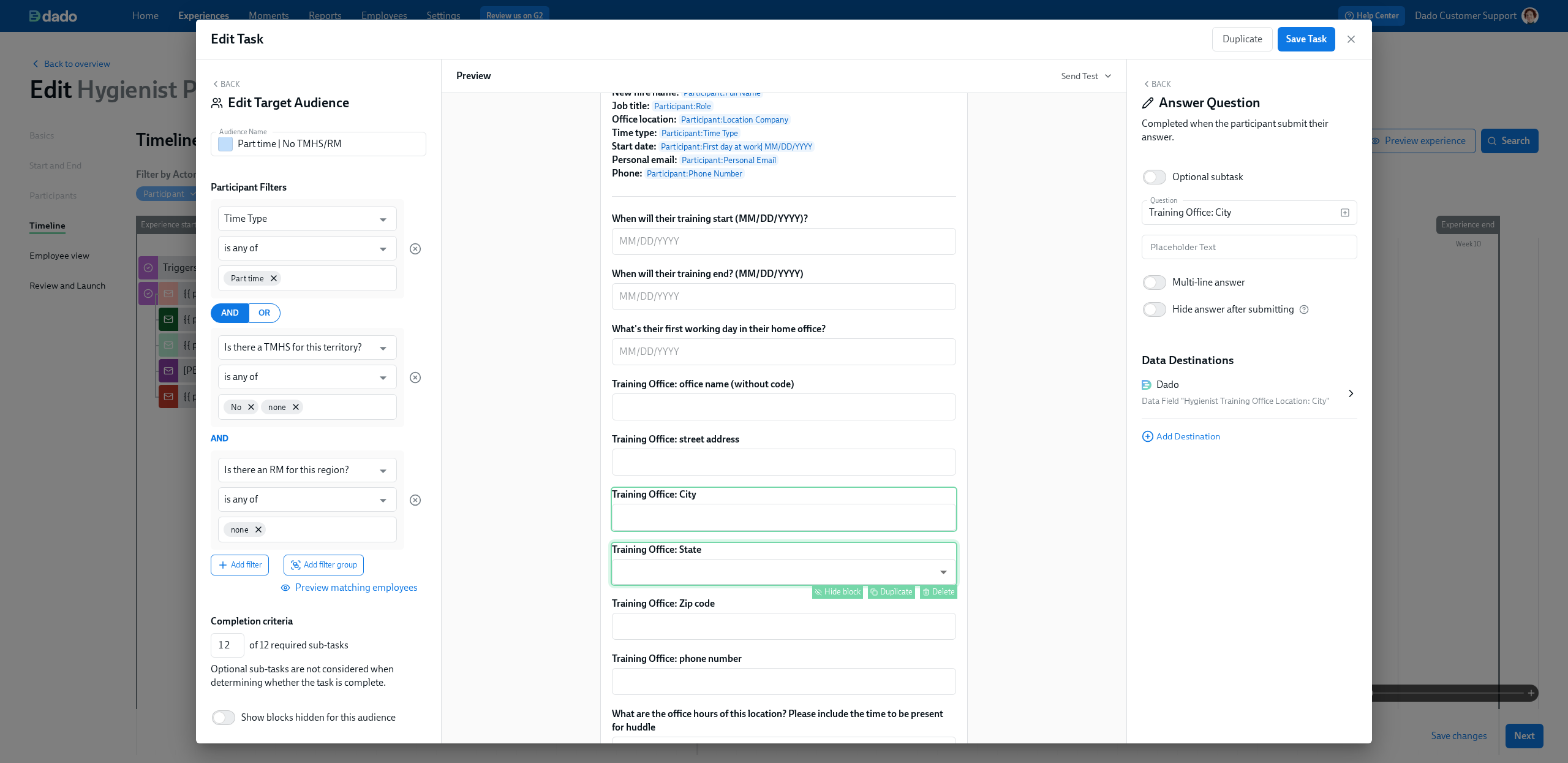
click at [669, 599] on div "Hide block Duplicate Delete" at bounding box center [784, 591] width 344 height 14
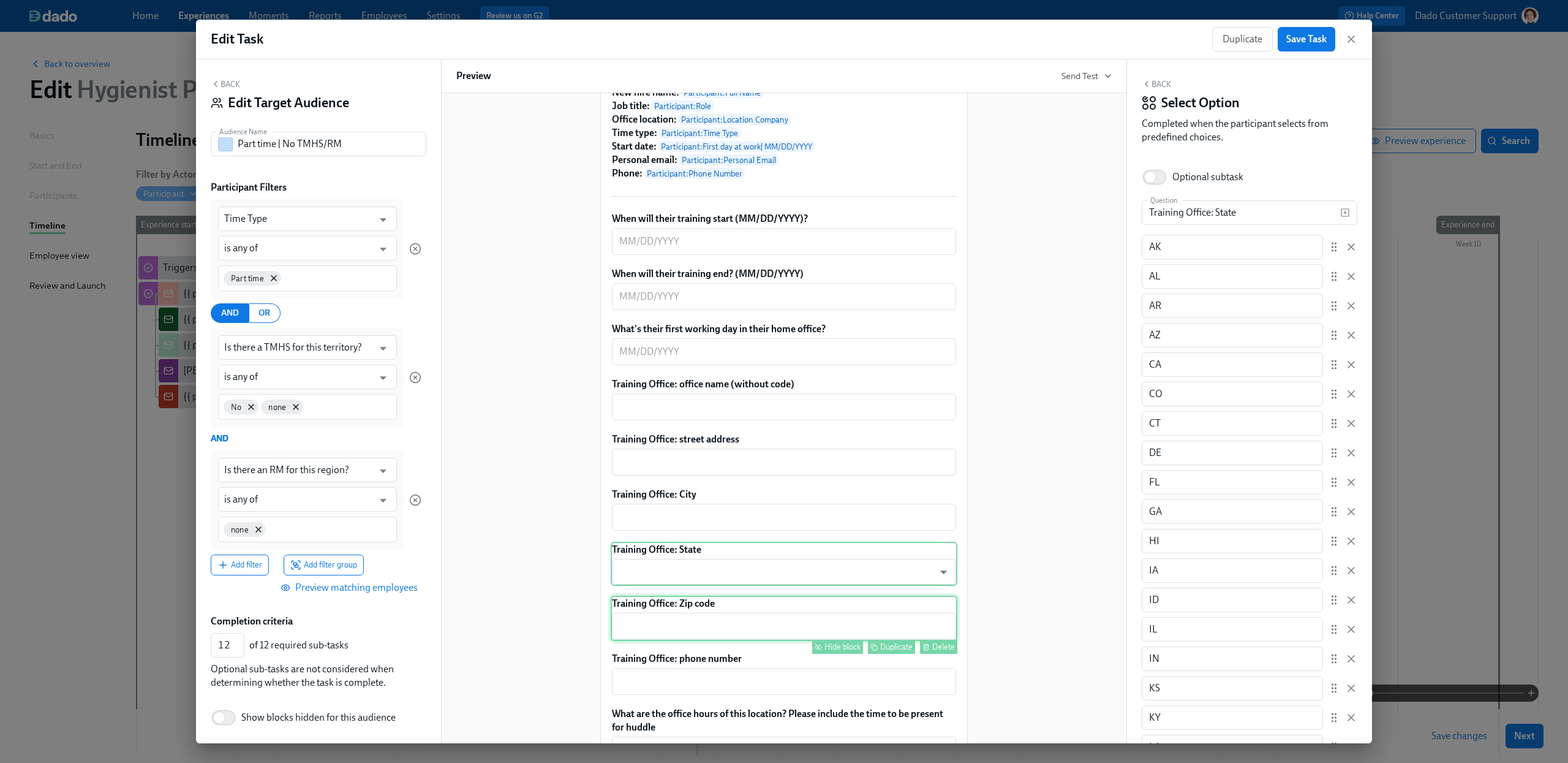
click at [672, 641] on div "Training Office: Zip code ​ Hide block Duplicate Delete" at bounding box center [784, 618] width 346 height 45
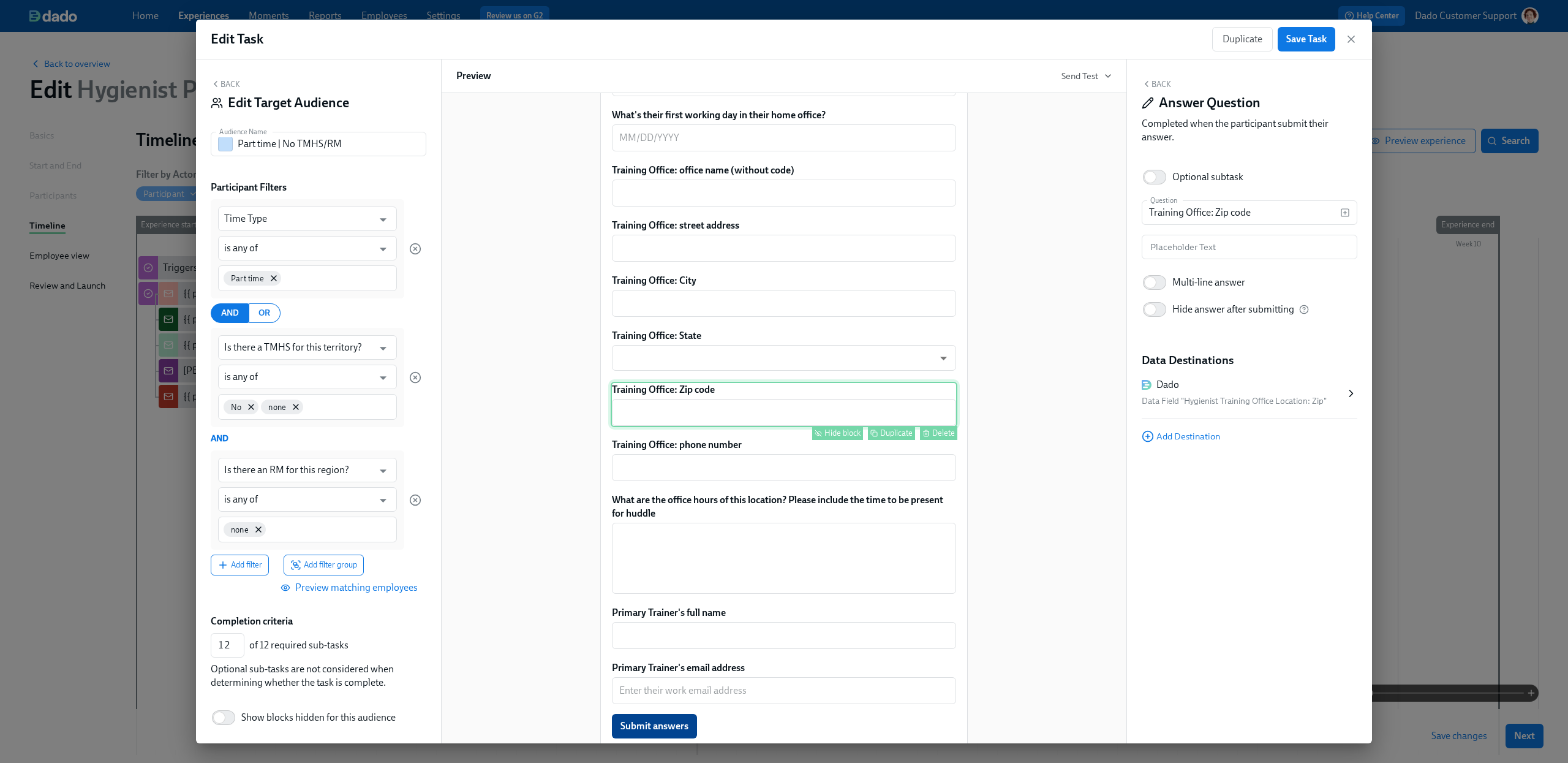
scroll to position [575, 0]
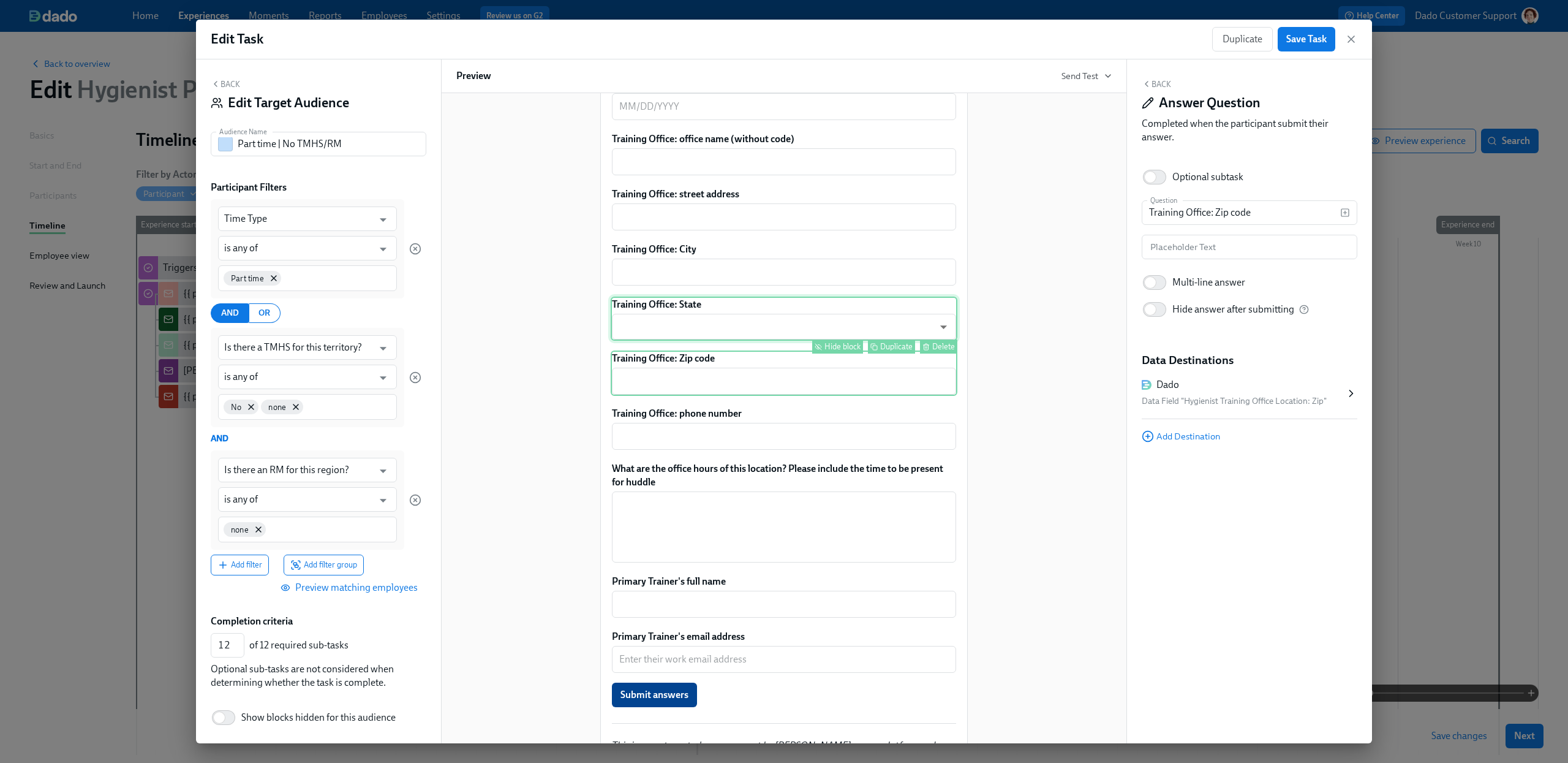
click at [782, 323] on div "Training Office: State ​ ​ Hide block Duplicate Delete" at bounding box center [784, 319] width 346 height 44
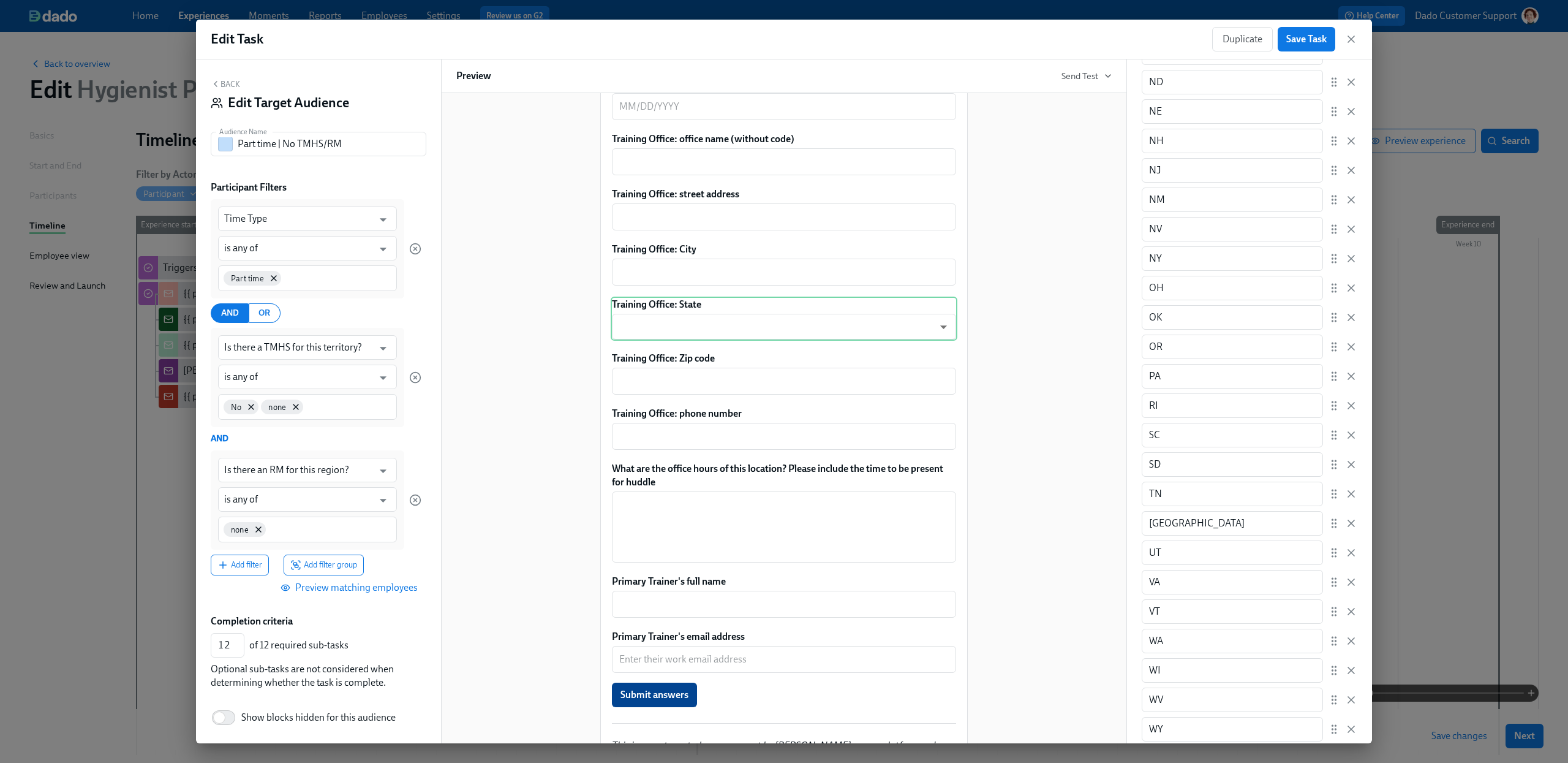
scroll to position [1195, 0]
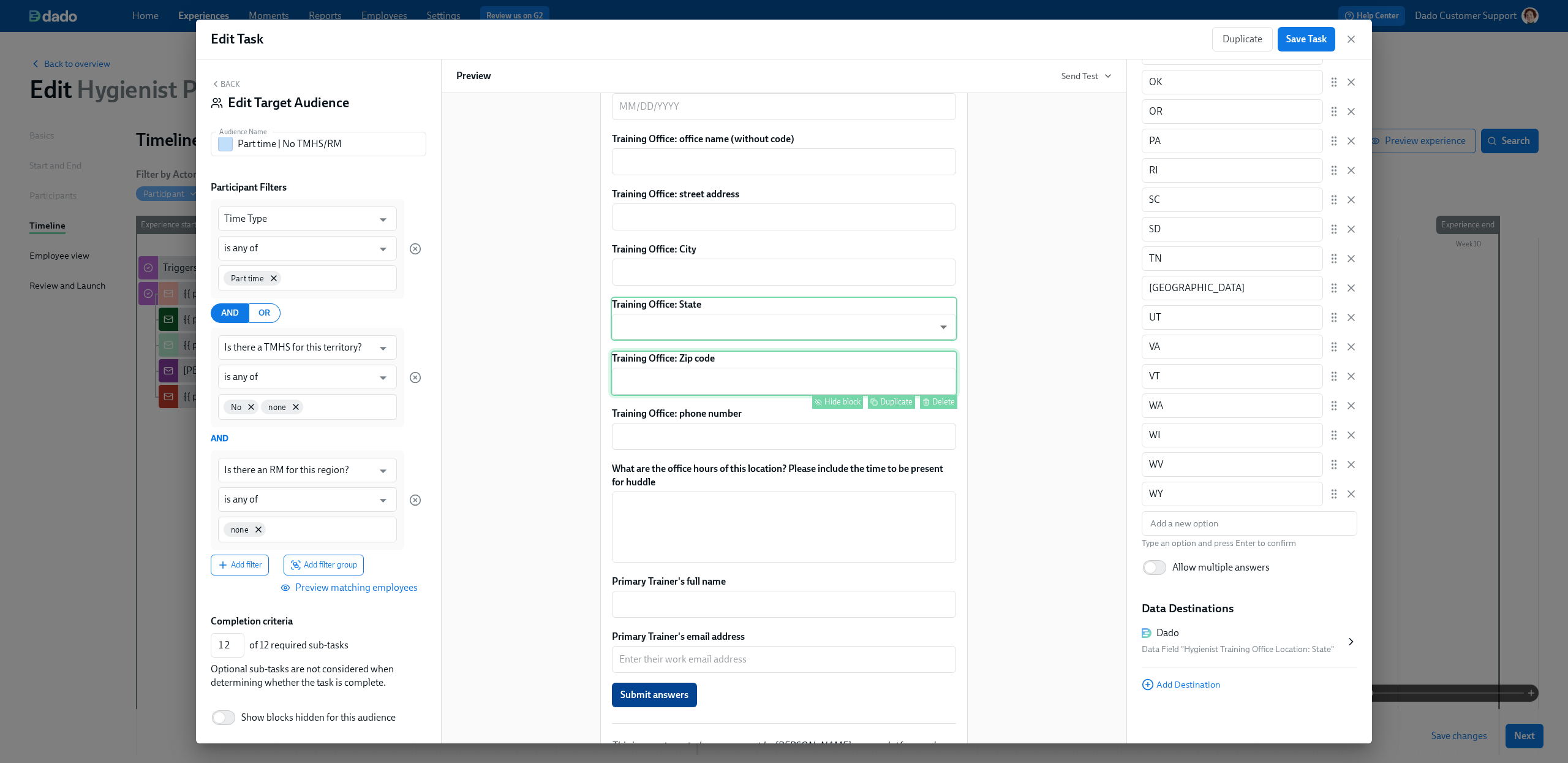
click at [716, 396] on div "Training Office: Zip code ​ Hide block Duplicate Delete" at bounding box center [784, 374] width 346 height 45
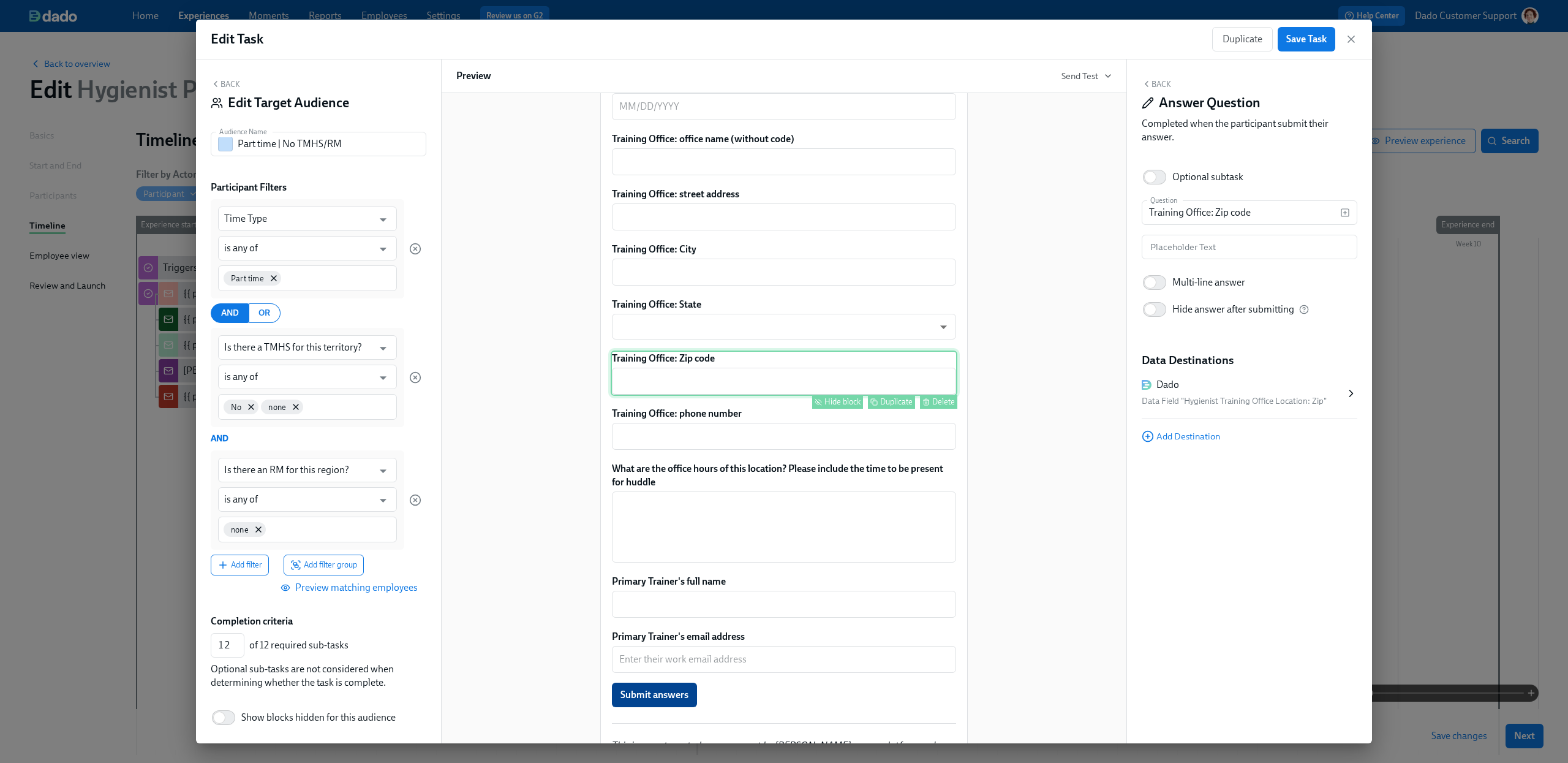
scroll to position [0, 0]
click at [678, 445] on div "Training Office: phone number ​ Hide block Duplicate Delete" at bounding box center [784, 428] width 346 height 45
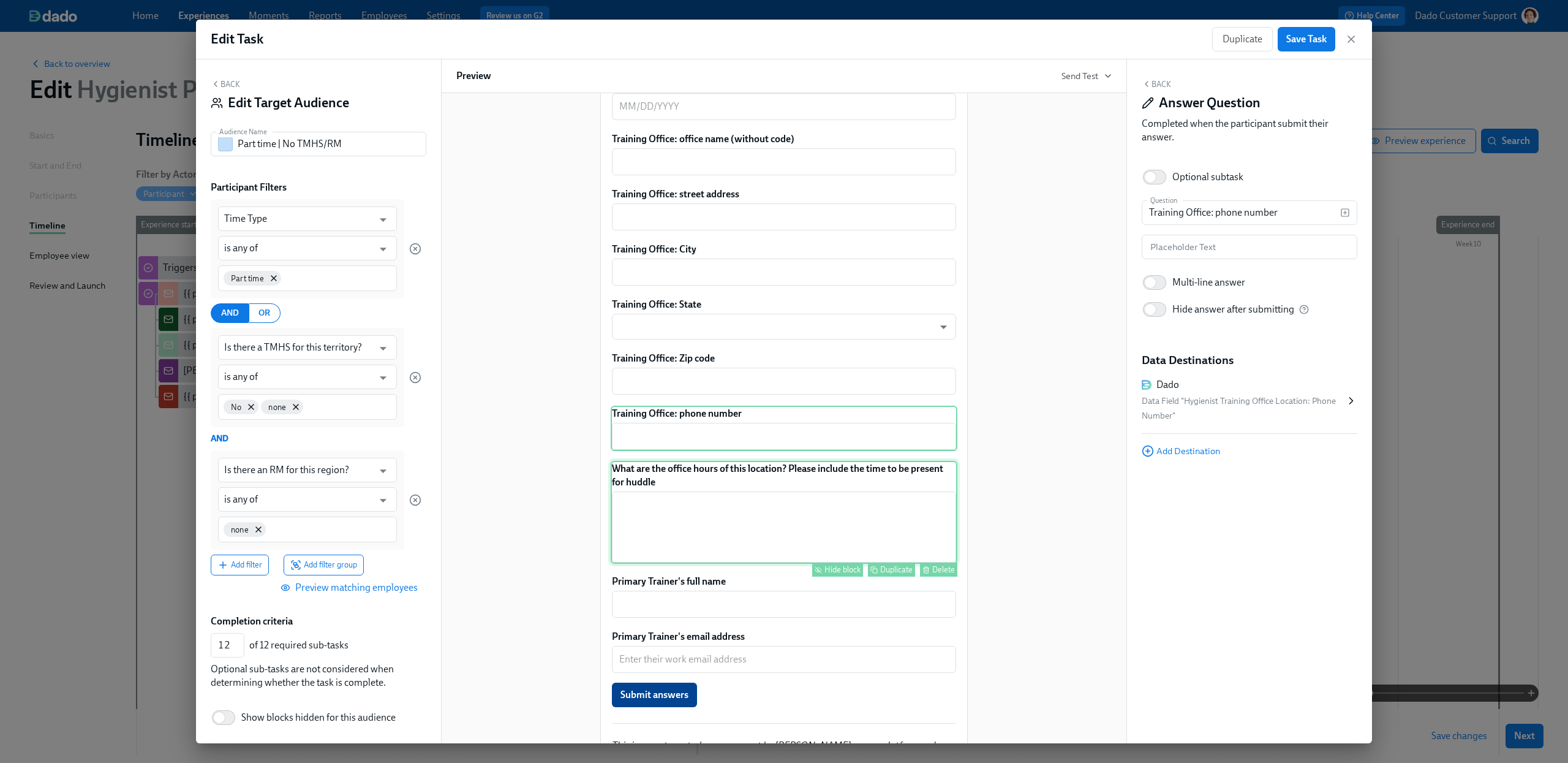
click at [676, 515] on div "What are the office hours of this location? Please include the time to be prese…" at bounding box center [784, 512] width 346 height 103
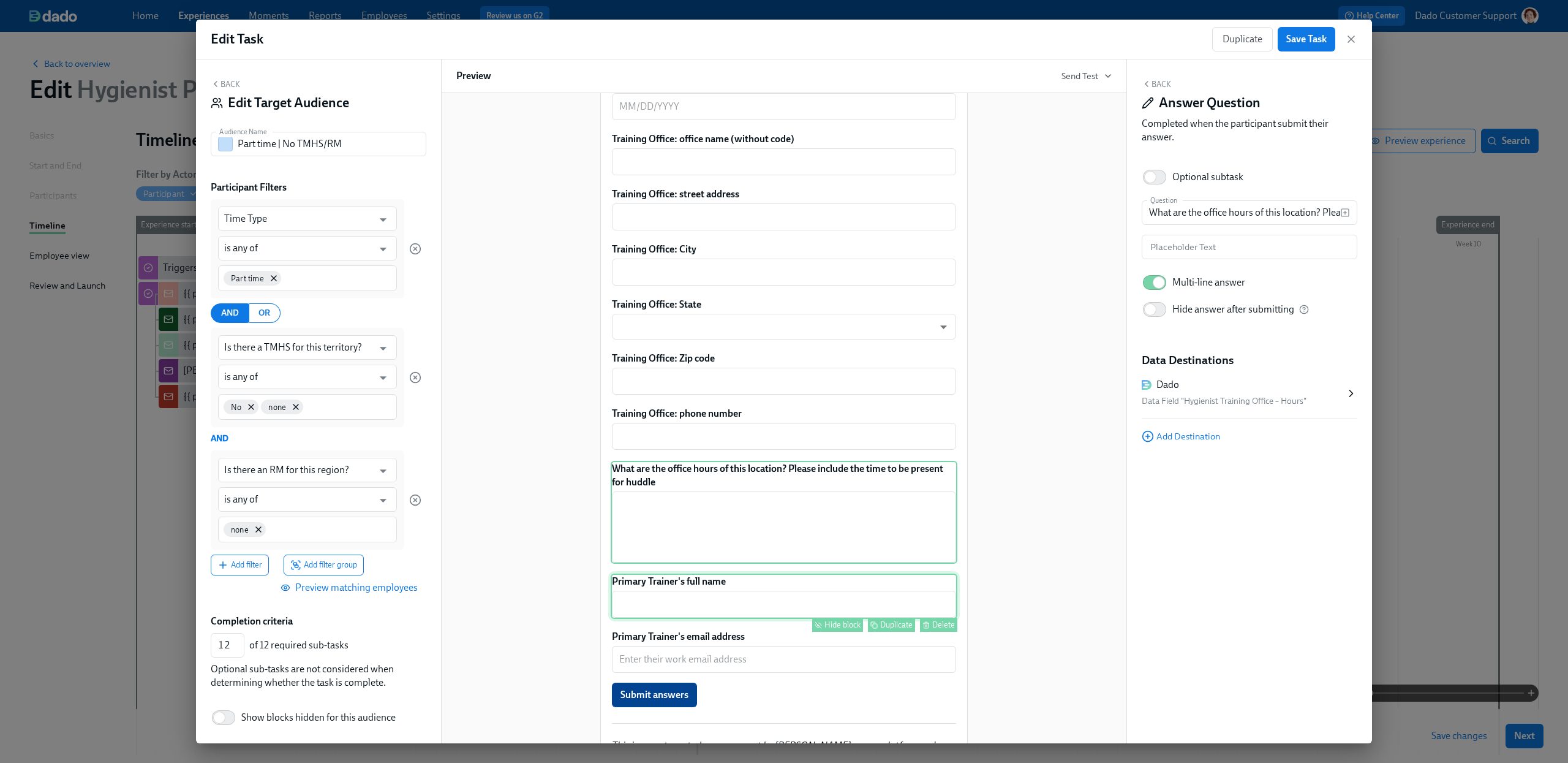
click at [698, 619] on div "Primary Trainer's full name ​ Hide block Duplicate Delete" at bounding box center [784, 596] width 346 height 45
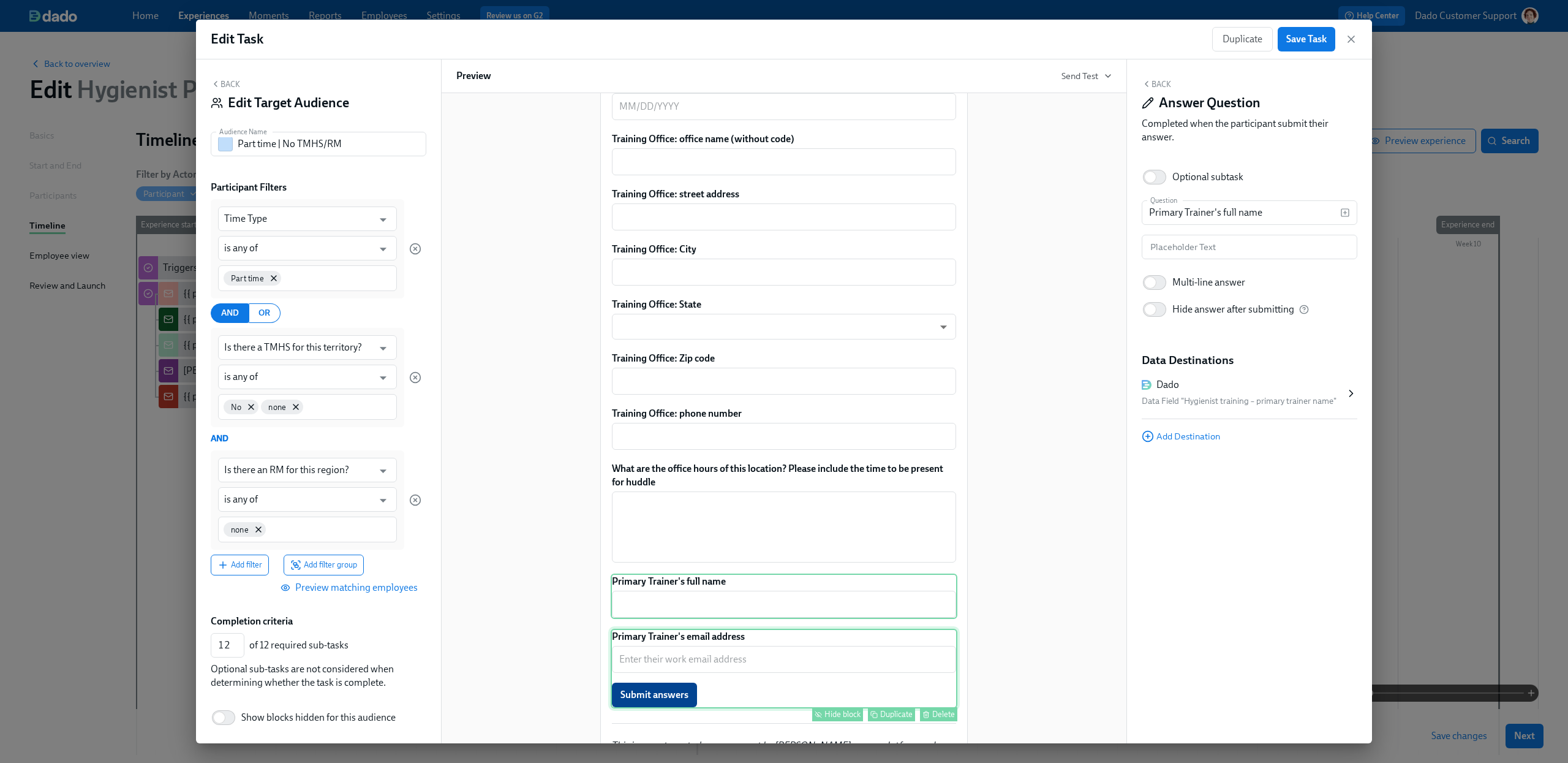
click at [712, 676] on div "Primary Trainer's email address ​ Submit answers Hide block Duplicate Delete" at bounding box center [784, 669] width 346 height 80
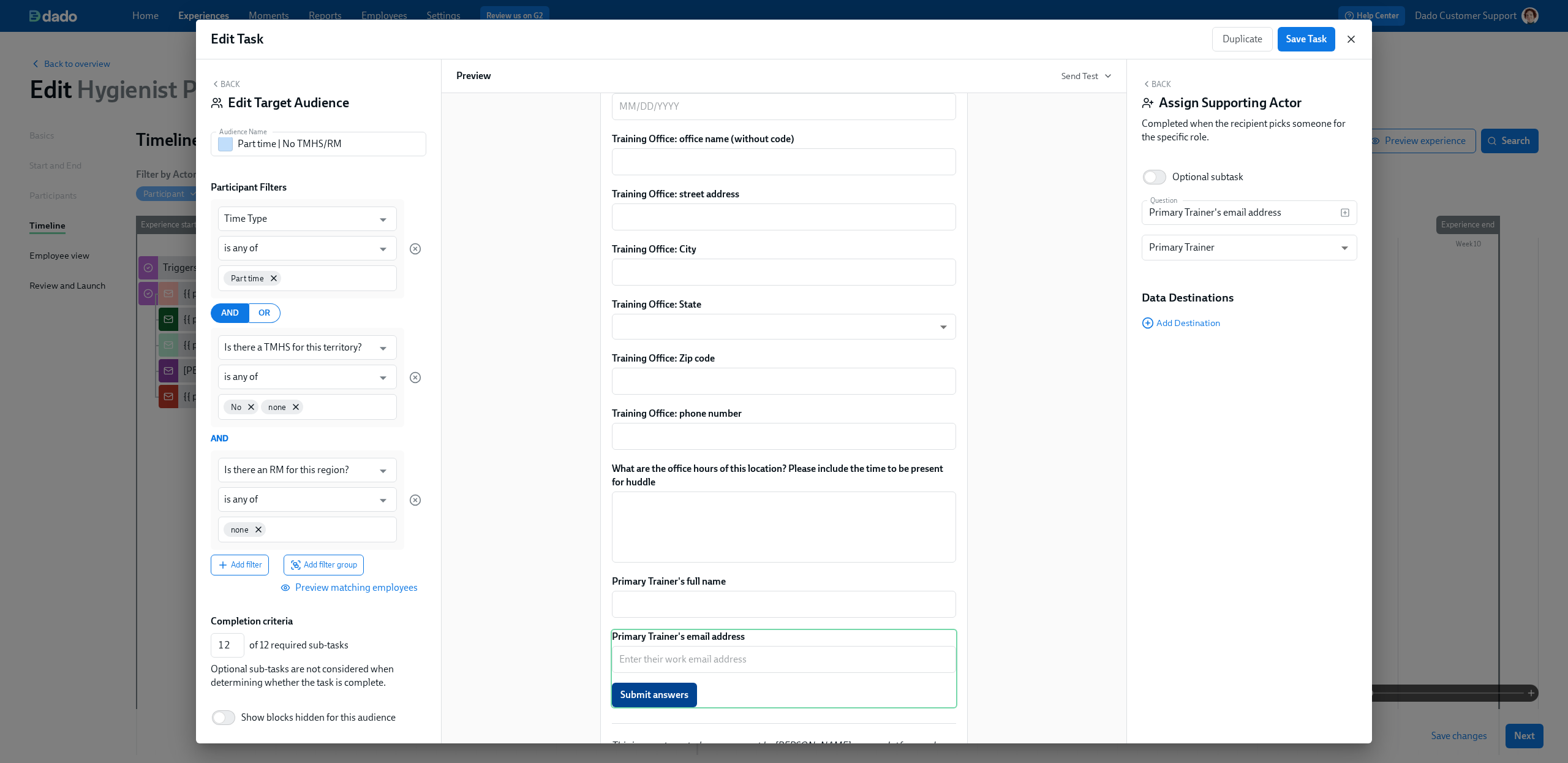
click at [1352, 40] on icon "button" at bounding box center [1351, 39] width 6 height 6
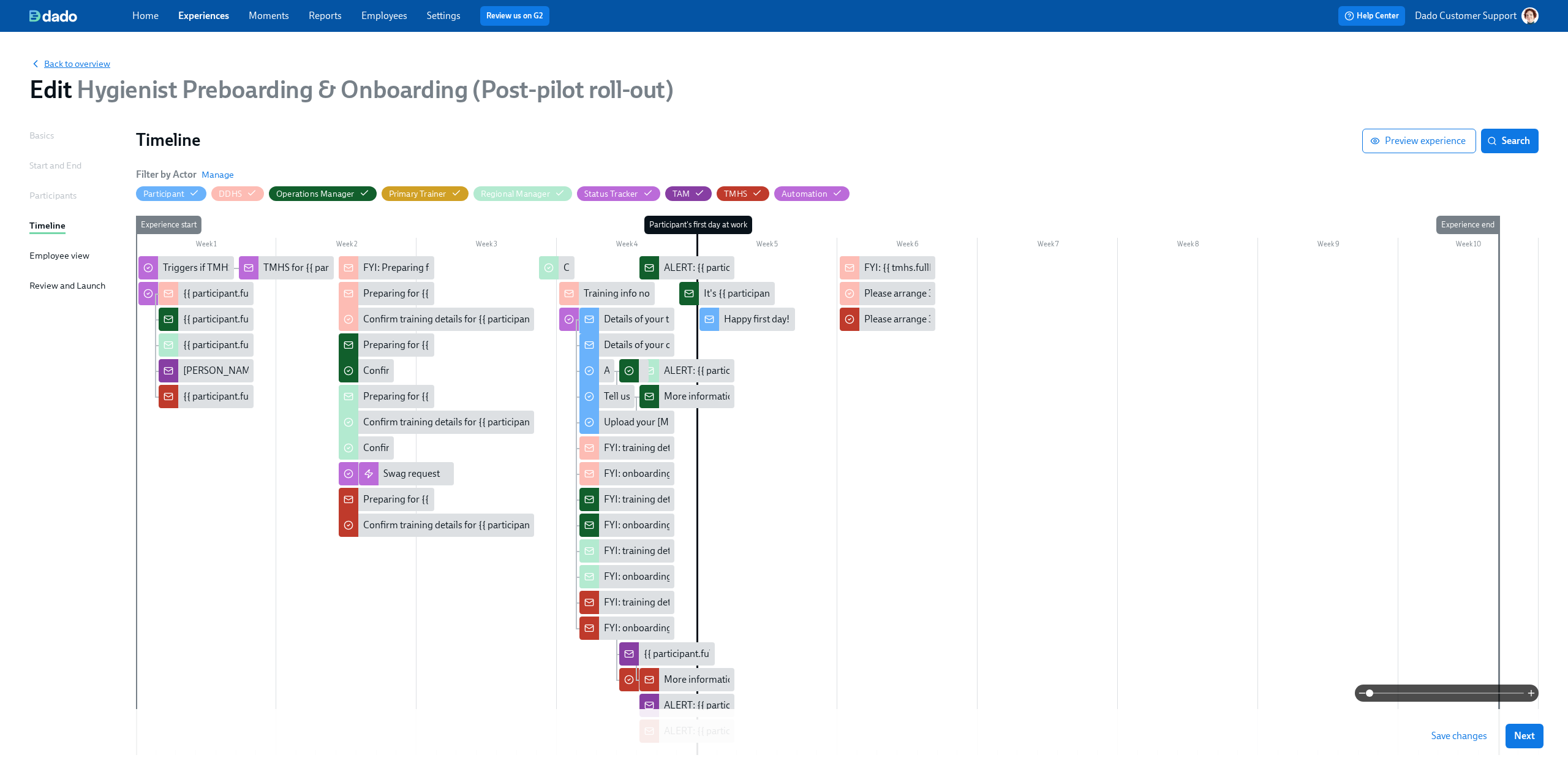
click at [76, 66] on span "Back to overview" at bounding box center [70, 63] width 81 height 13
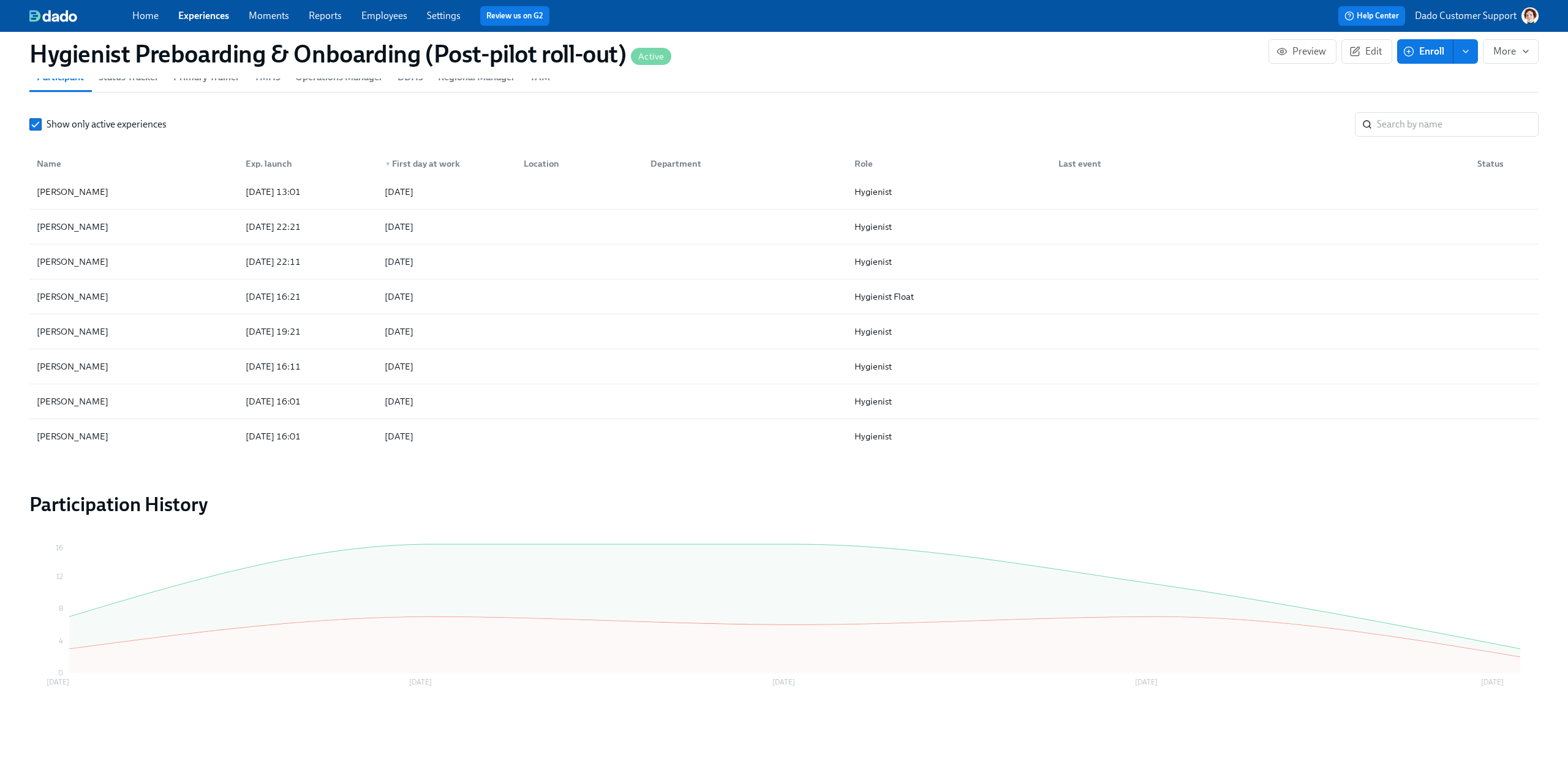
scroll to position [189, 0]
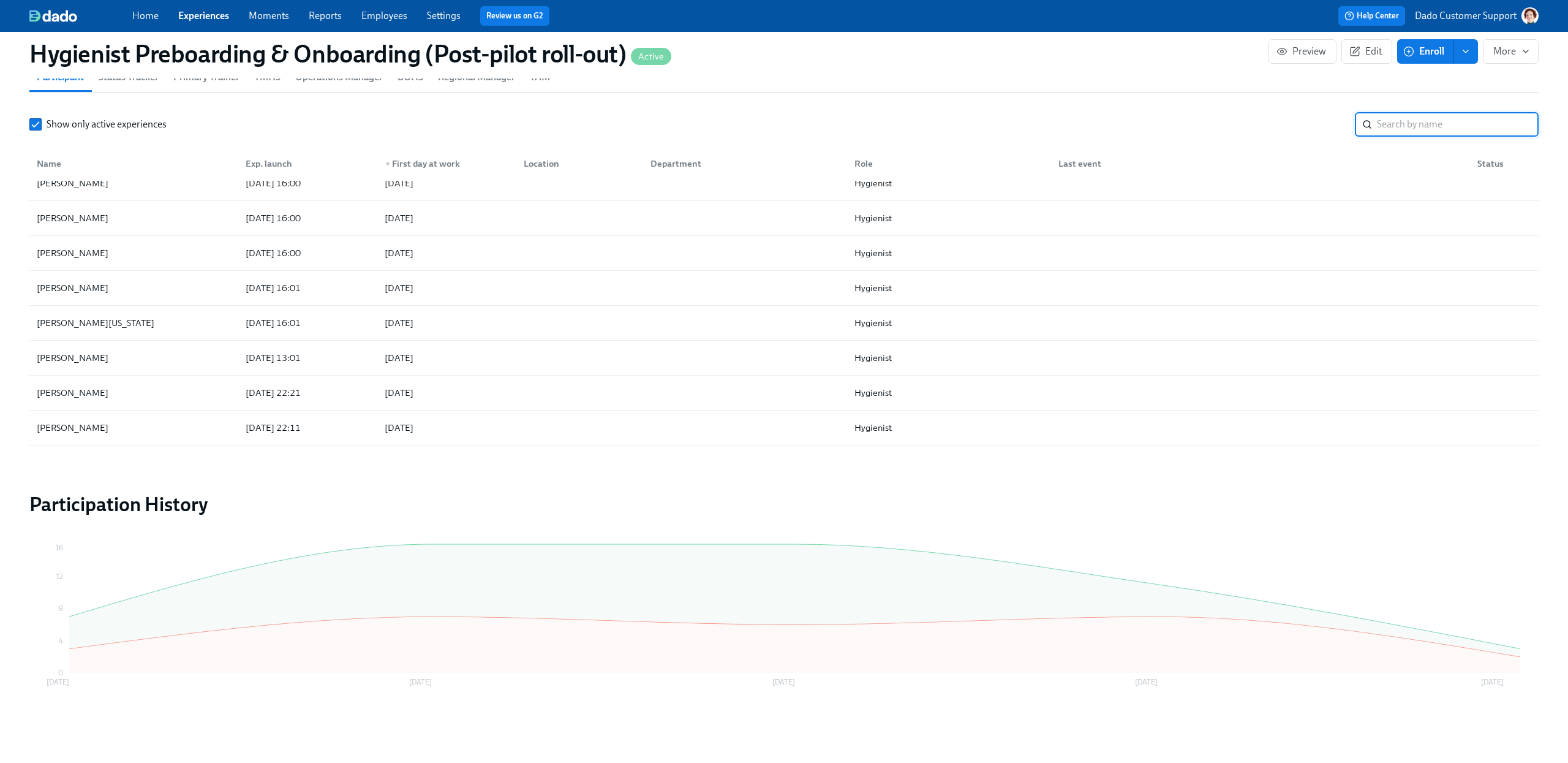
click at [1476, 127] on input "search" at bounding box center [1458, 124] width 161 height 24
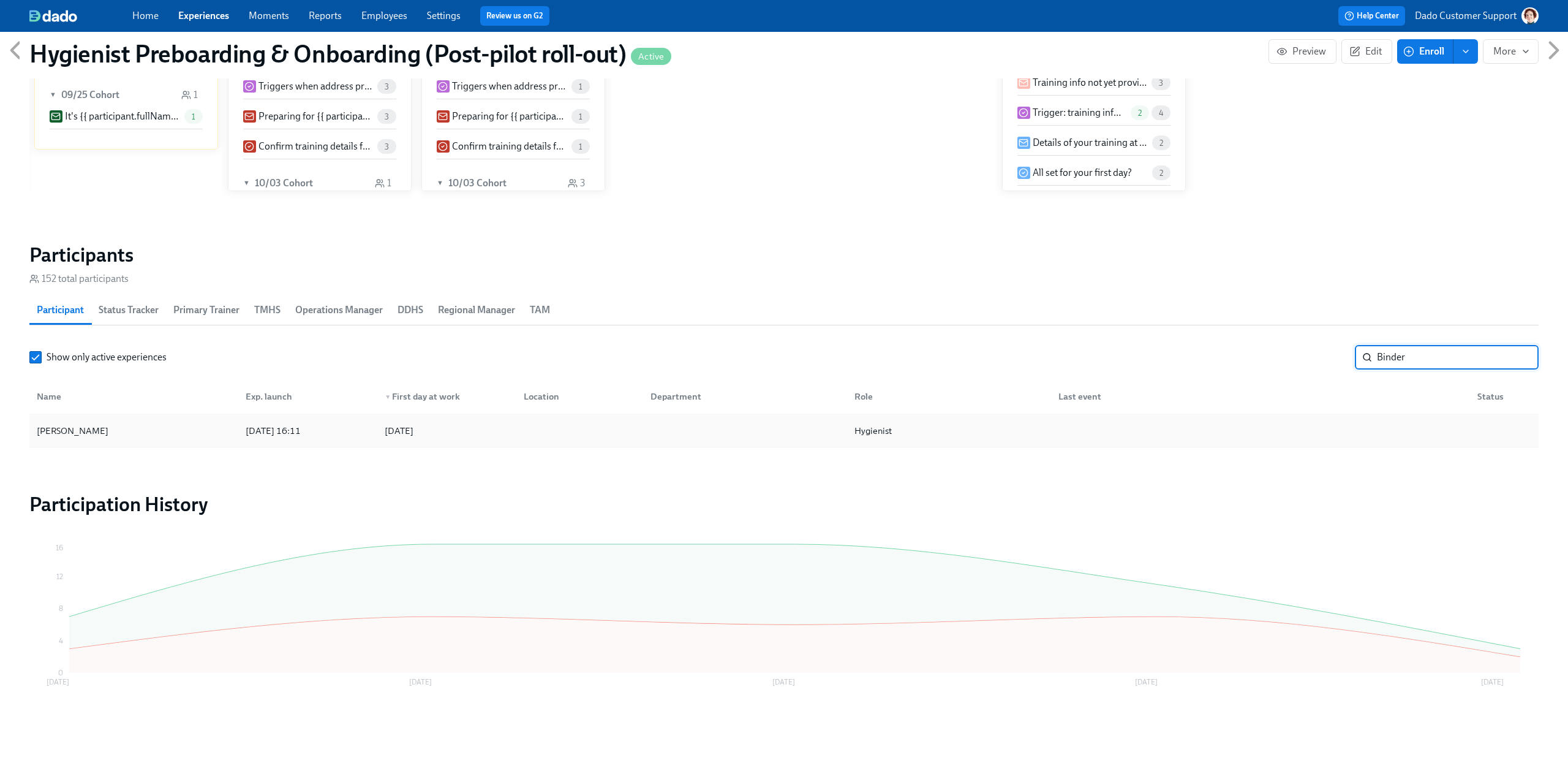
click at [75, 417] on div "[PERSON_NAME] [DATE] 16:11 2025/10/06 Hygienist" at bounding box center [784, 431] width 1509 height 34
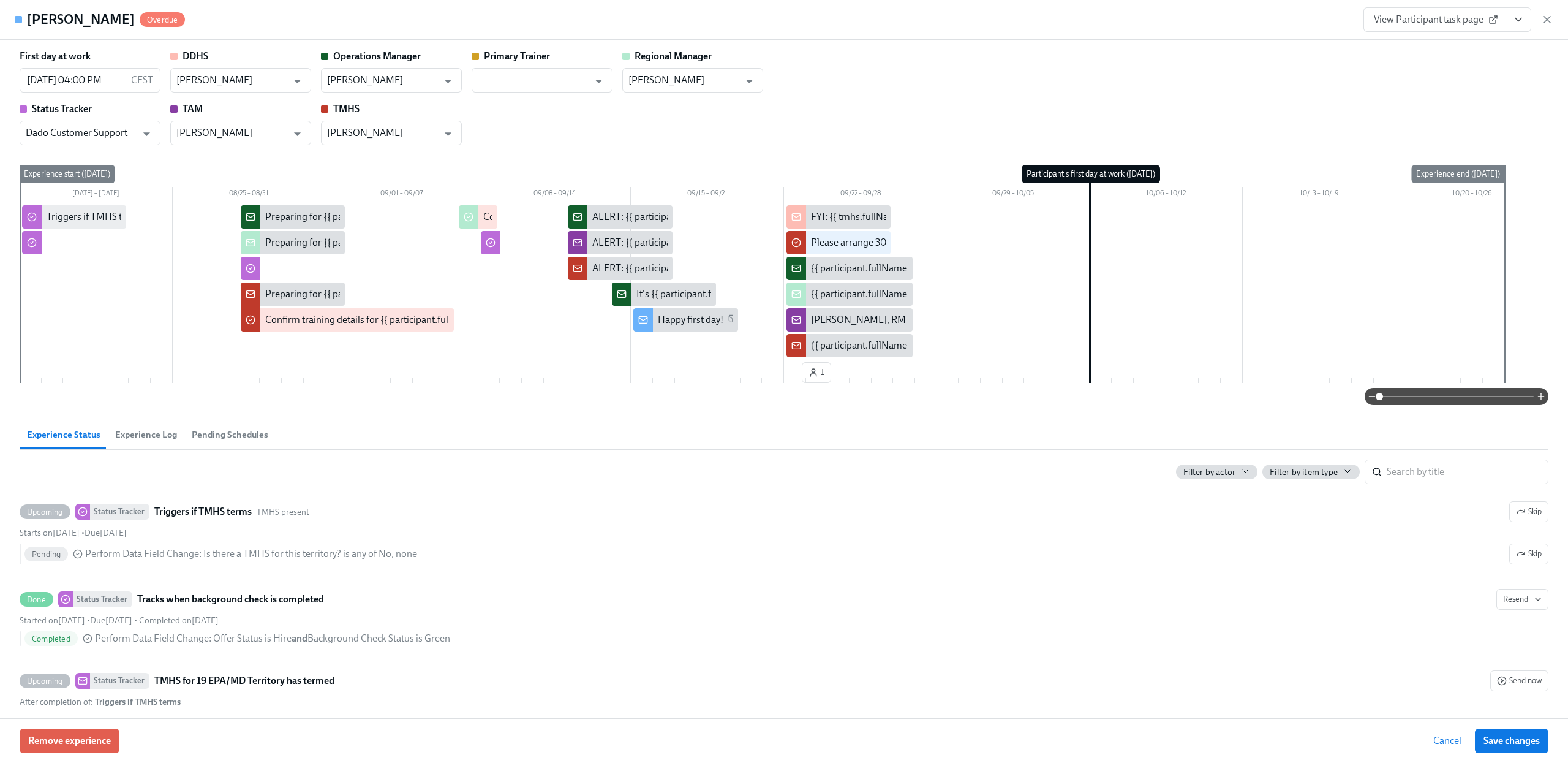
click at [144, 437] on span "Experience Log" at bounding box center [146, 435] width 62 height 14
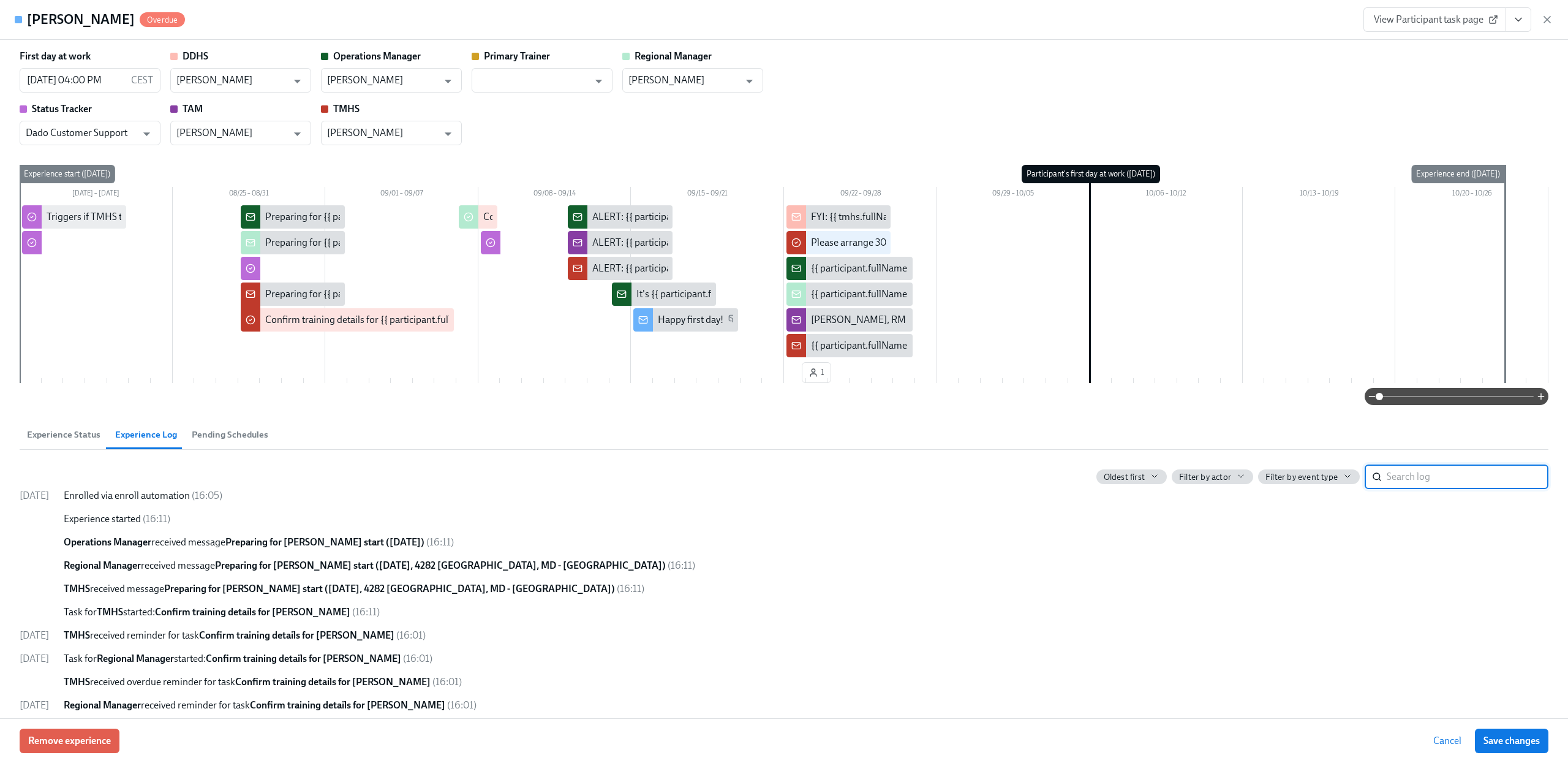
scroll to position [405, 0]
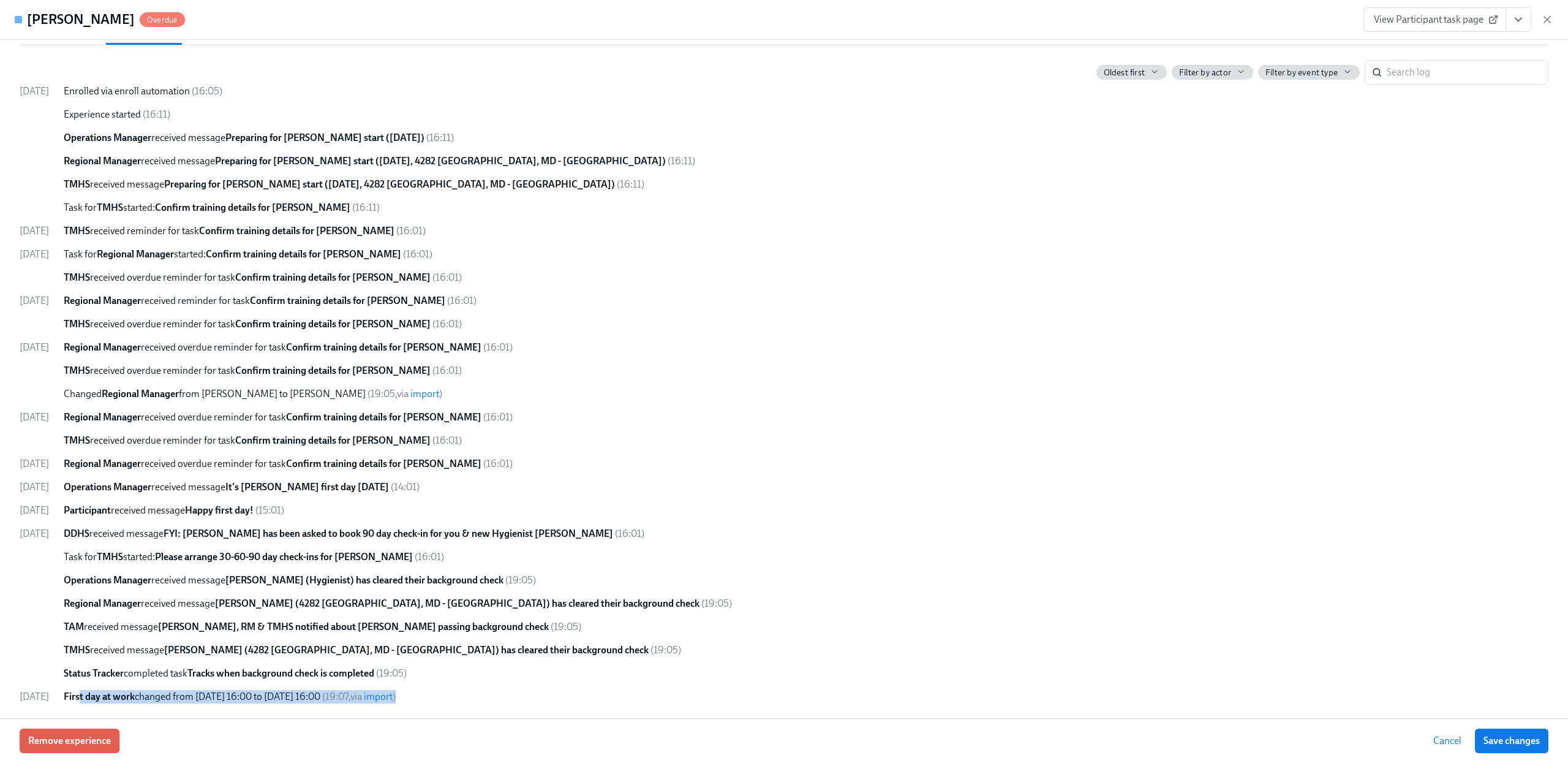
drag, startPoint x: 104, startPoint y: 694, endPoint x: 496, endPoint y: 694, distance: 392.0
click at [496, 694] on div "First day at work changed from [DATE] 16:00 to [DATE] 16:00 ( 19:07 , via impor…" at bounding box center [806, 697] width 1485 height 13
click at [1550, 19] on icon "button" at bounding box center [1547, 19] width 13 height 13
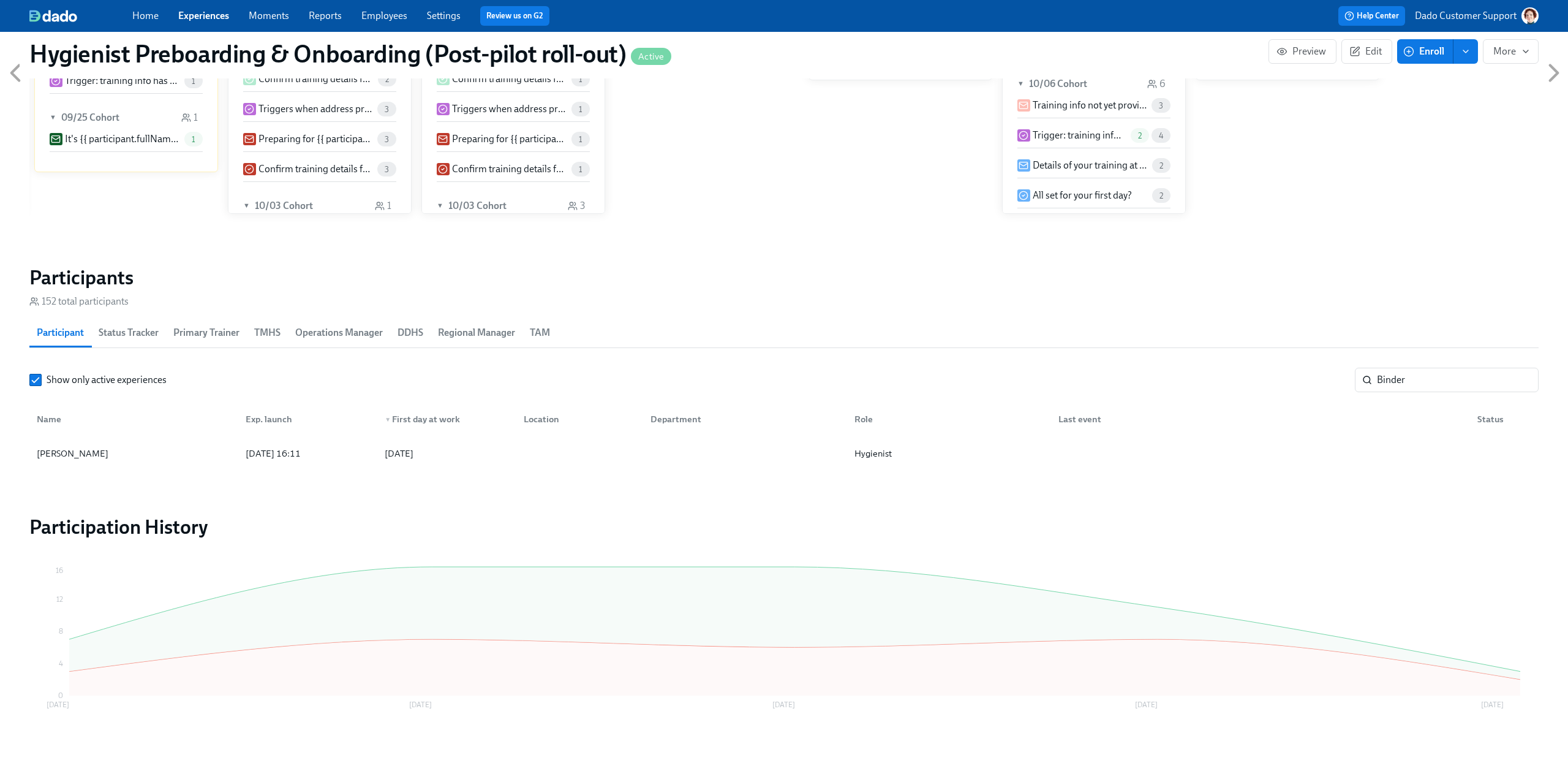
scroll to position [1139, 0]
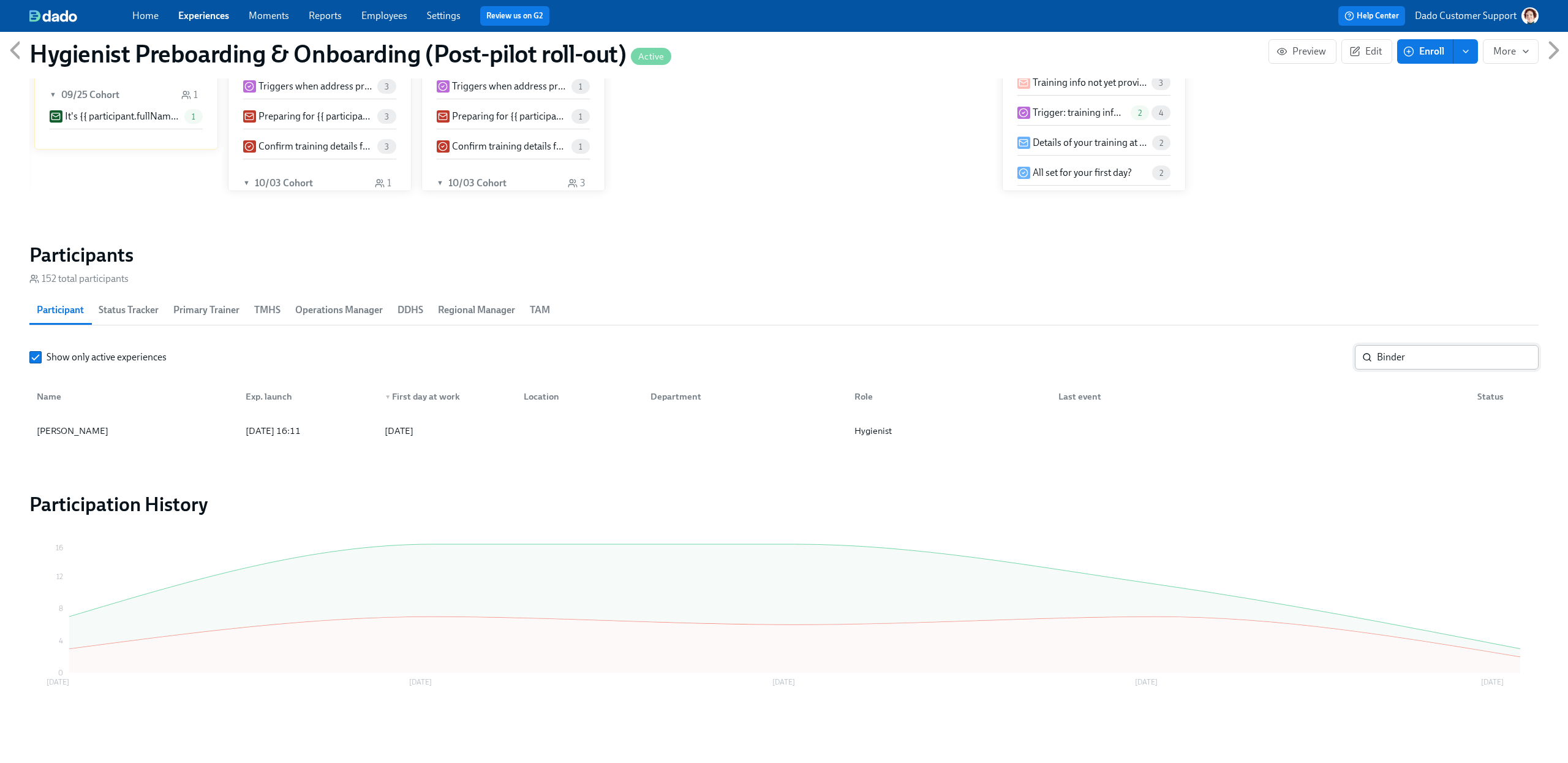
click at [1433, 352] on input "Binder" at bounding box center [1458, 357] width 161 height 24
paste input "[PERSON_NAME]"
type input "[PERSON_NAME]"
click at [46, 424] on div "[PERSON_NAME]" at bounding box center [72, 430] width 82 height 14
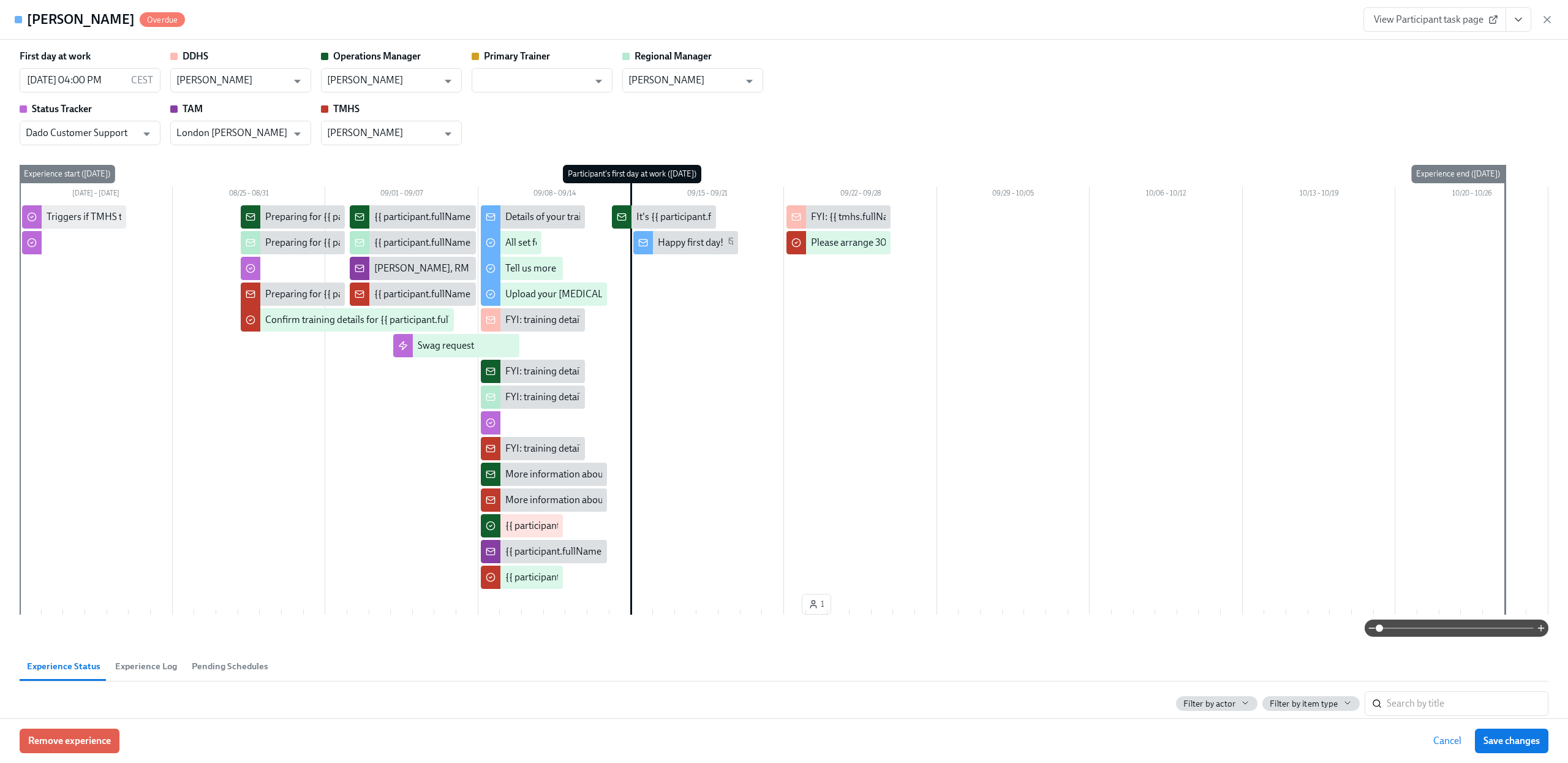
click at [1539, 23] on div "View Participant task page" at bounding box center [1459, 19] width 190 height 24
click at [1545, 20] on icon "button" at bounding box center [1547, 19] width 13 height 13
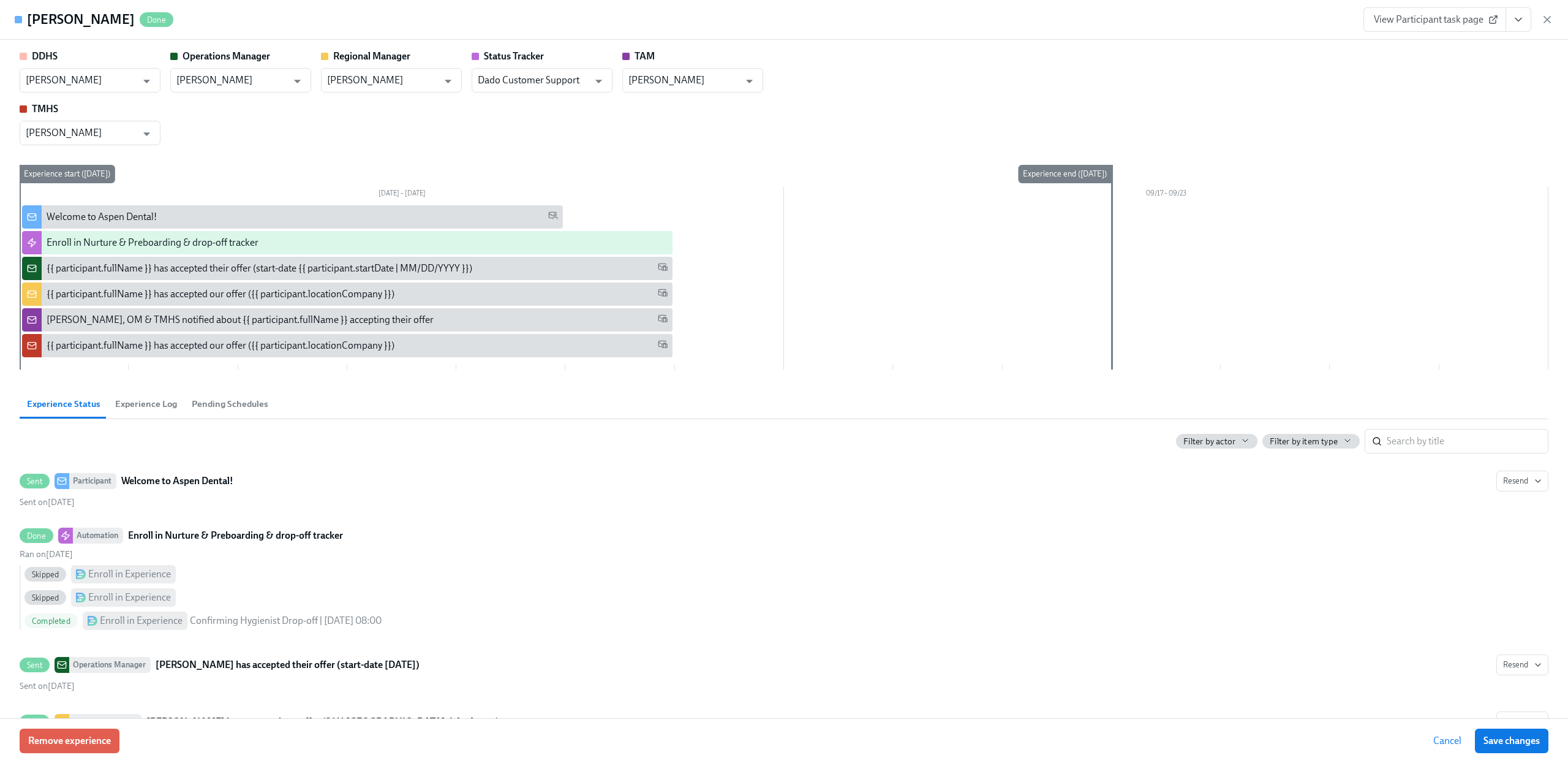
scroll to position [1202, 0]
click at [1544, 19] on icon "button" at bounding box center [1547, 19] width 13 height 13
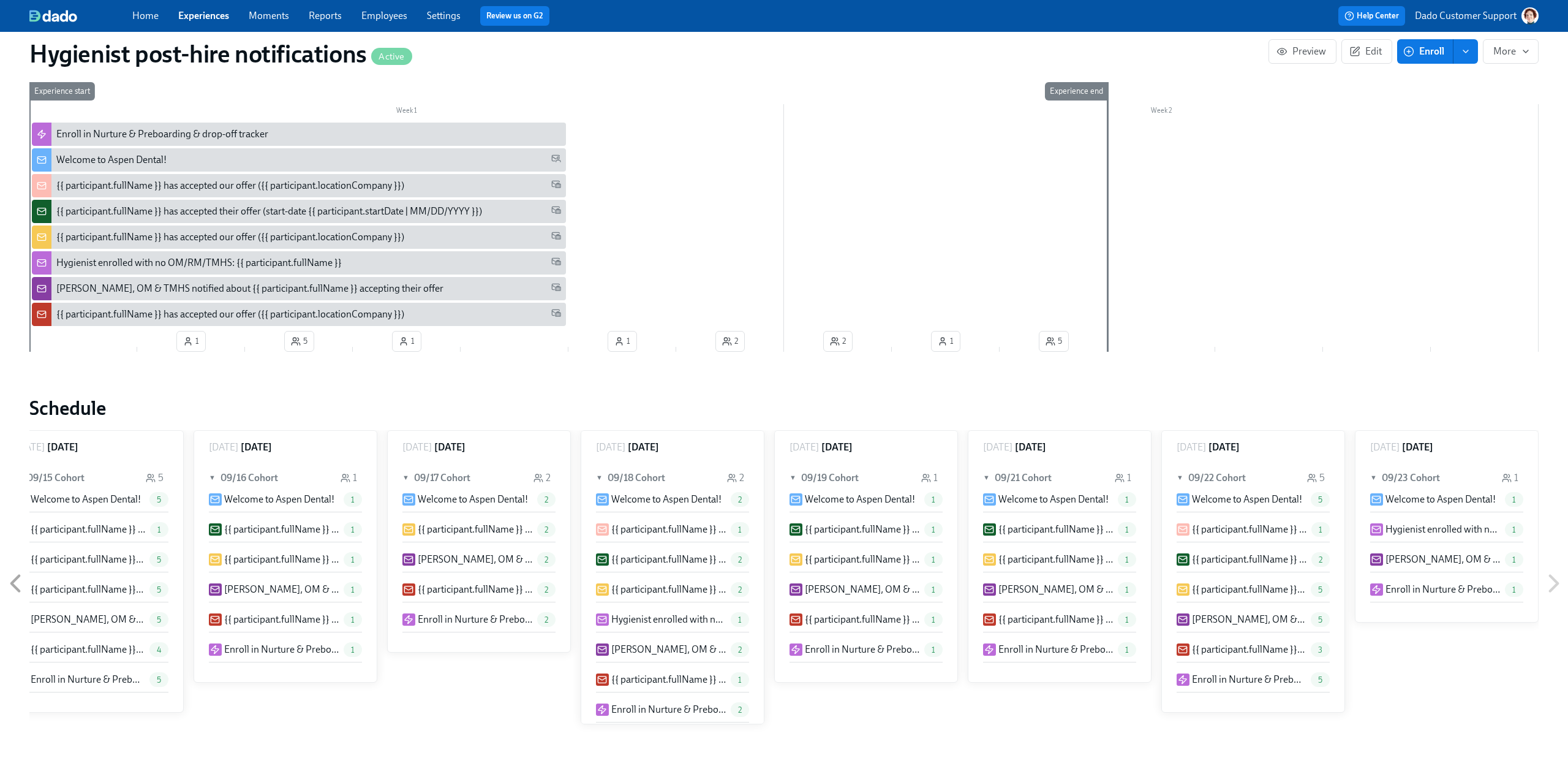
scroll to position [10, 0]
